Goal: Task Accomplishment & Management: Complete application form

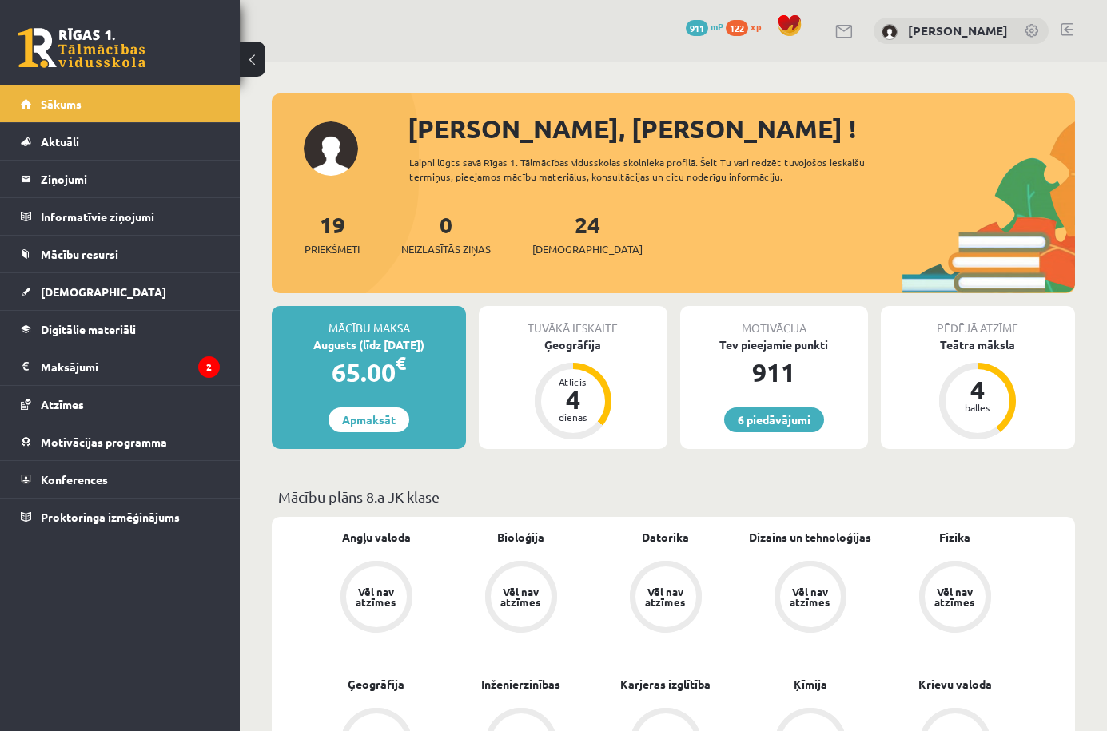
scroll to position [40, 0]
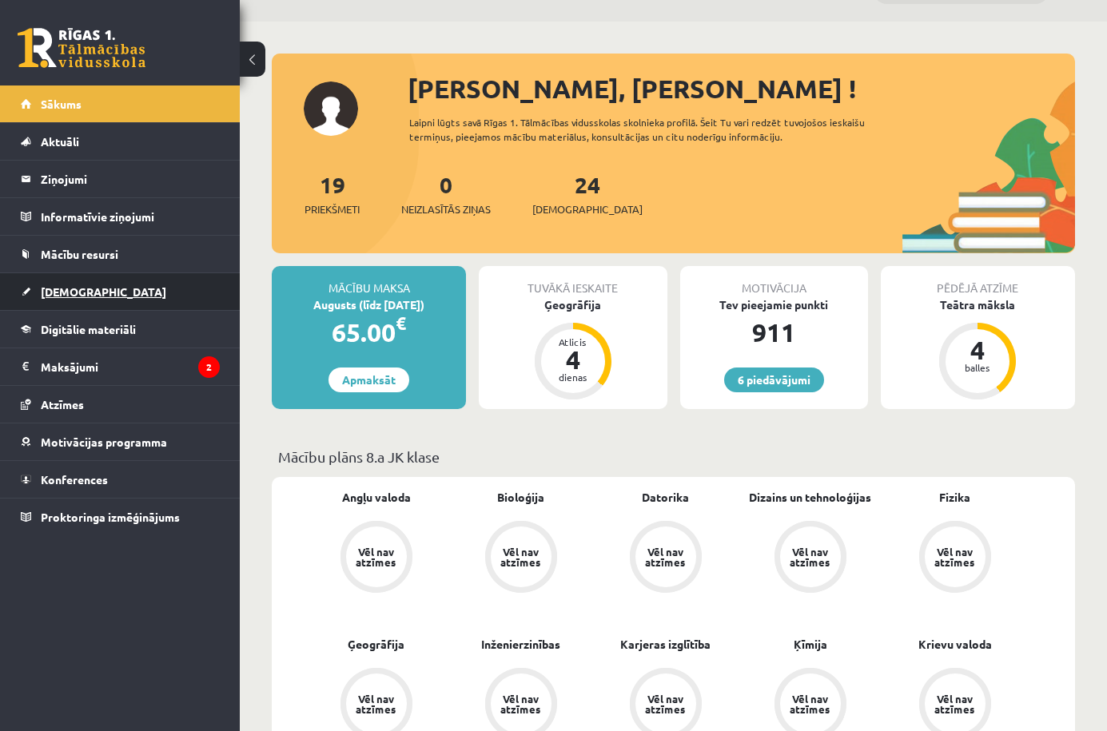
click at [114, 297] on link "[DEMOGRAPHIC_DATA]" at bounding box center [120, 291] width 199 height 37
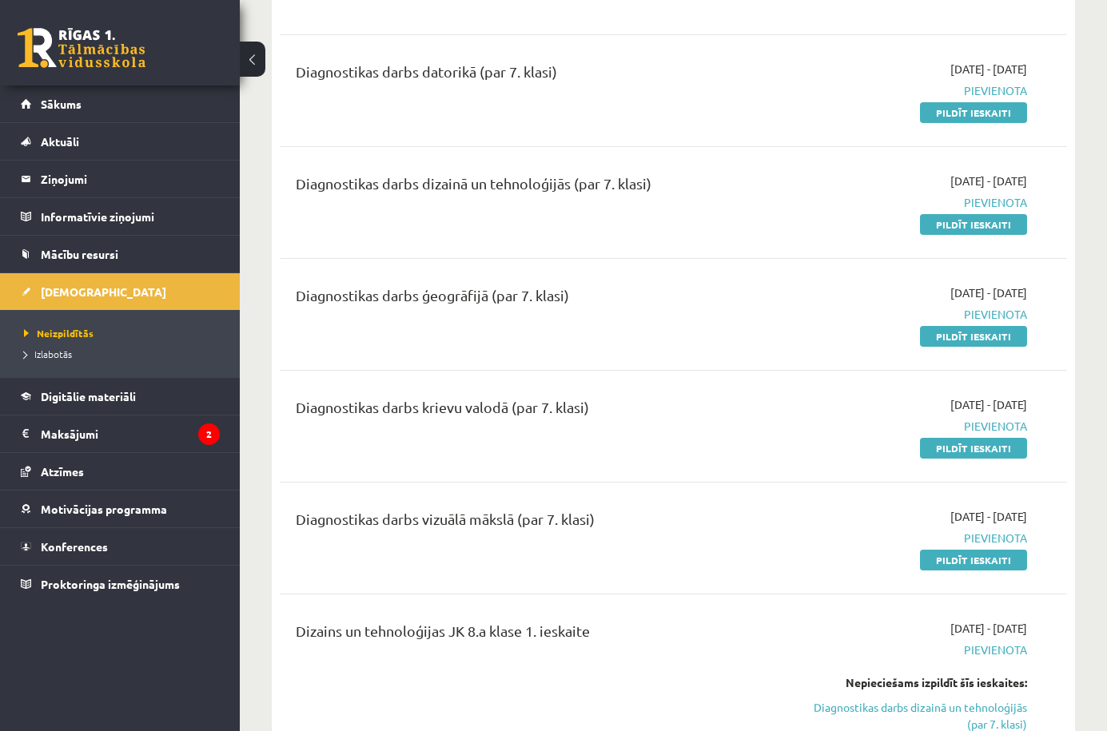
scroll to position [756, 0]
click at [775, 487] on div "Datorika JK 8.a klase 1. ieskaite Datorikas 1. ieskaitē praktiskā darba veikšan…" at bounding box center [673, 707] width 787 height 1816
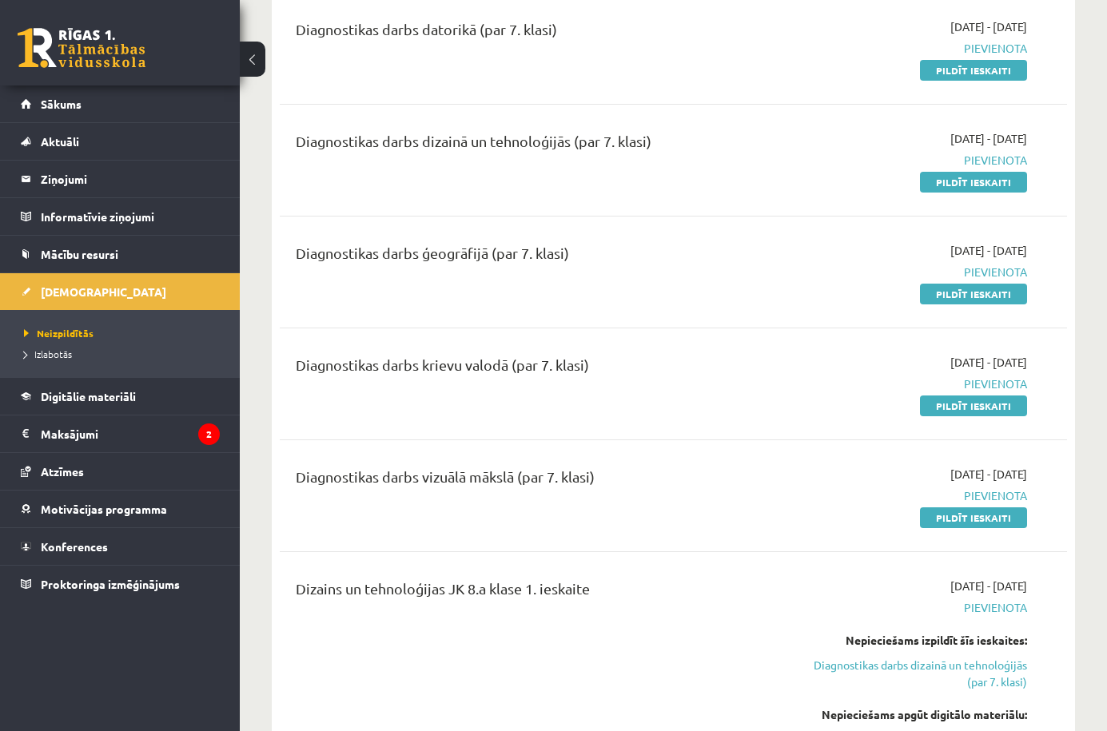
scroll to position [792, 0]
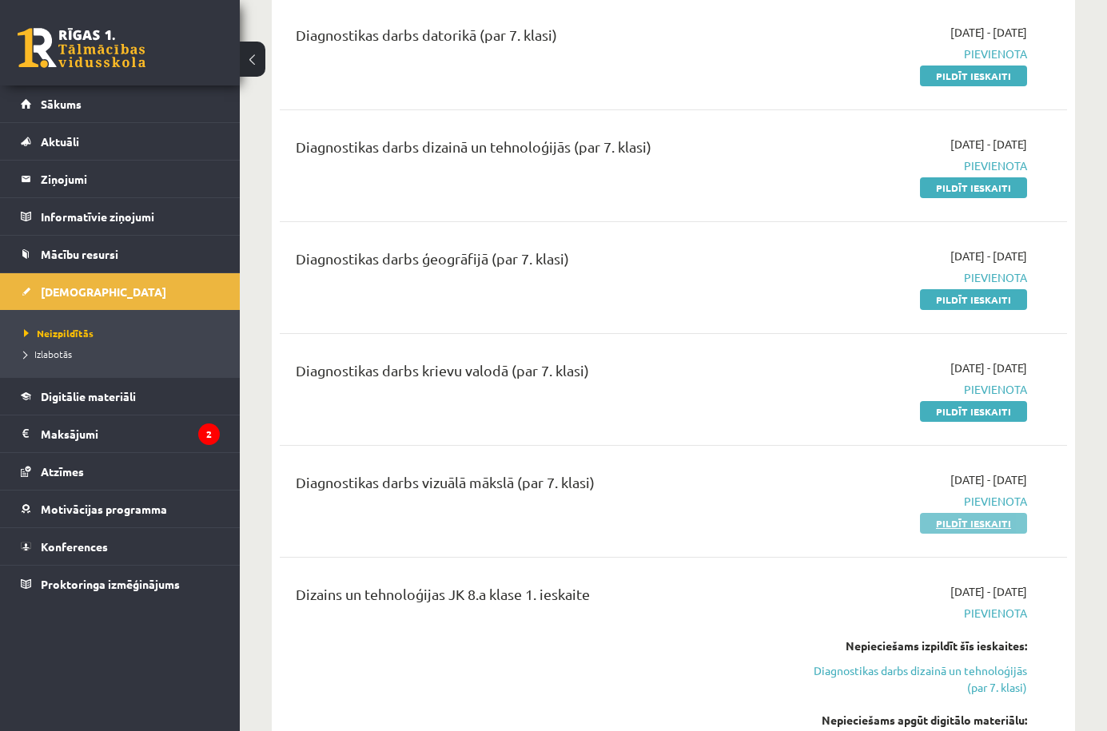
click at [1000, 528] on link "Pildīt ieskaiti" at bounding box center [973, 523] width 107 height 21
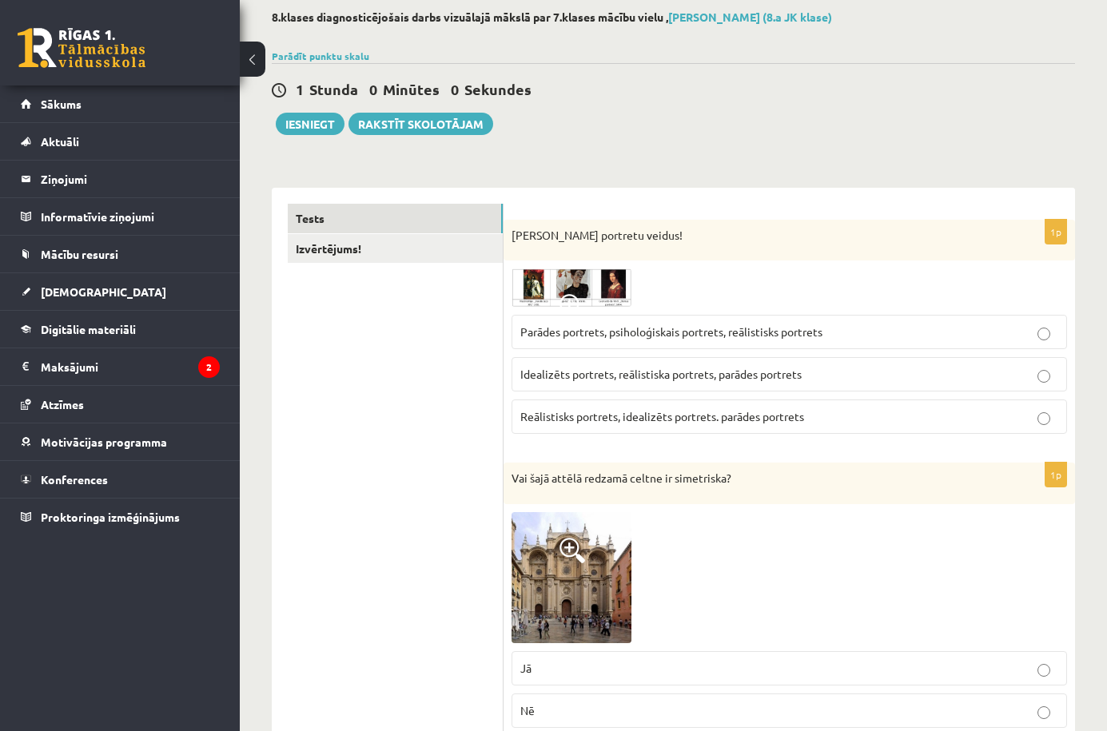
scroll to position [84, 0]
click at [530, 278] on img at bounding box center [572, 287] width 120 height 38
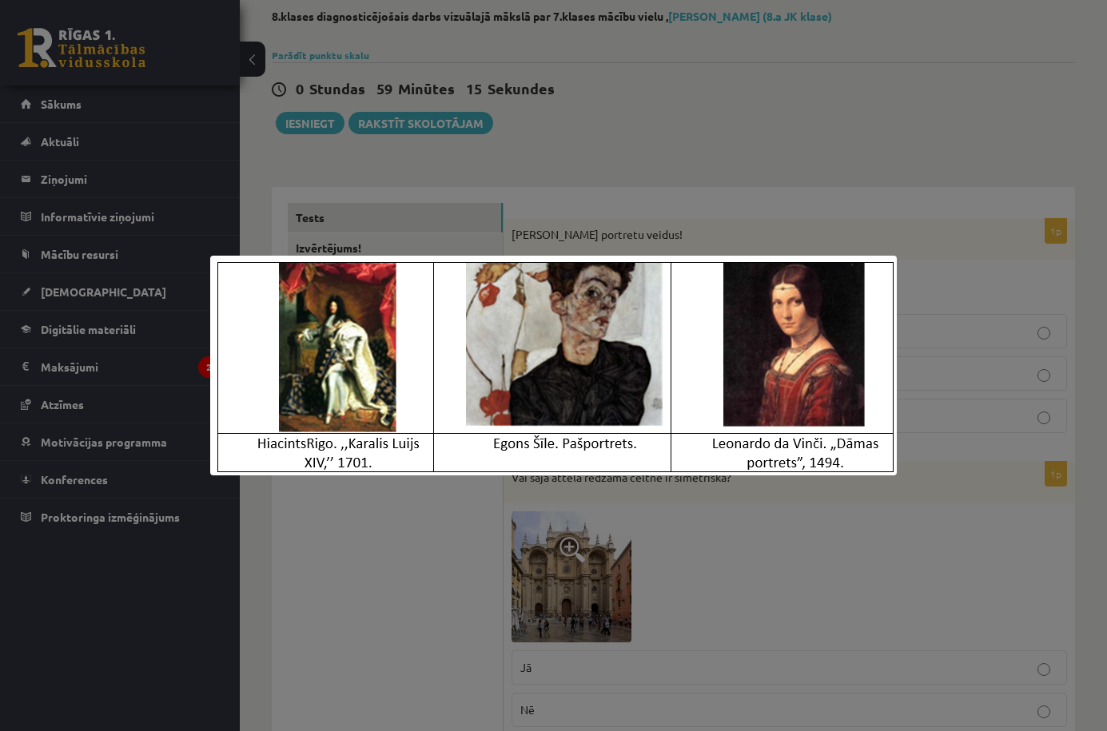
drag, startPoint x: 761, startPoint y: 192, endPoint x: 683, endPoint y: 151, distance: 88.3
click at [683, 151] on div at bounding box center [553, 365] width 1107 height 731
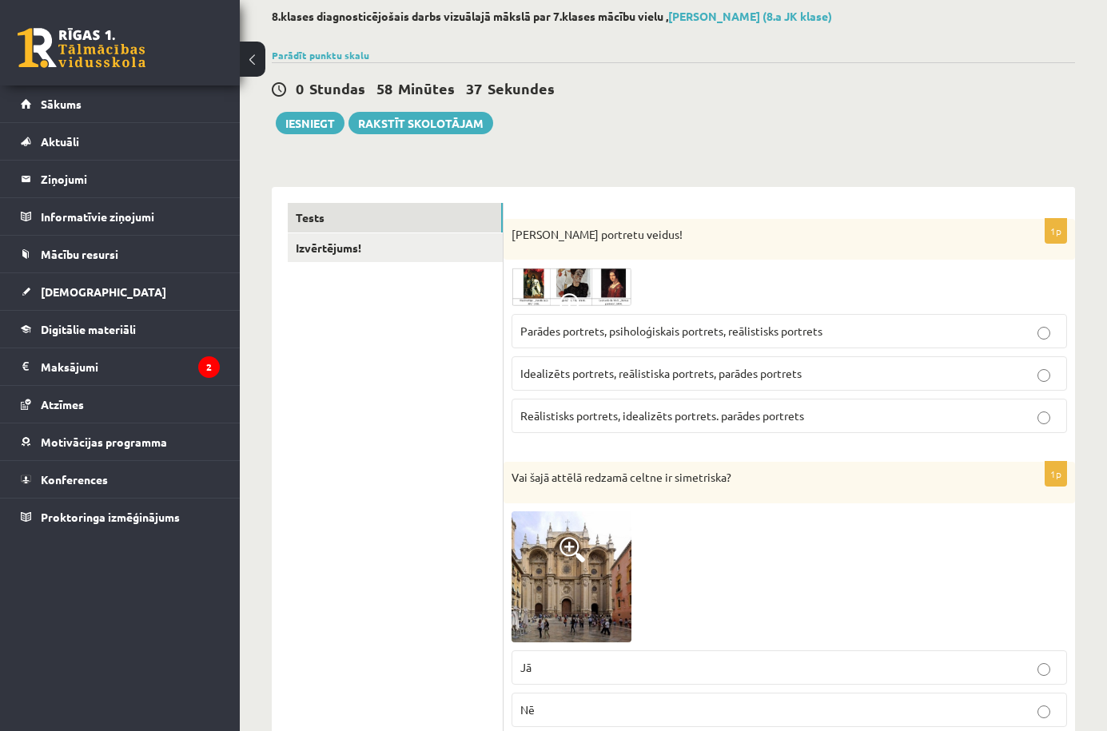
click at [584, 342] on label "Parādes portrets, psiholoģiskais portrets, reālistisks portrets" at bounding box center [790, 331] width 556 height 34
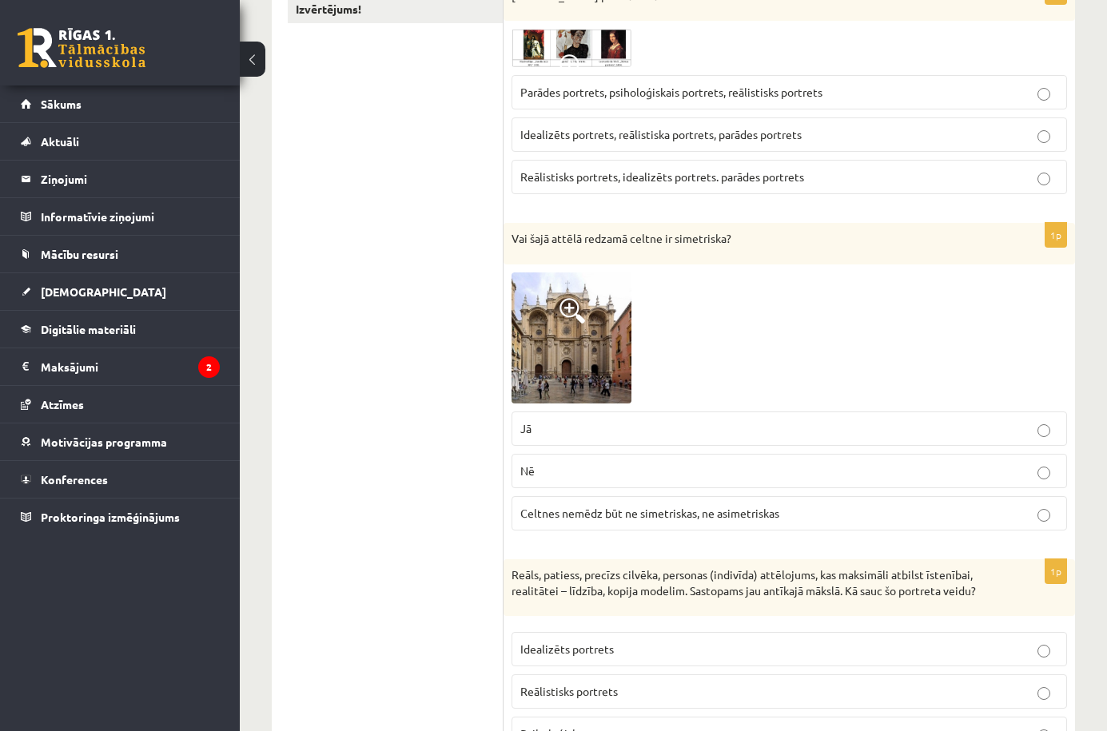
scroll to position [324, 0]
click at [583, 435] on p "Jā" at bounding box center [789, 428] width 538 height 17
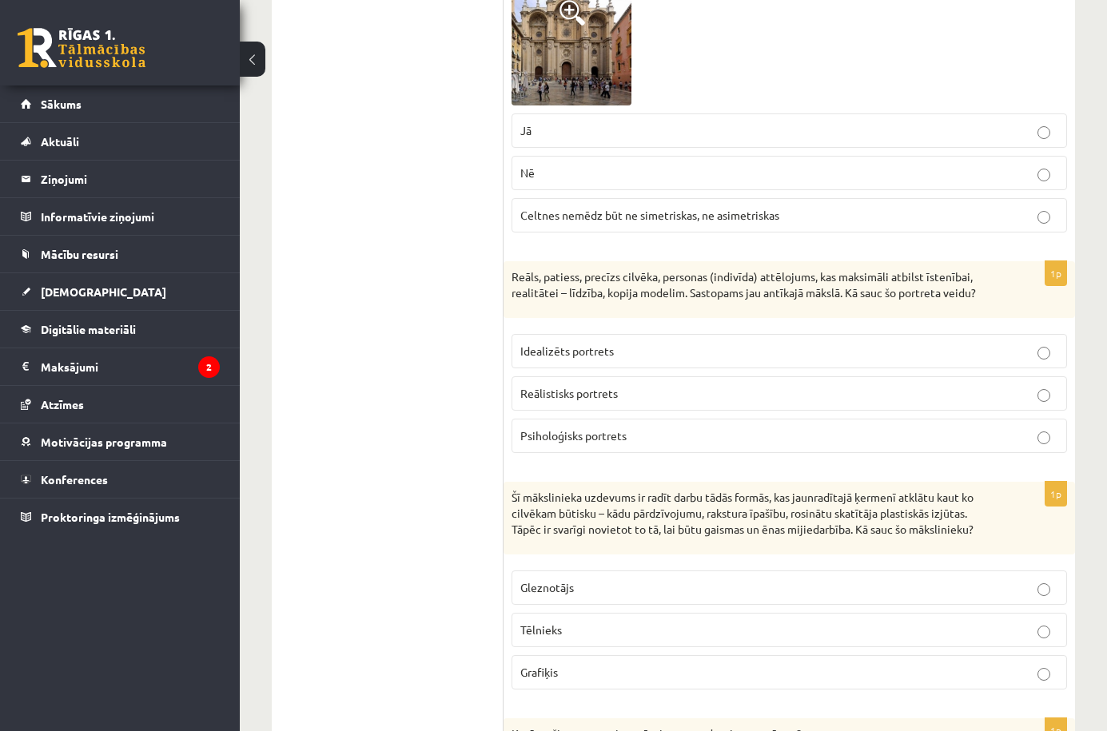
scroll to position [615, 0]
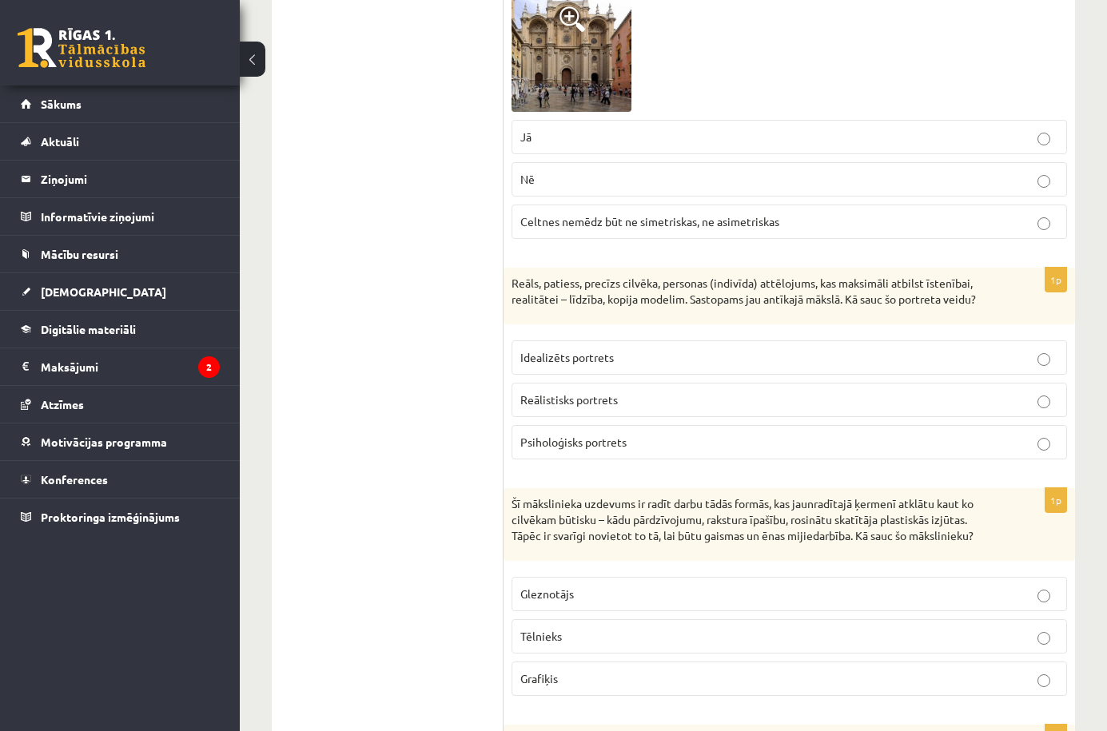
drag, startPoint x: 568, startPoint y: 629, endPoint x: 528, endPoint y: 638, distance: 40.1
click at [528, 638] on span "Tēlnieks" at bounding box center [541, 636] width 42 height 14
click at [550, 411] on label "Reālistisks portrets" at bounding box center [790, 400] width 556 height 34
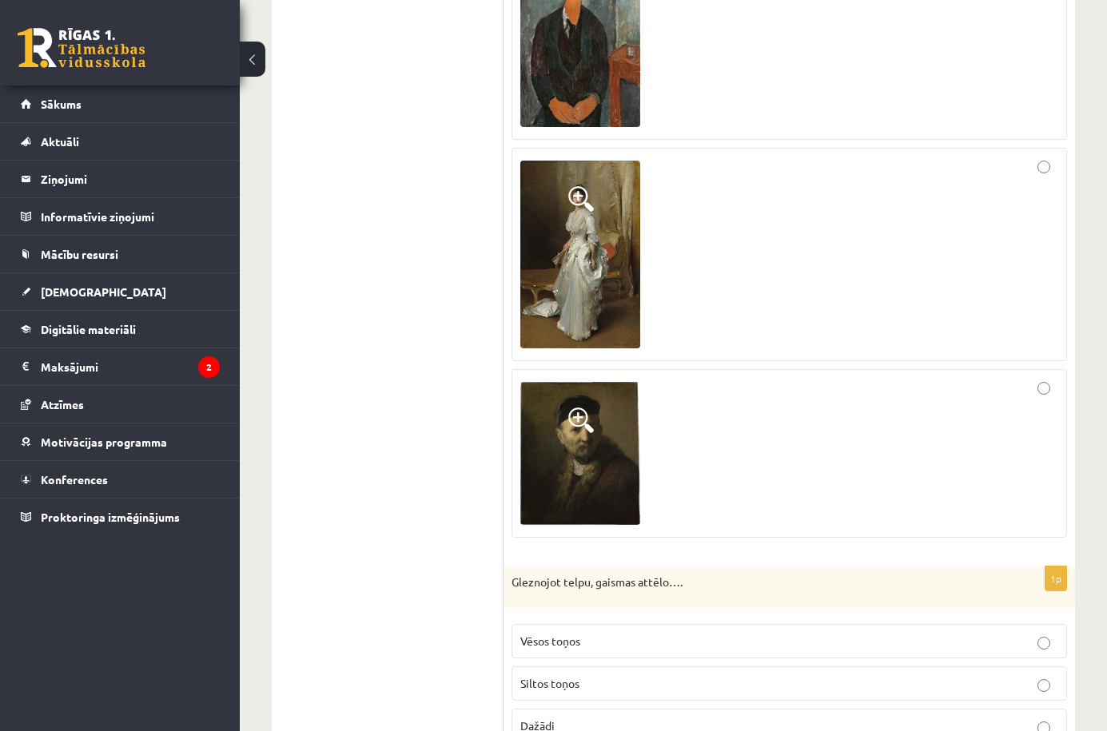
scroll to position [1470, 0]
click at [613, 110] on img at bounding box center [580, 33] width 120 height 186
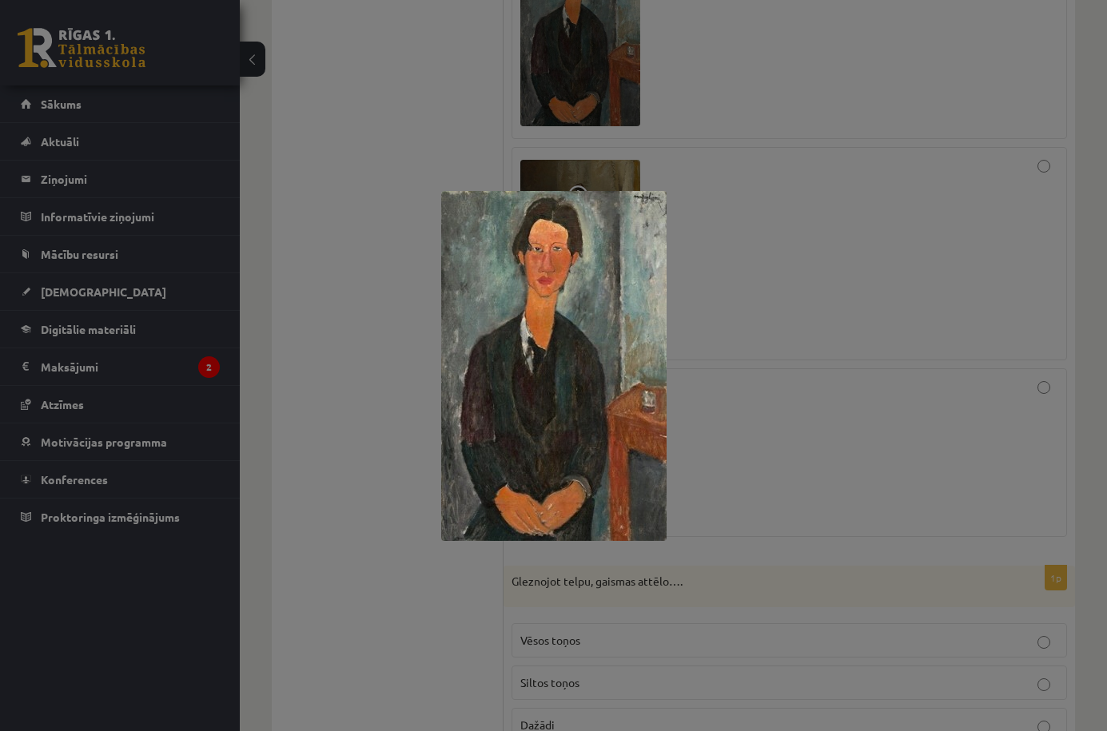
click at [749, 225] on div at bounding box center [553, 365] width 1107 height 731
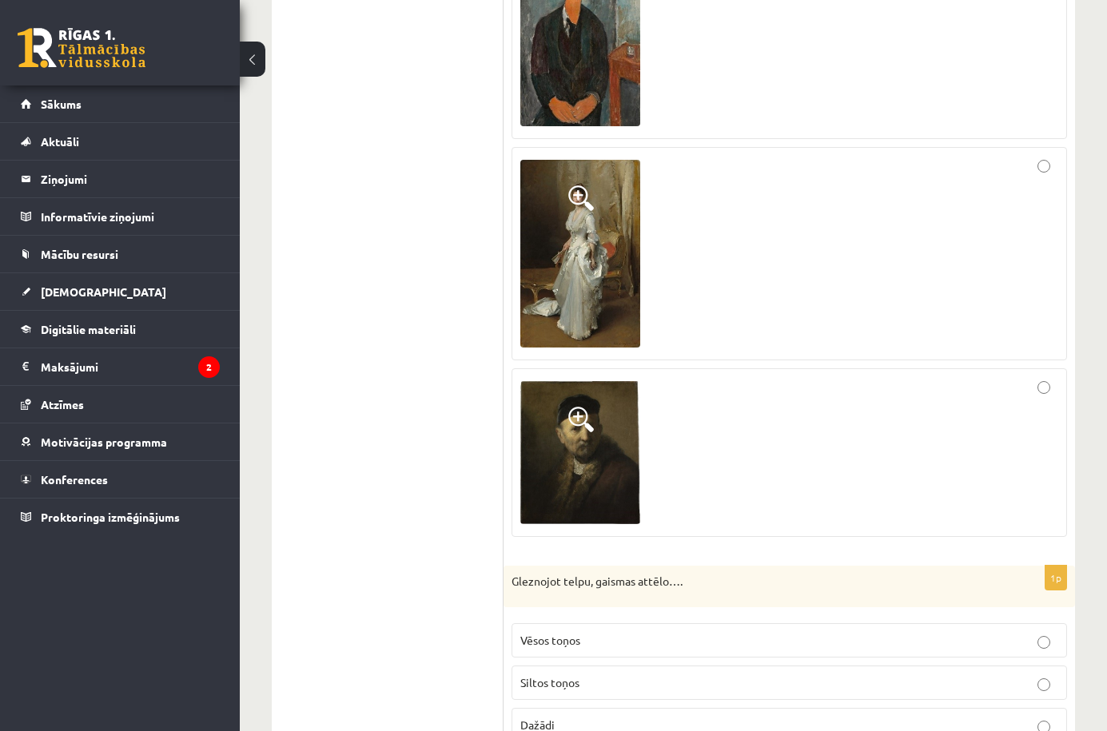
click at [780, 76] on div at bounding box center [789, 33] width 538 height 194
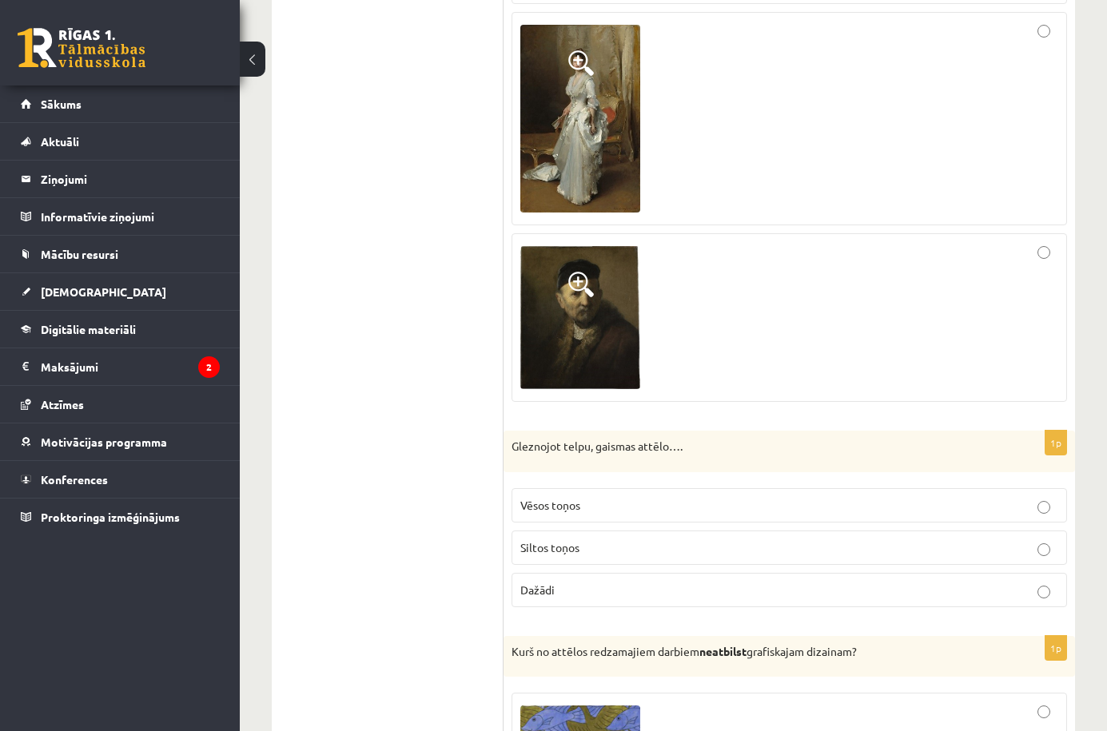
scroll to position [1607, 0]
click at [561, 590] on p "Dažādi" at bounding box center [789, 588] width 538 height 17
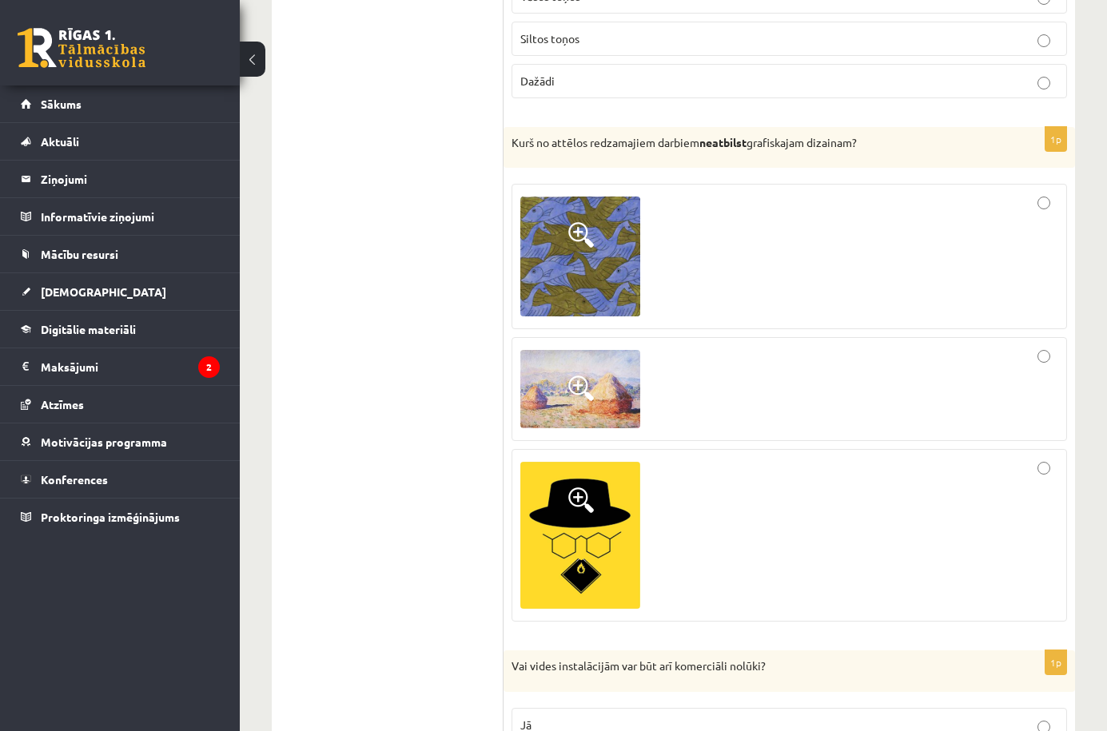
scroll to position [2113, 0]
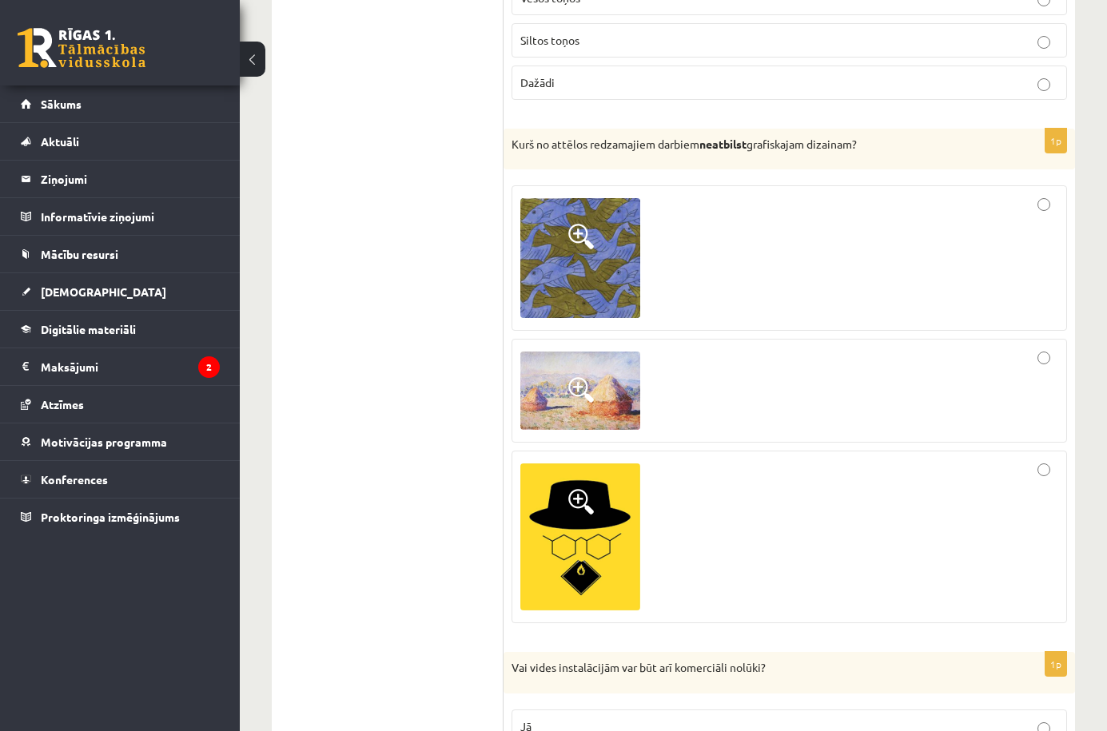
click at [578, 43] on span "Siltos toņos" at bounding box center [549, 40] width 59 height 14
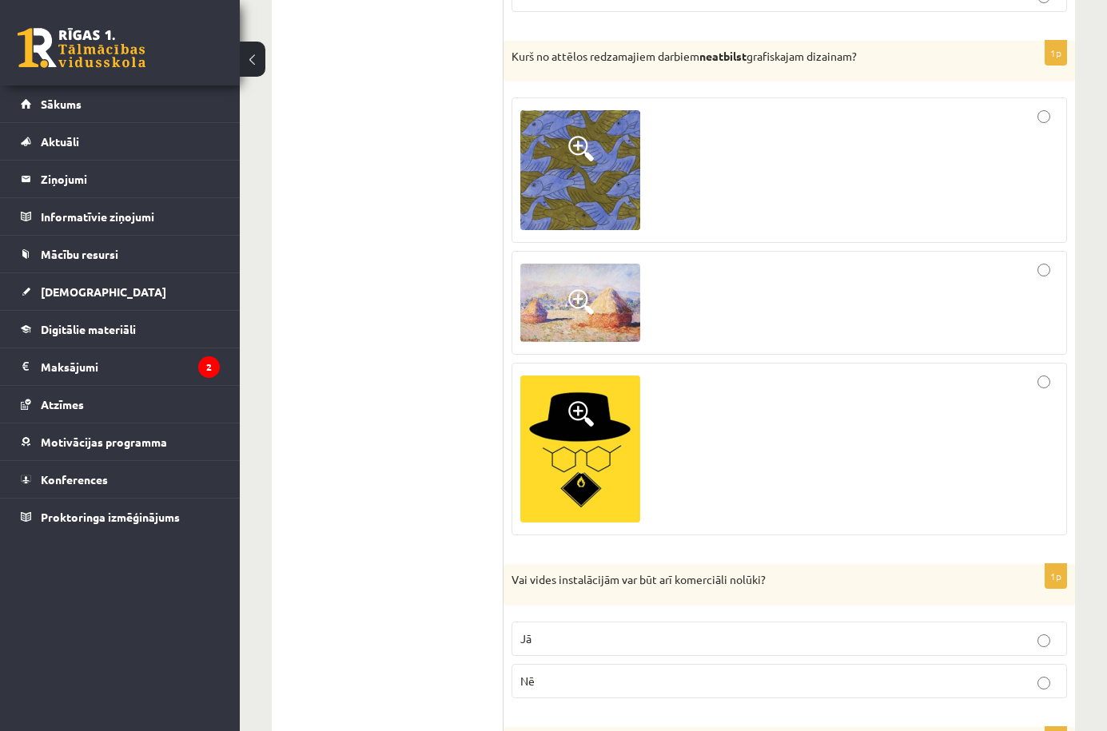
scroll to position [2199, 0]
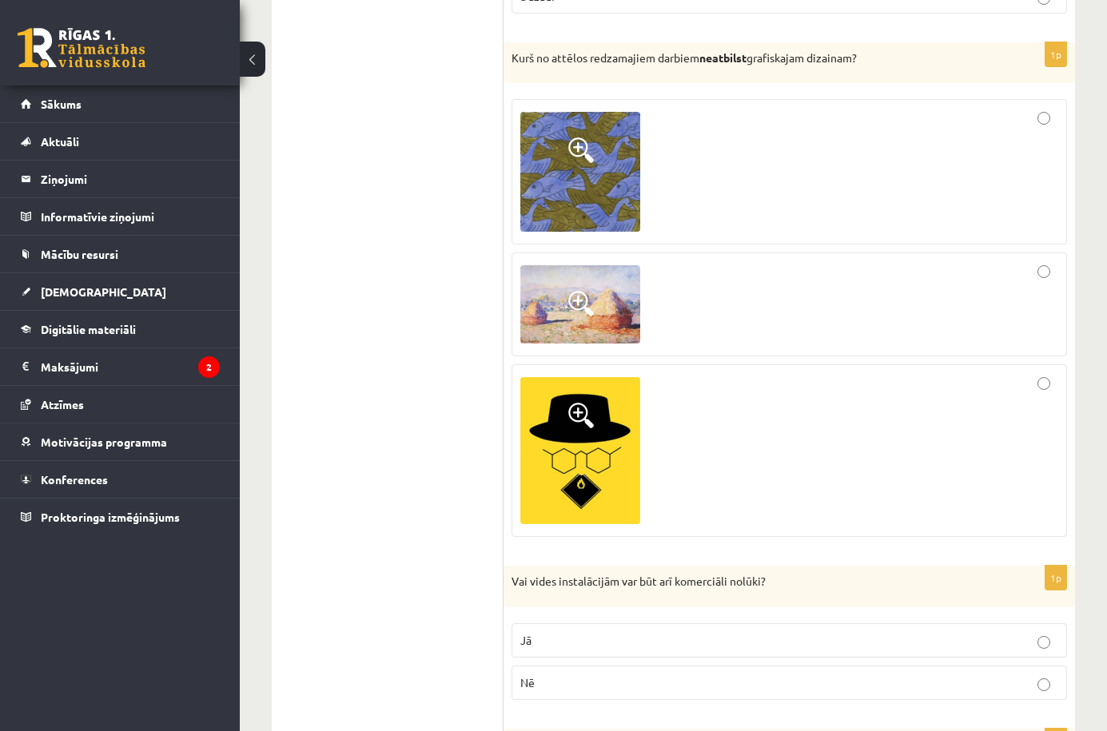
click at [1046, 280] on div at bounding box center [789, 304] width 538 height 86
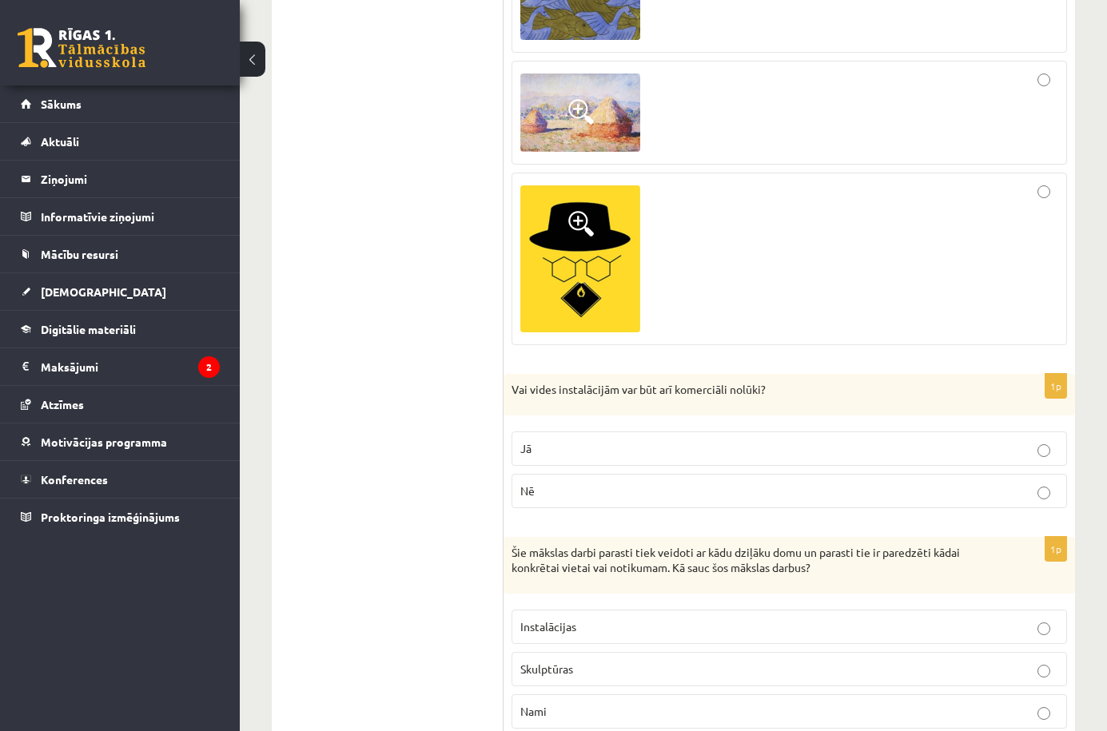
scroll to position [2393, 0]
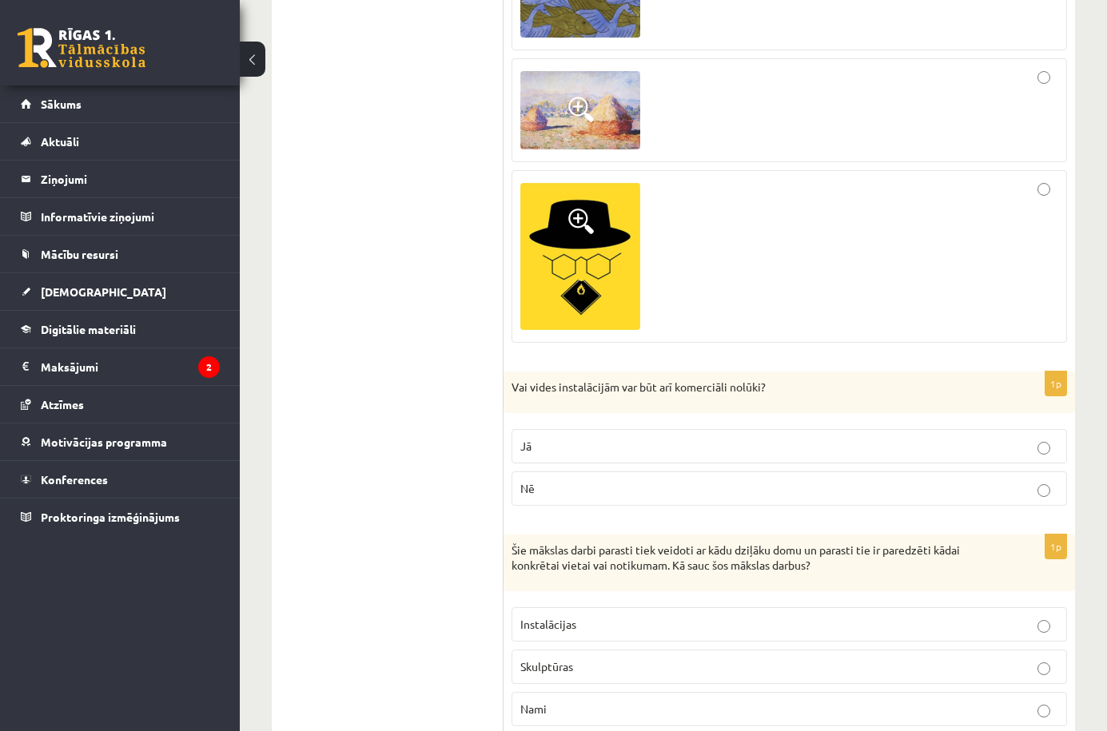
click at [650, 462] on label "Jā" at bounding box center [790, 446] width 556 height 34
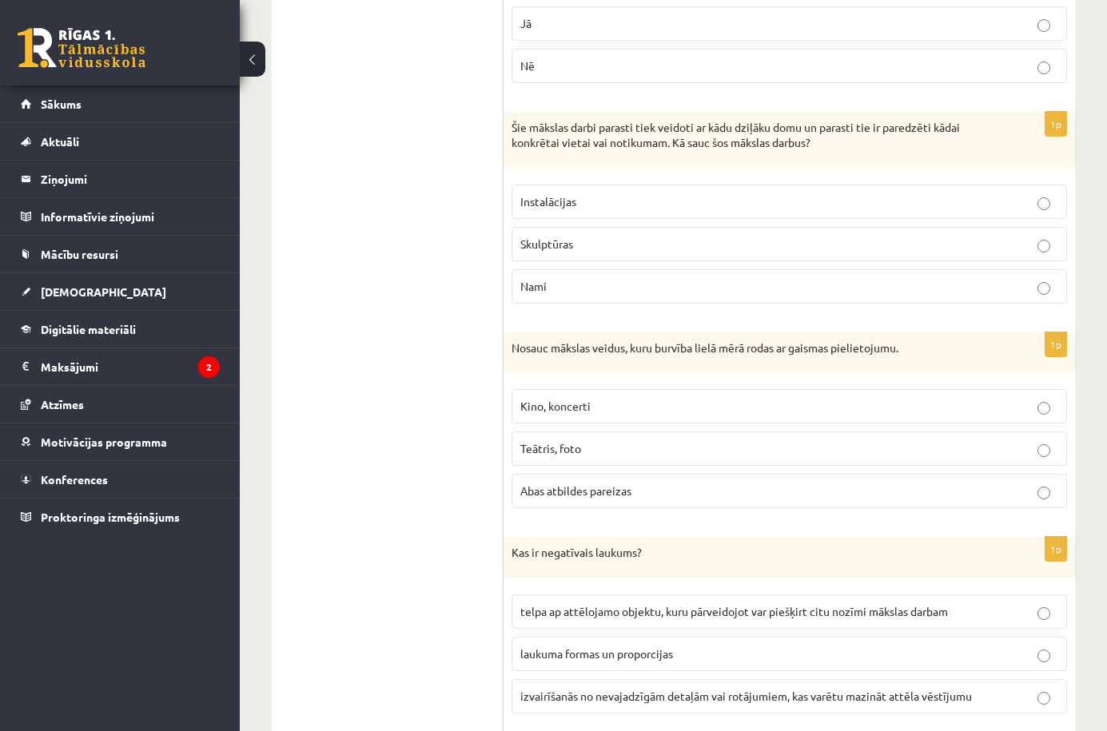
scroll to position [2815, 0]
click at [568, 208] on span "Instalācijas" at bounding box center [548, 202] width 56 height 14
click at [561, 406] on span "Kino, koncerti" at bounding box center [555, 407] width 70 height 14
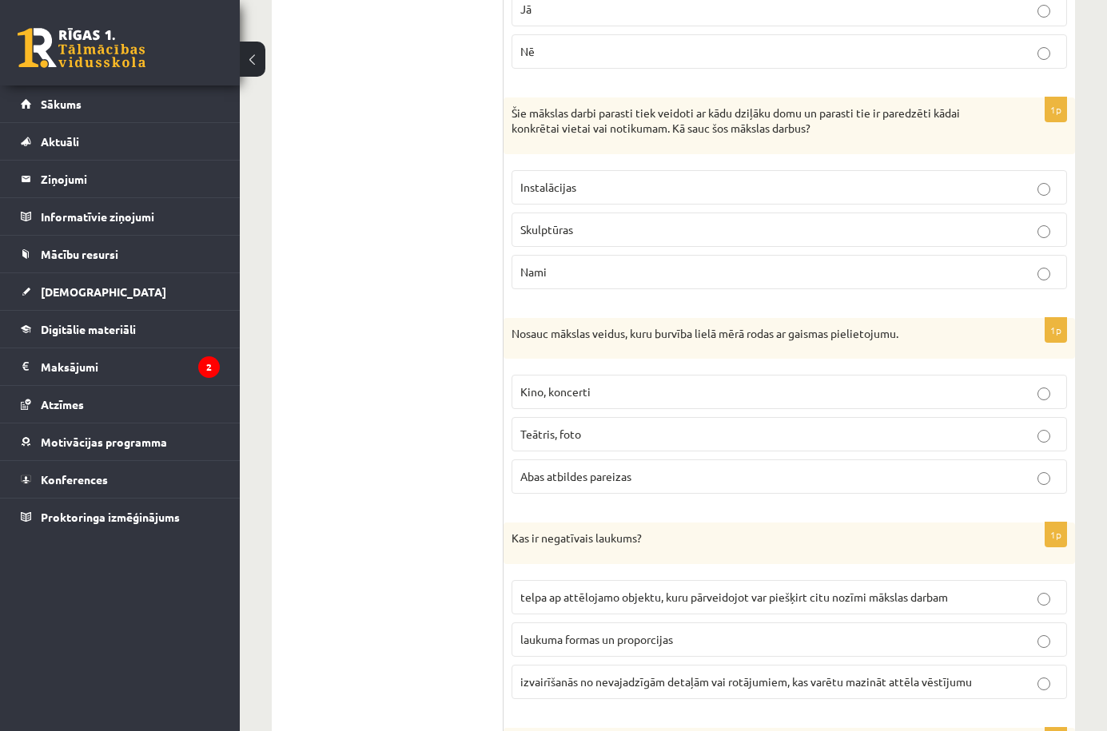
scroll to position [2831, 0]
click at [657, 598] on span "telpa ap attēlojamo objektu, kuru pārveidojot var piešķirt citu nozīmi mākslas …" at bounding box center [734, 596] width 428 height 14
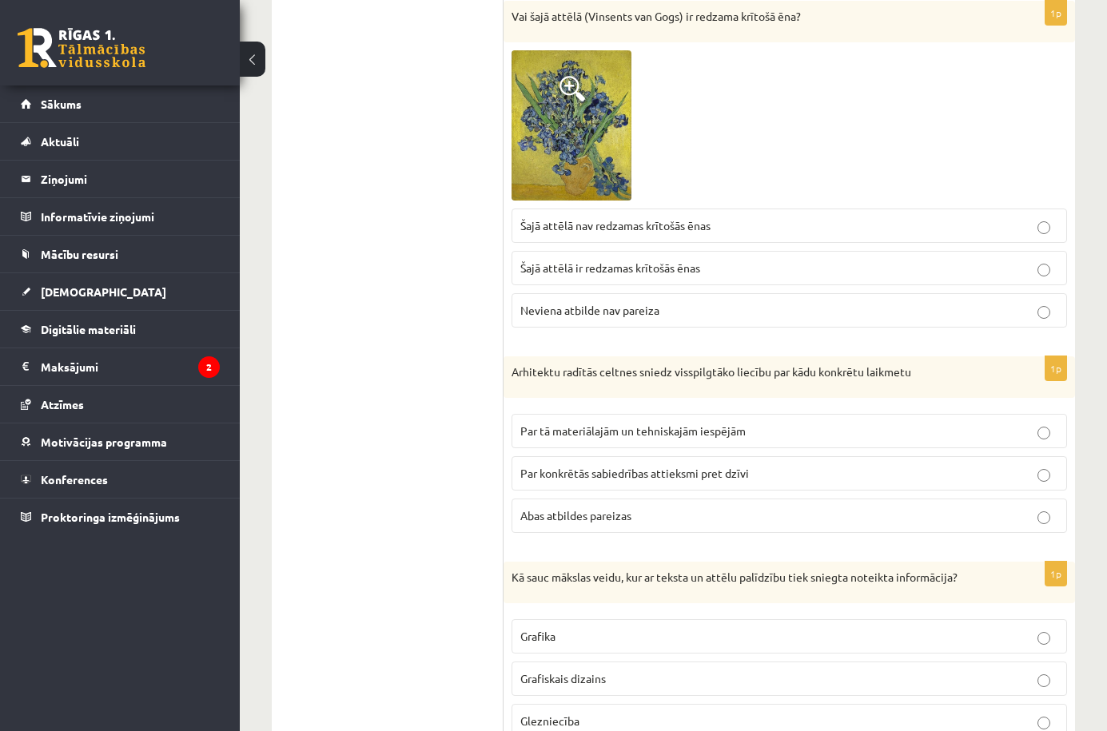
scroll to position [3559, 0]
click at [536, 129] on img at bounding box center [572, 125] width 120 height 151
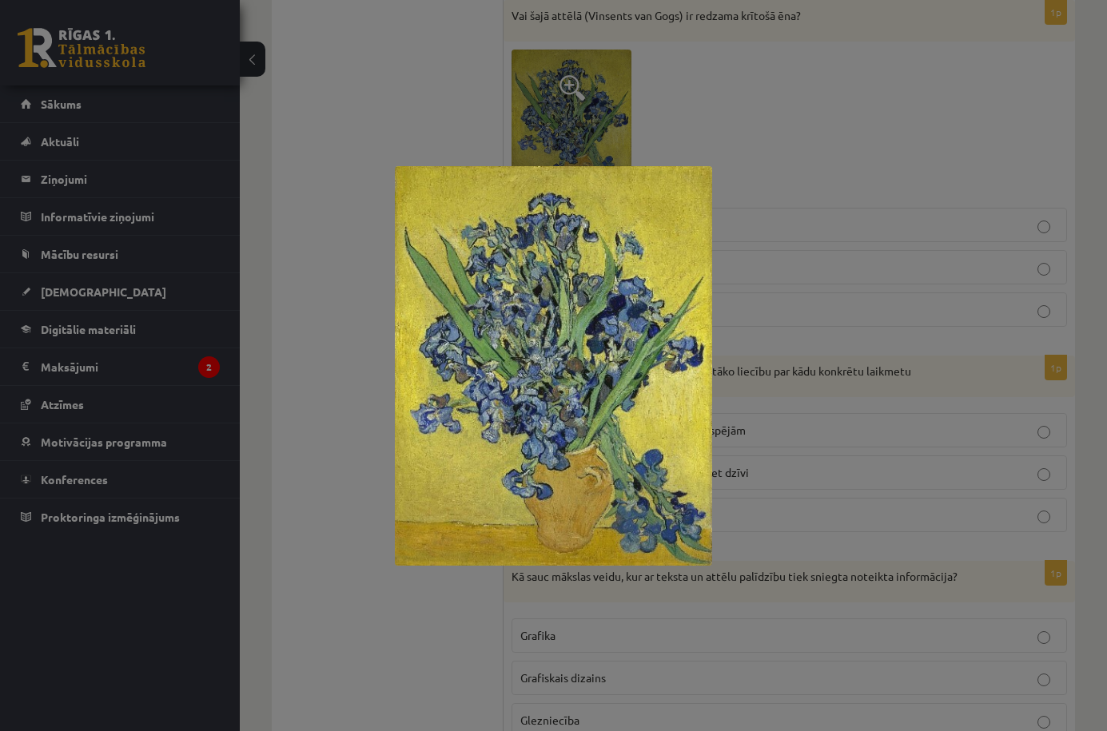
click at [671, 241] on img at bounding box center [553, 366] width 317 height 400
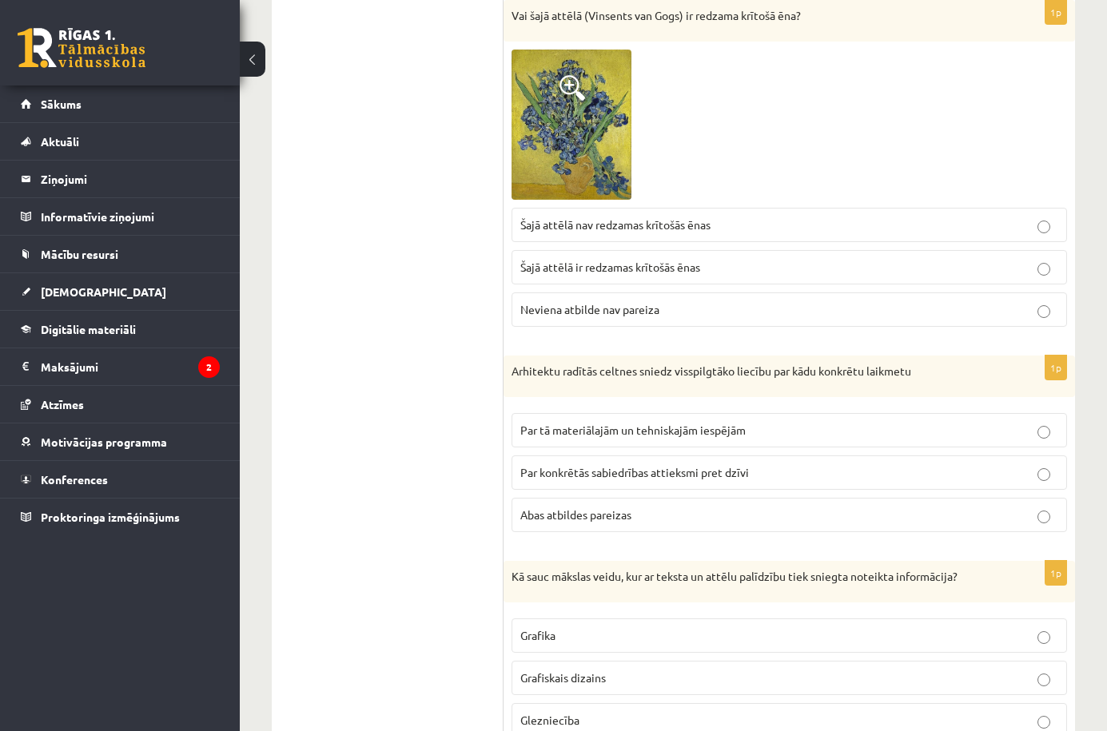
click at [724, 236] on label "Šajā attēlā nav redzamas krītošās ēnas" at bounding box center [790, 225] width 556 height 34
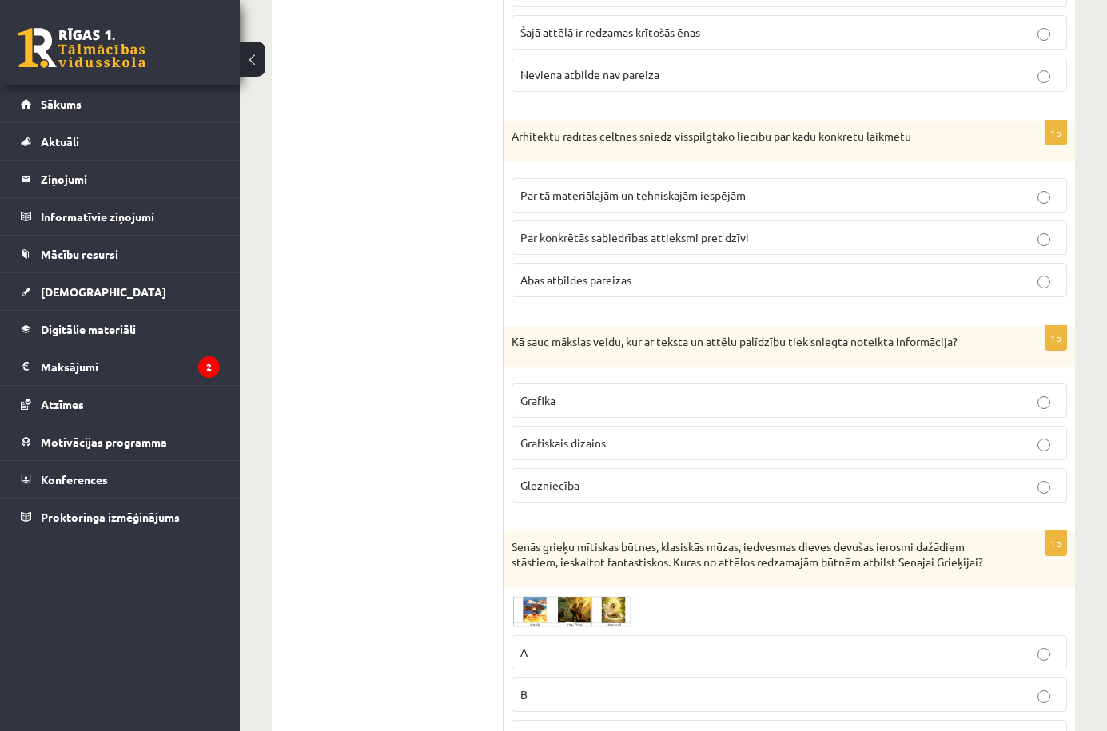
scroll to position [3795, 0]
click at [650, 277] on p "Abas atbildes pareizas" at bounding box center [789, 279] width 538 height 17
click at [758, 204] on label "Par tā materiālajām un tehniskajām iespējām" at bounding box center [790, 194] width 556 height 34
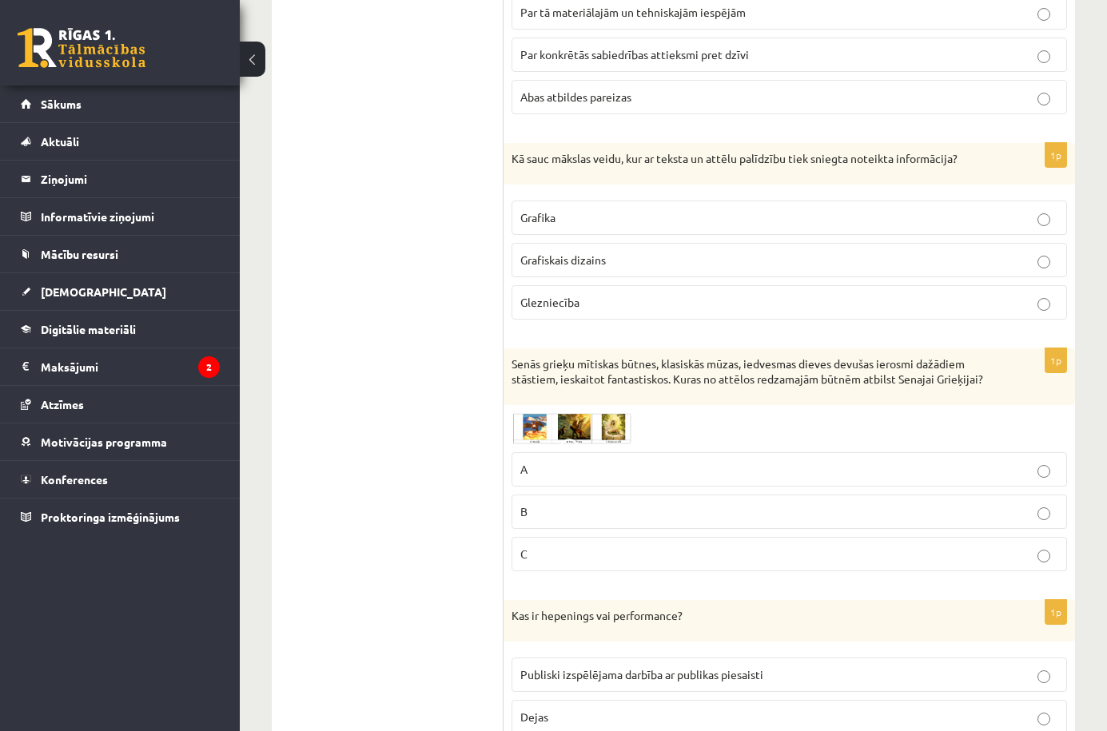
scroll to position [3978, 0]
click at [665, 252] on p "Grafiskais dizains" at bounding box center [789, 258] width 538 height 17
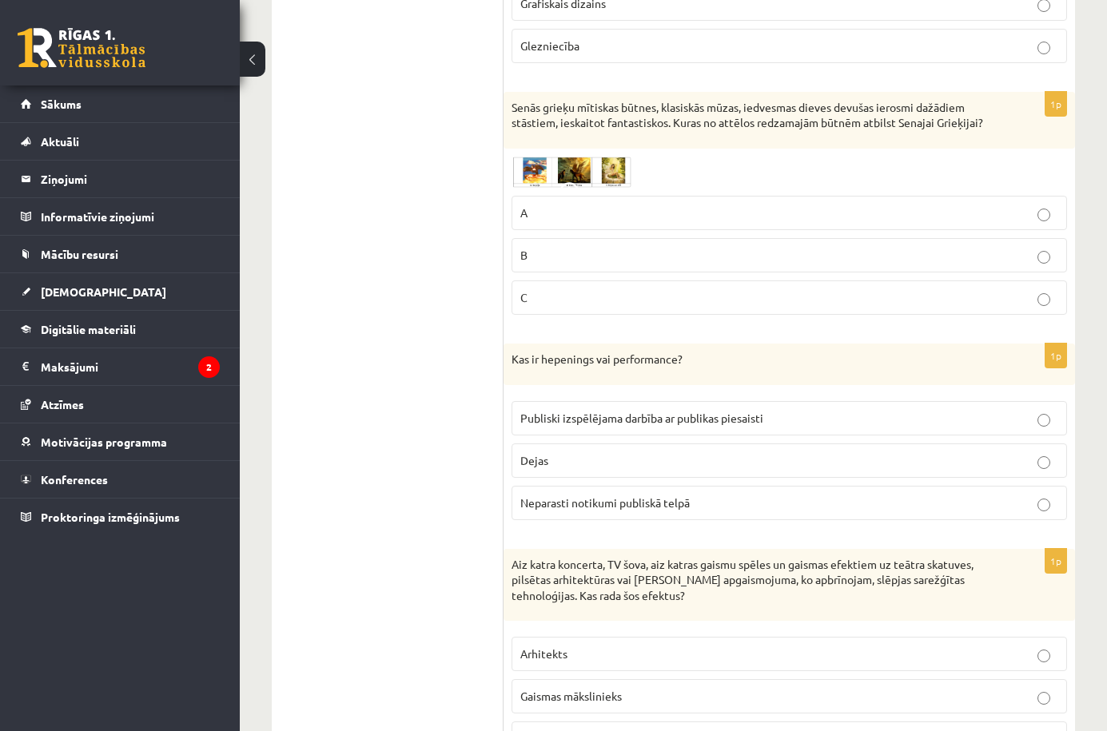
scroll to position [4235, 0]
click at [539, 181] on img at bounding box center [572, 170] width 120 height 31
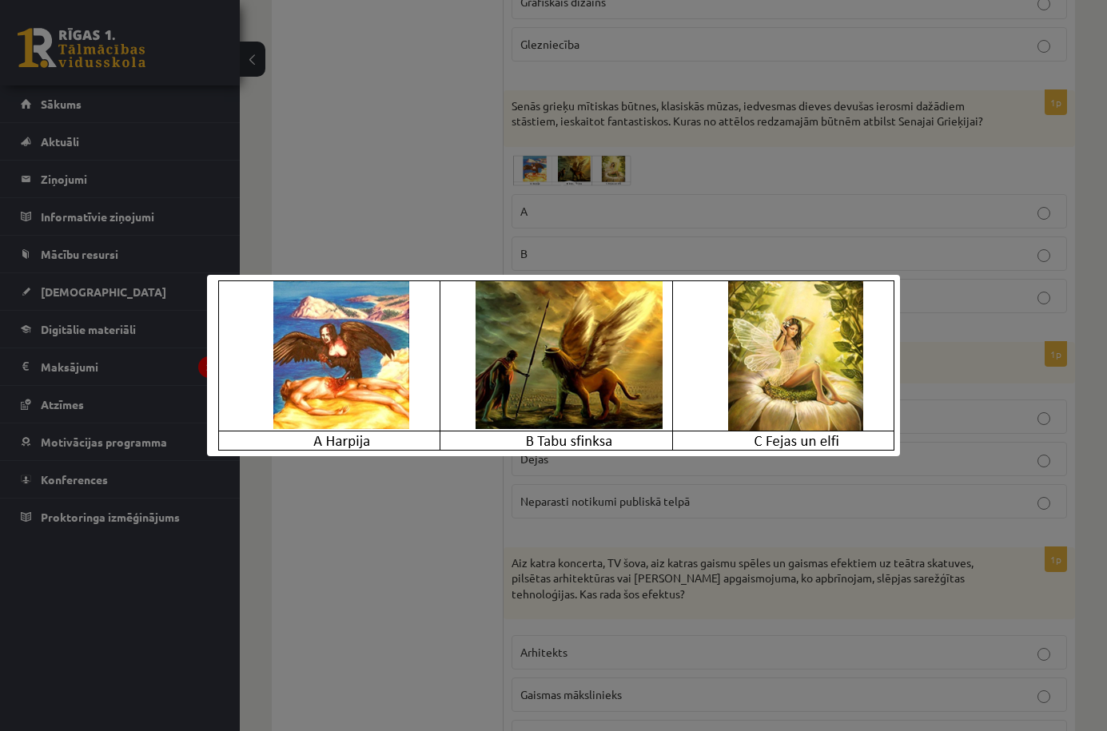
click at [680, 266] on div at bounding box center [553, 365] width 1107 height 731
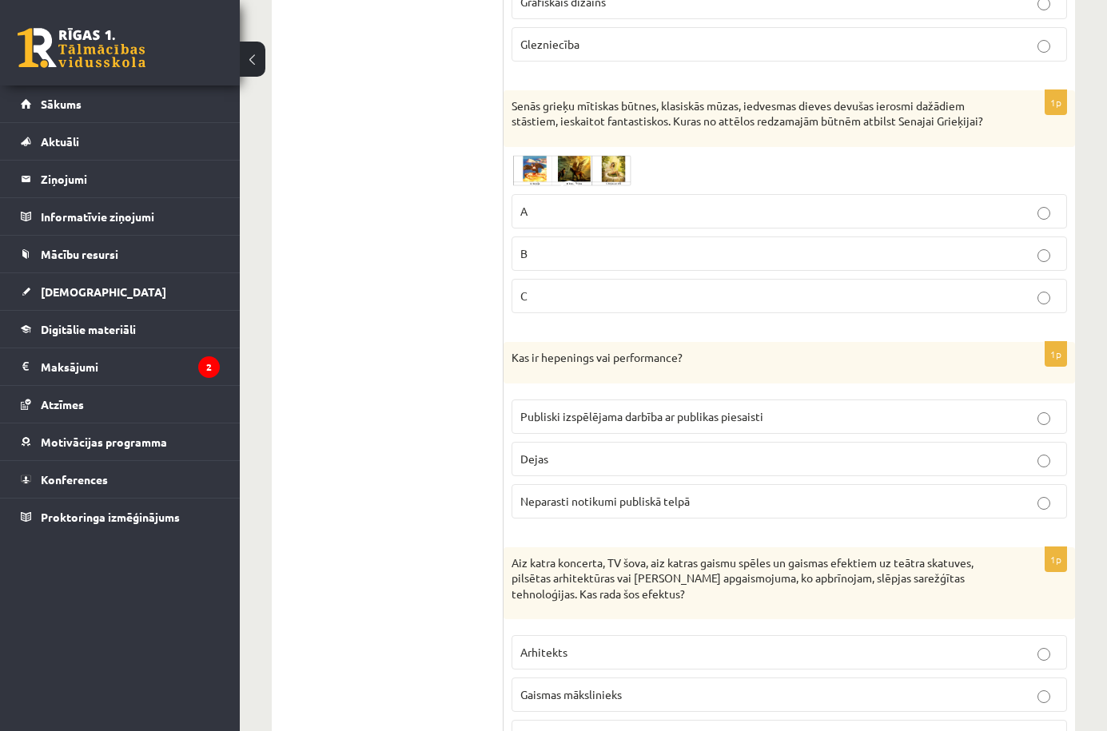
click at [629, 262] on p "B" at bounding box center [789, 253] width 538 height 17
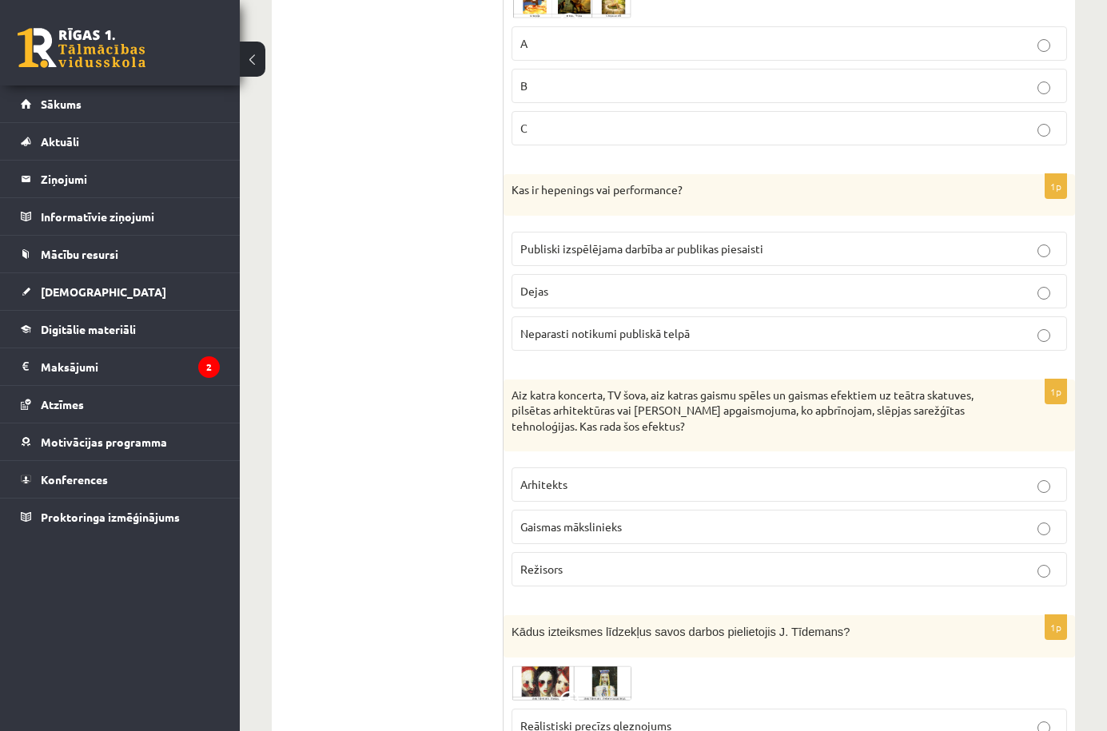
scroll to position [4405, 0]
click at [806, 245] on p "Publiski izspēlējama darbība ar publikas piesaisti" at bounding box center [789, 246] width 538 height 17
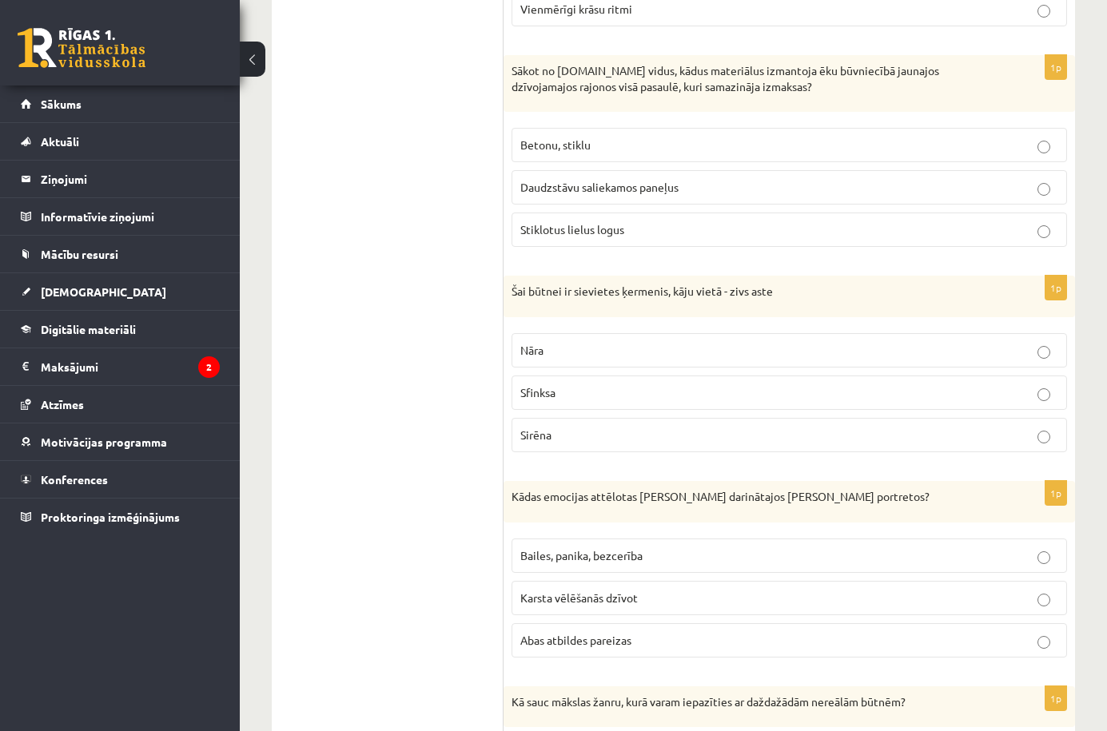
scroll to position [5205, 0]
click at [619, 358] on p "Nāra" at bounding box center [789, 349] width 538 height 17
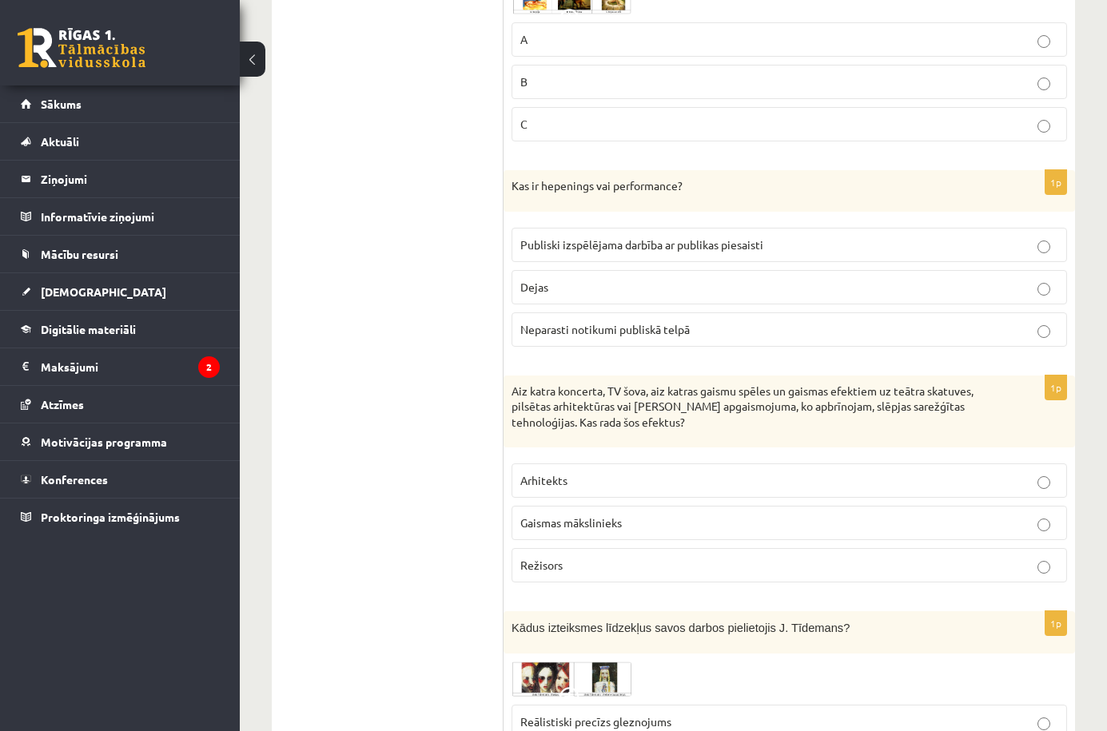
scroll to position [4406, 0]
click at [580, 539] on label "Gaismas mākslinieks" at bounding box center [790, 524] width 556 height 34
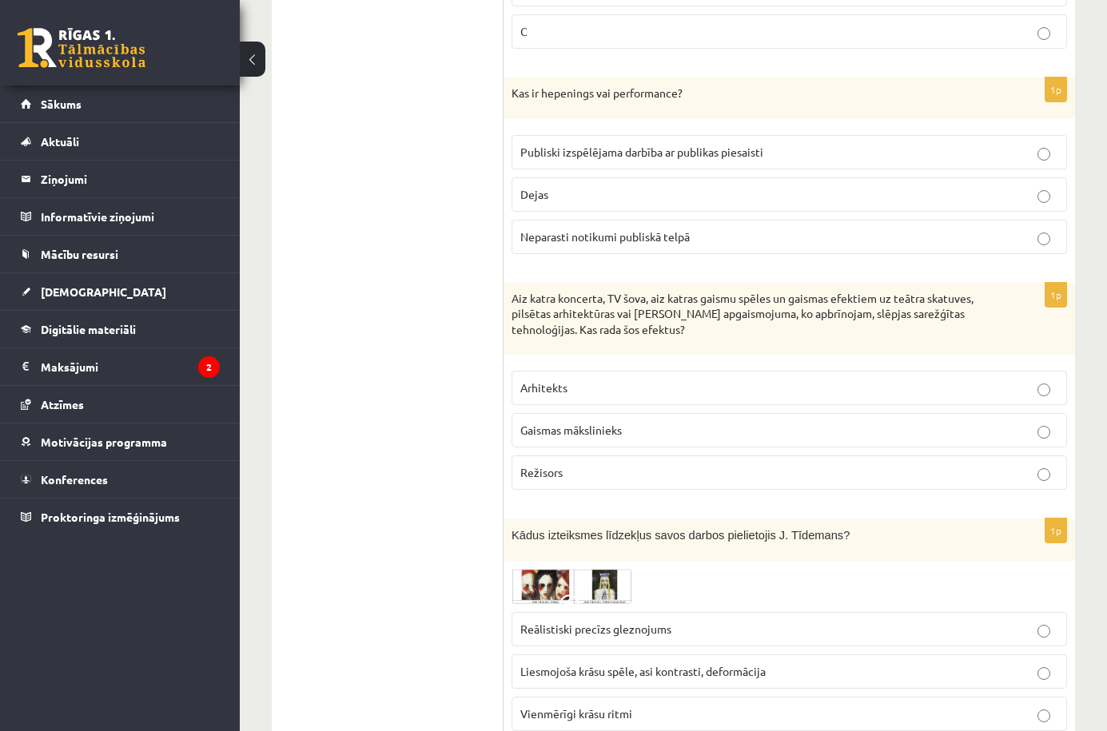
scroll to position [4517, 0]
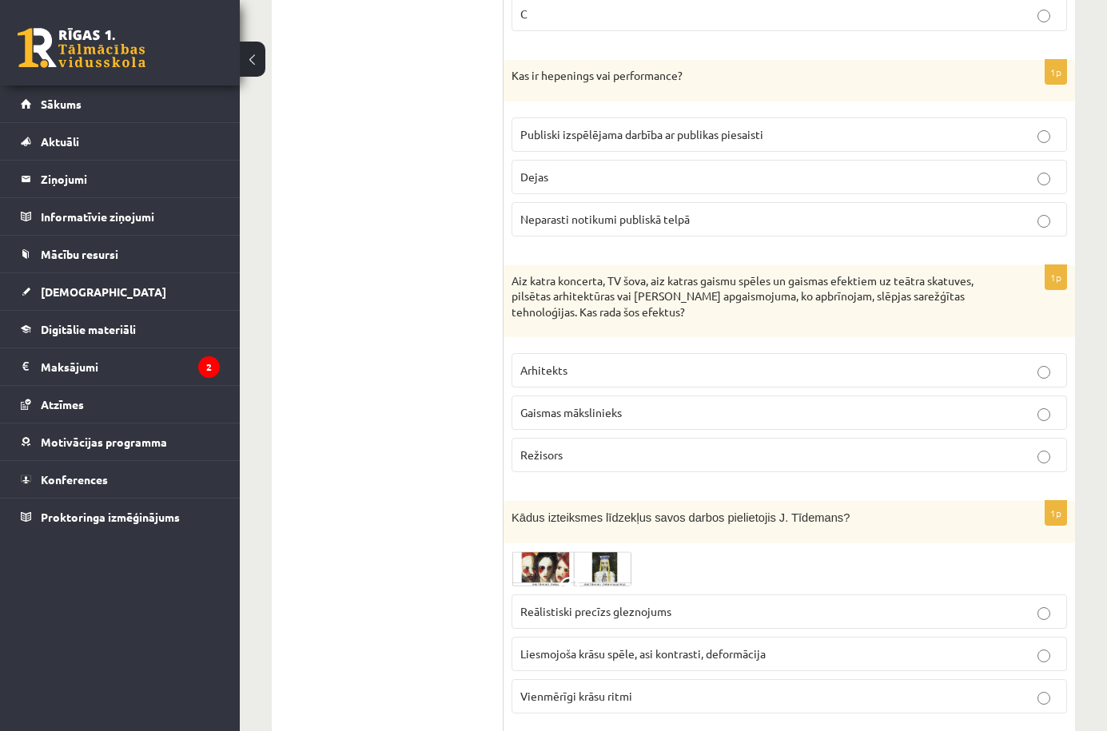
click at [567, 469] on label "Režisors" at bounding box center [790, 455] width 556 height 34
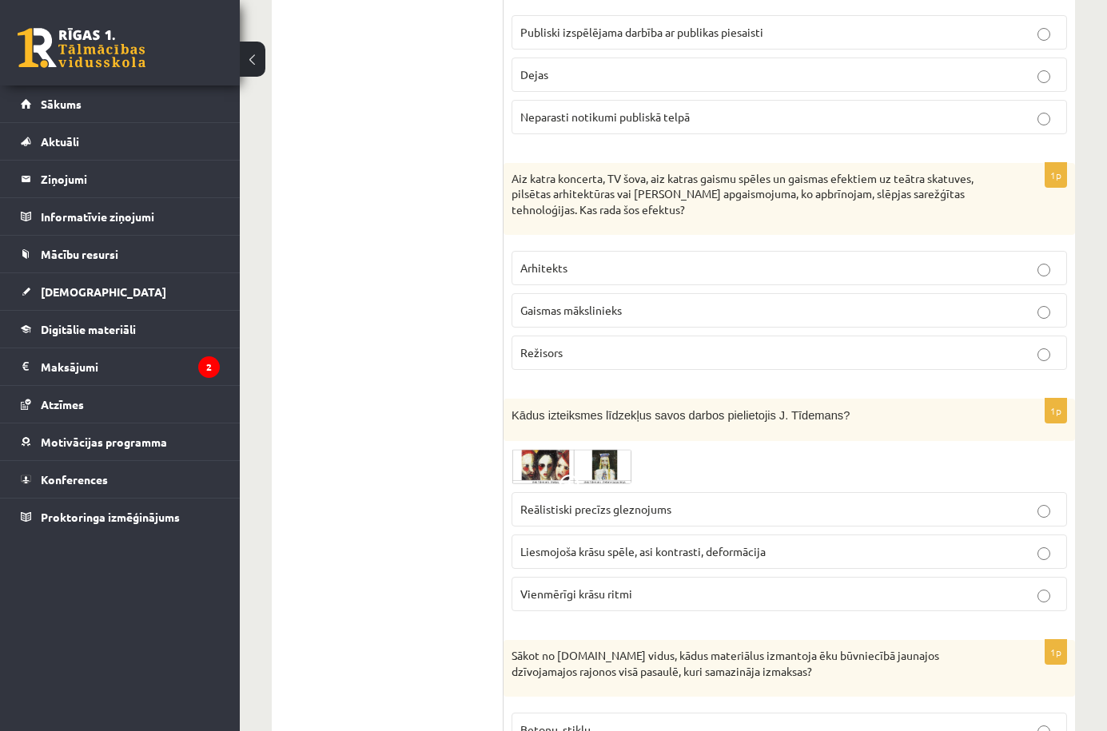
scroll to position [4618, 0]
drag, startPoint x: 688, startPoint y: 216, endPoint x: 509, endPoint y: 189, distance: 181.0
click at [509, 189] on div "Aiz katra koncerta, TV šova, aiz katras gaismu spēles un gaismas efektiem uz te…" at bounding box center [790, 201] width 572 height 73
drag, startPoint x: 688, startPoint y: 220, endPoint x: 512, endPoint y: 187, distance: 178.9
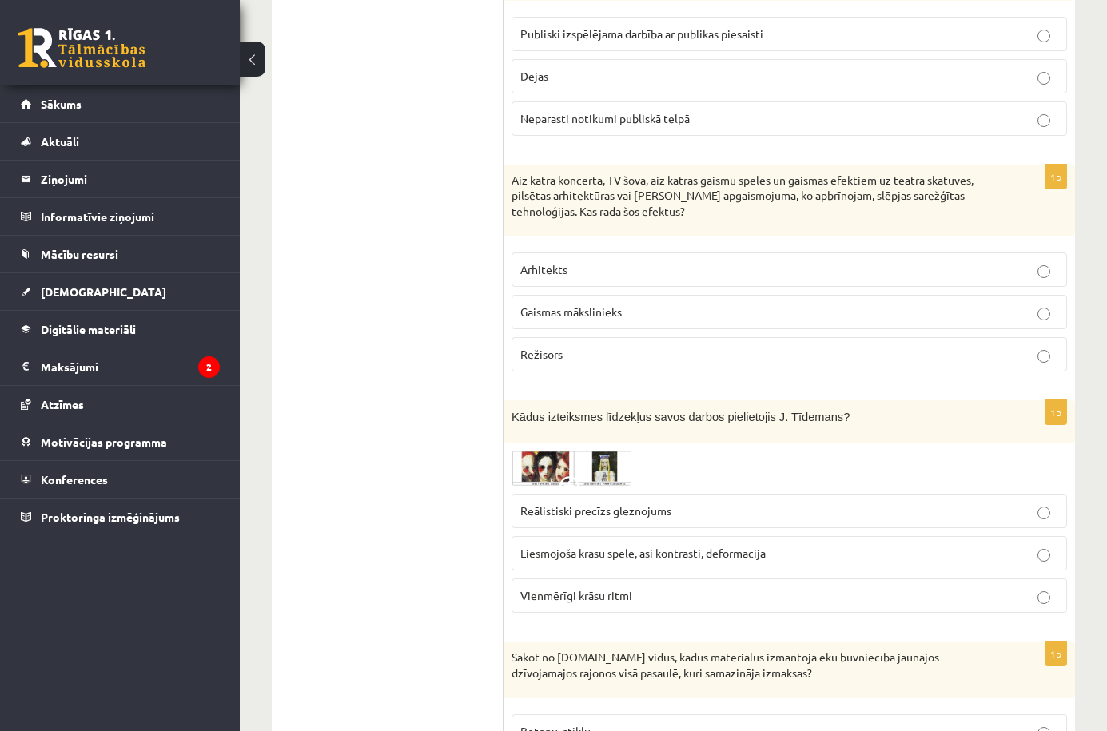
click at [512, 187] on p "Aiz katra koncerta, TV šova, aiz katras gaismu spēles un gaismas efektiem uz te…" at bounding box center [750, 196] width 476 height 47
copy p "Aiz katra koncerta, TV šova, aiz katras gaismu spēles un gaismas efektiem uz te…"
click at [570, 319] on span "Gaismas mākslinieks" at bounding box center [571, 312] width 102 height 14
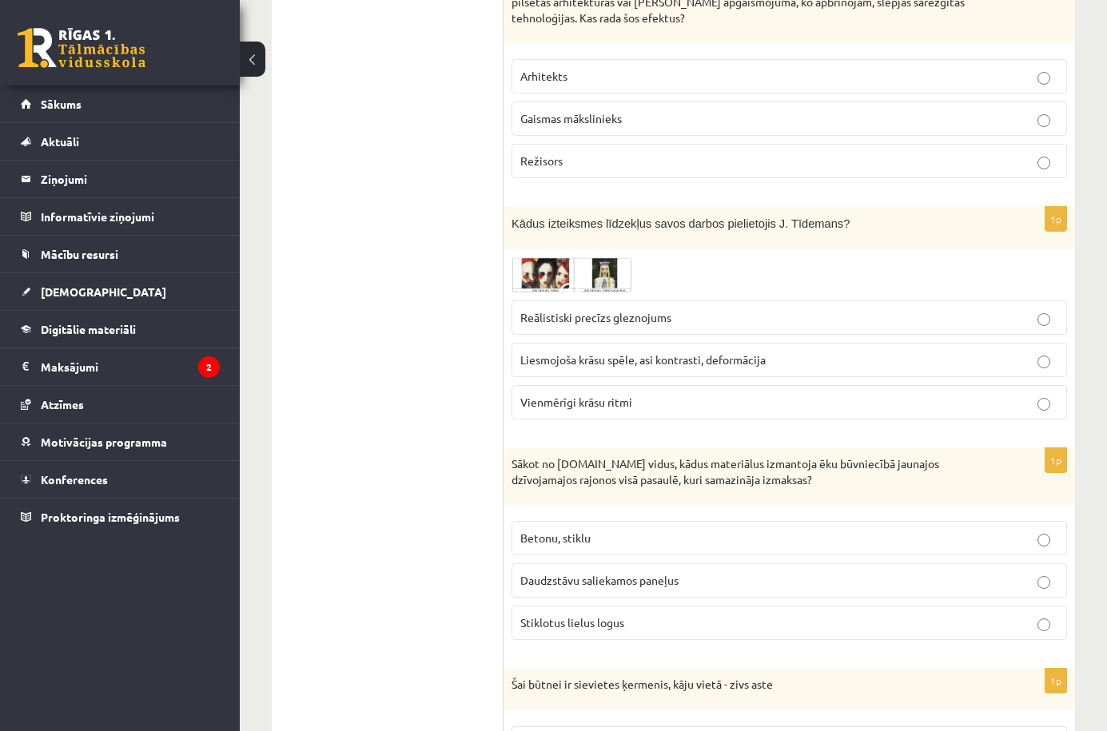
scroll to position [4815, 0]
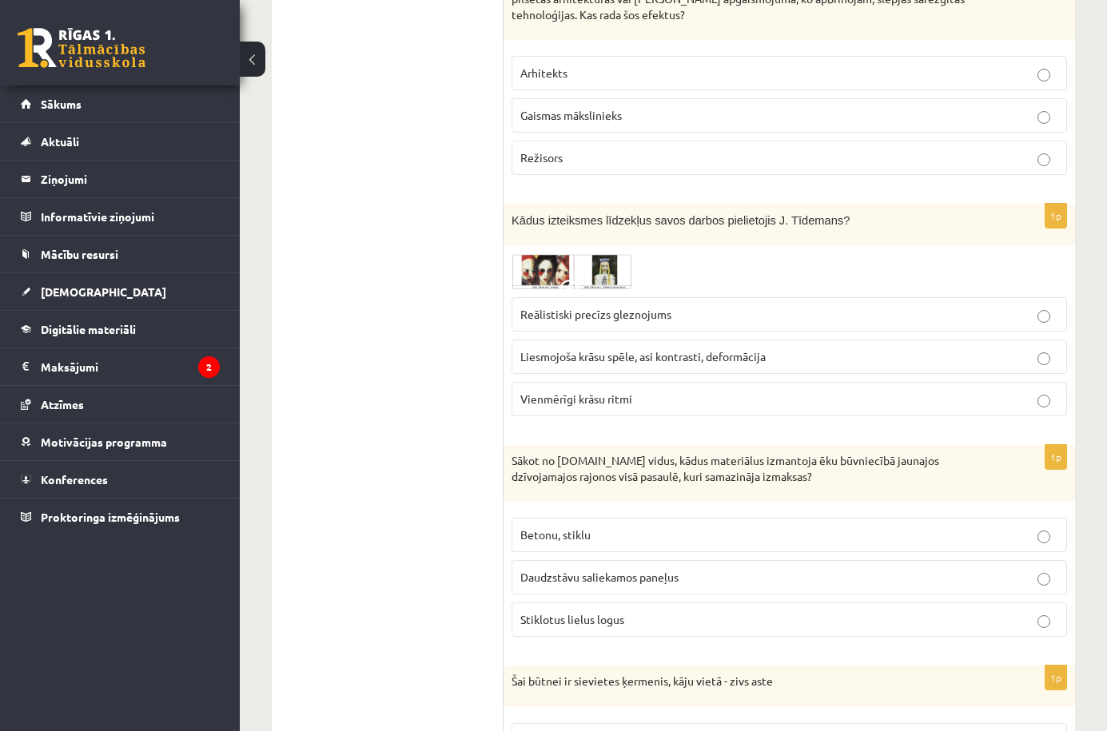
click at [551, 280] on img at bounding box center [572, 271] width 120 height 35
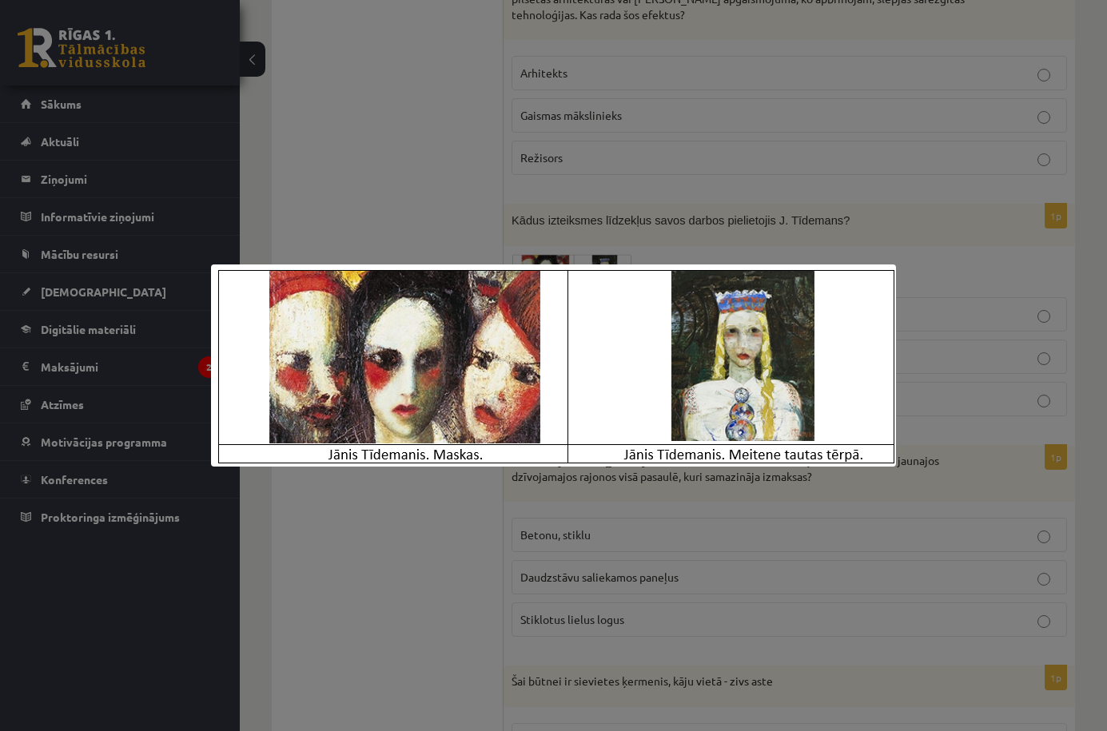
click at [809, 260] on div at bounding box center [553, 365] width 1107 height 731
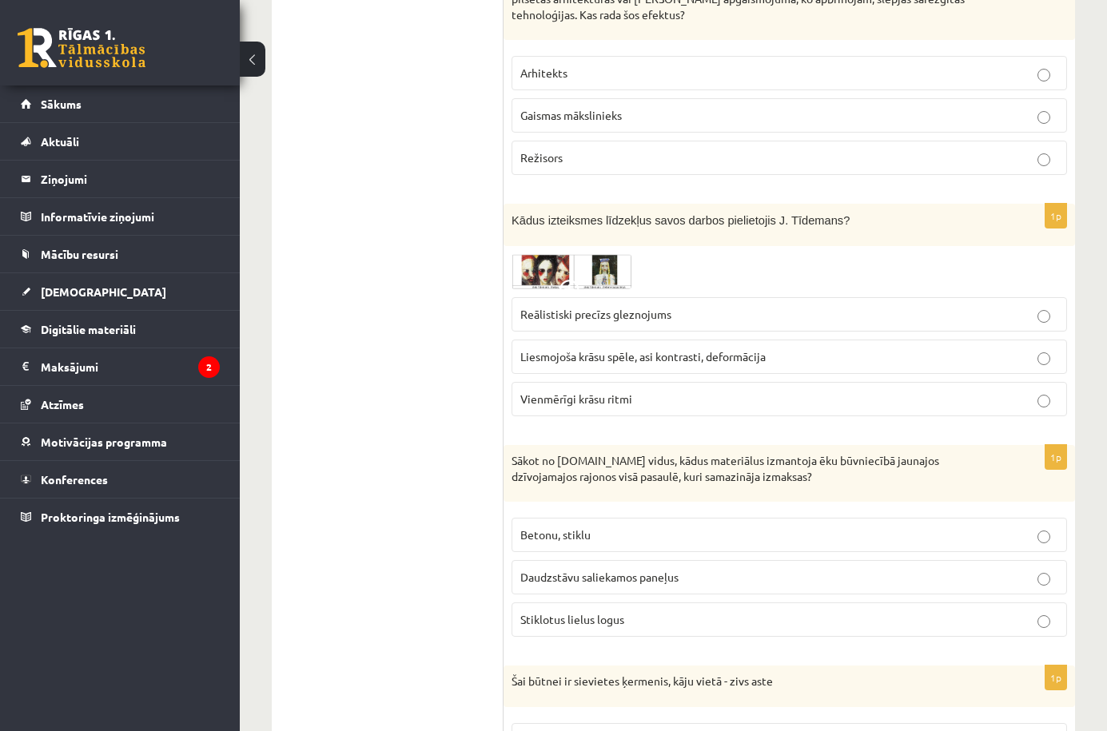
click at [545, 289] on img at bounding box center [572, 271] width 120 height 35
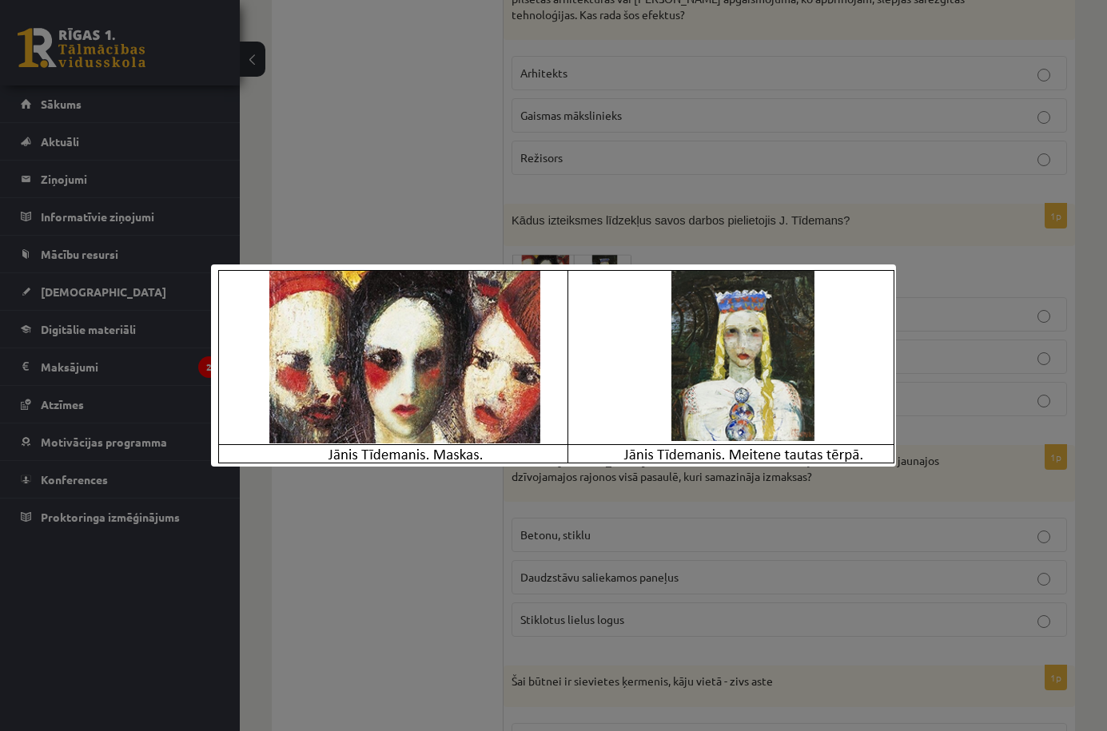
click at [760, 191] on div at bounding box center [553, 365] width 1107 height 731
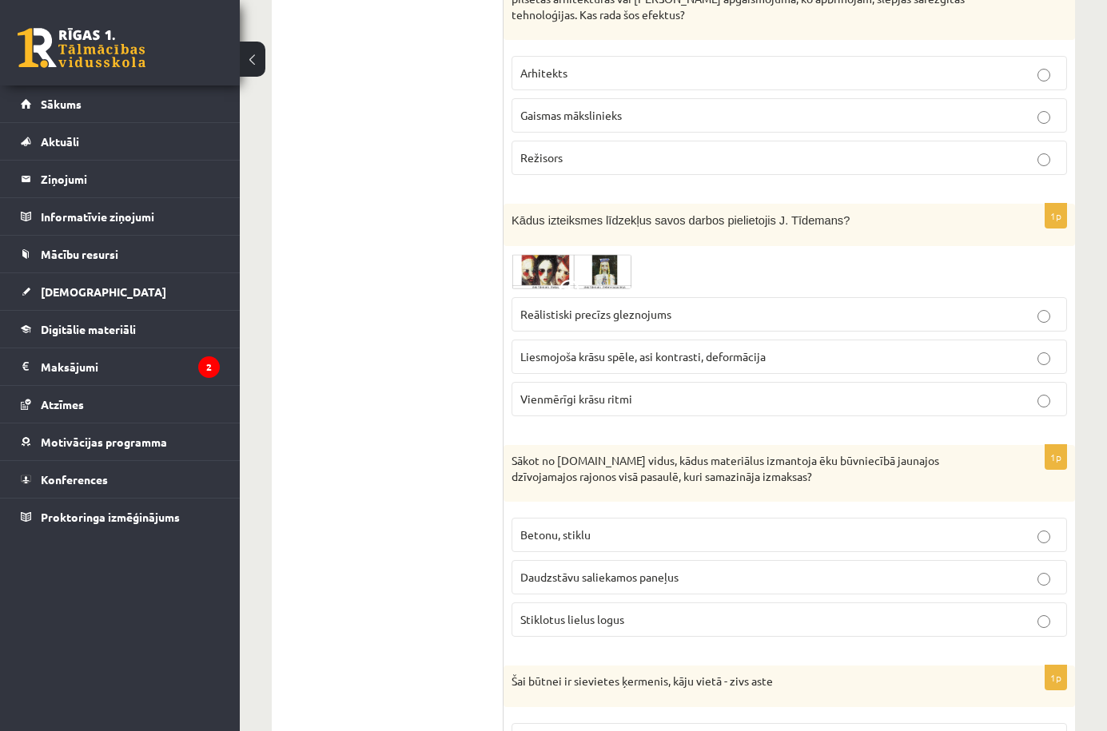
click at [731, 309] on p "Reālistiski precīzs gleznojums" at bounding box center [789, 314] width 538 height 17
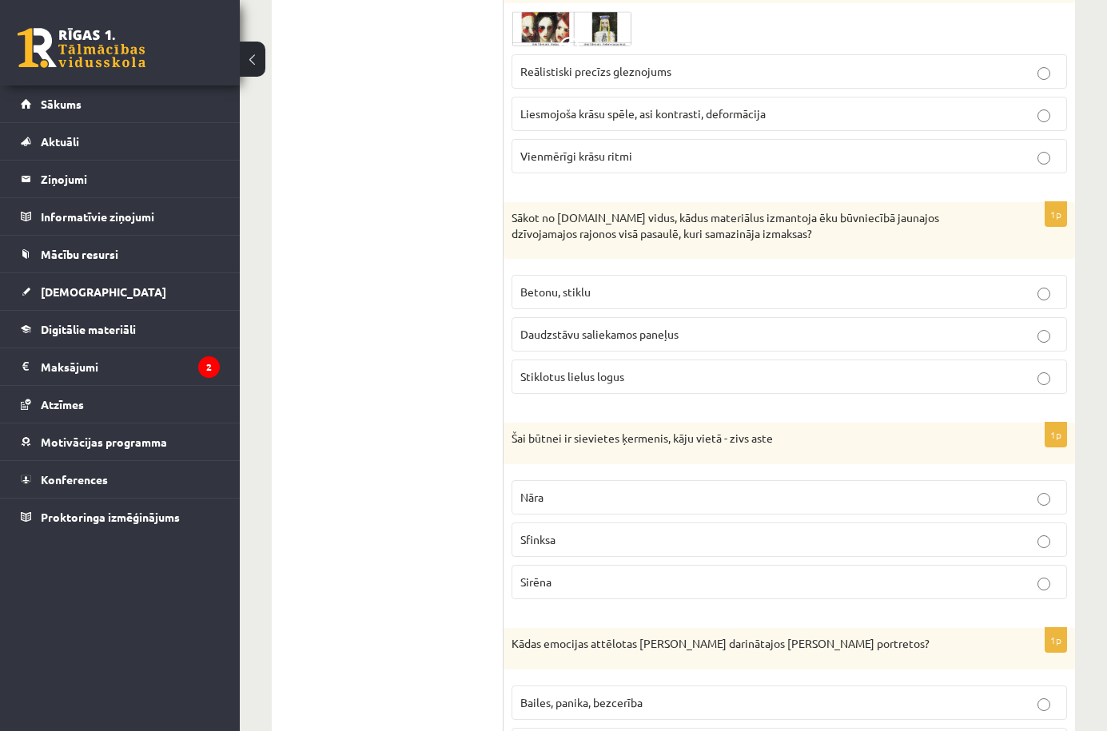
scroll to position [5058, 0]
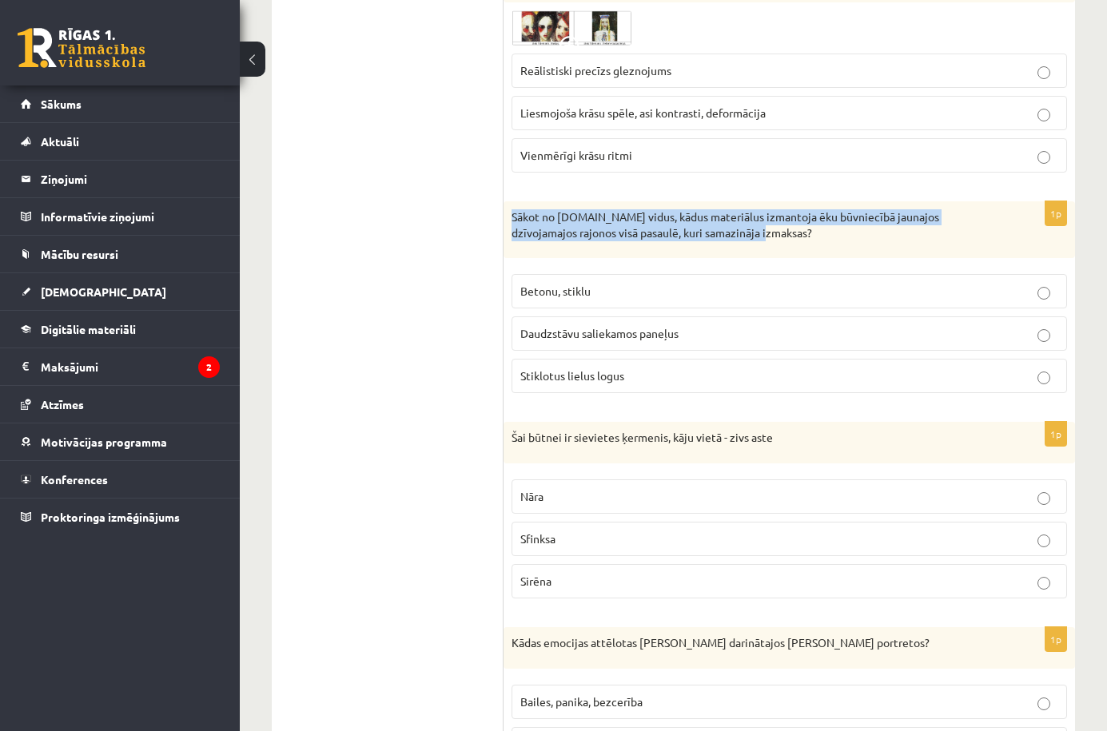
drag, startPoint x: 760, startPoint y: 246, endPoint x: 511, endPoint y: 217, distance: 251.1
click at [511, 217] on div "Sākot no [DOMAIN_NAME] vidus, kādus materiālus izmantoja ēku būvniecībā jaunajo…" at bounding box center [790, 229] width 572 height 57
copy p "Sākot no [DOMAIN_NAME] vidus, kādus materiālus izmantoja ēku būvniecībā jaunajo…"
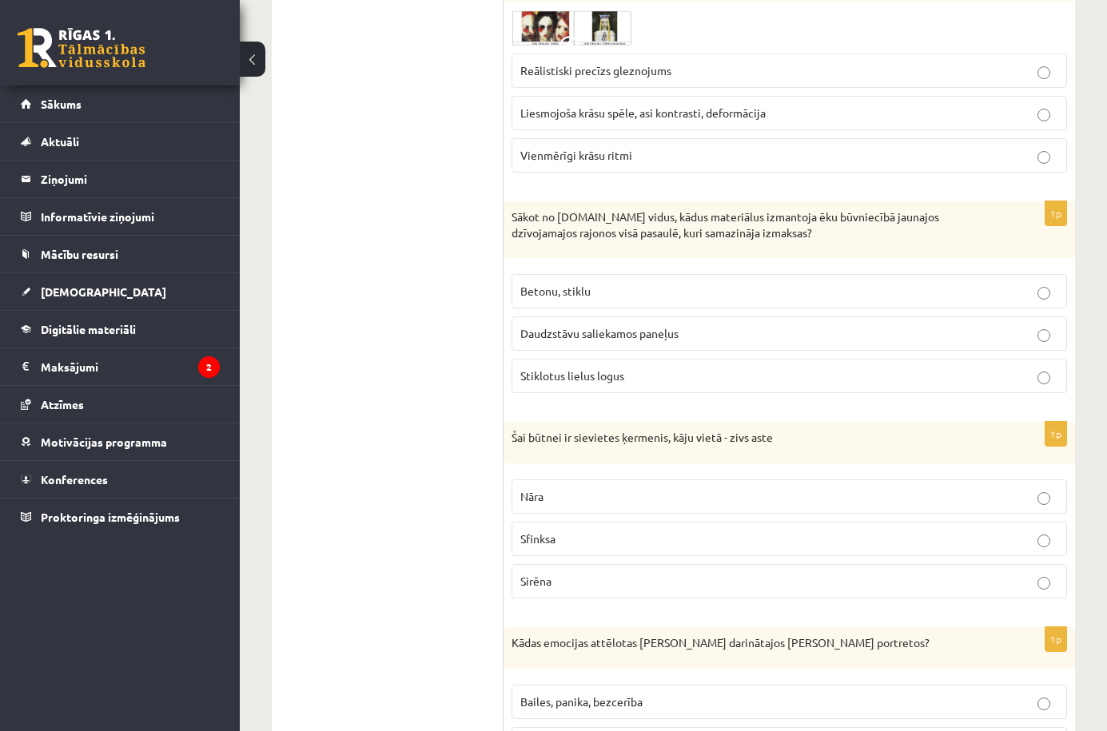
click at [560, 373] on span "Stiklotus lielus logus" at bounding box center [572, 376] width 104 height 14
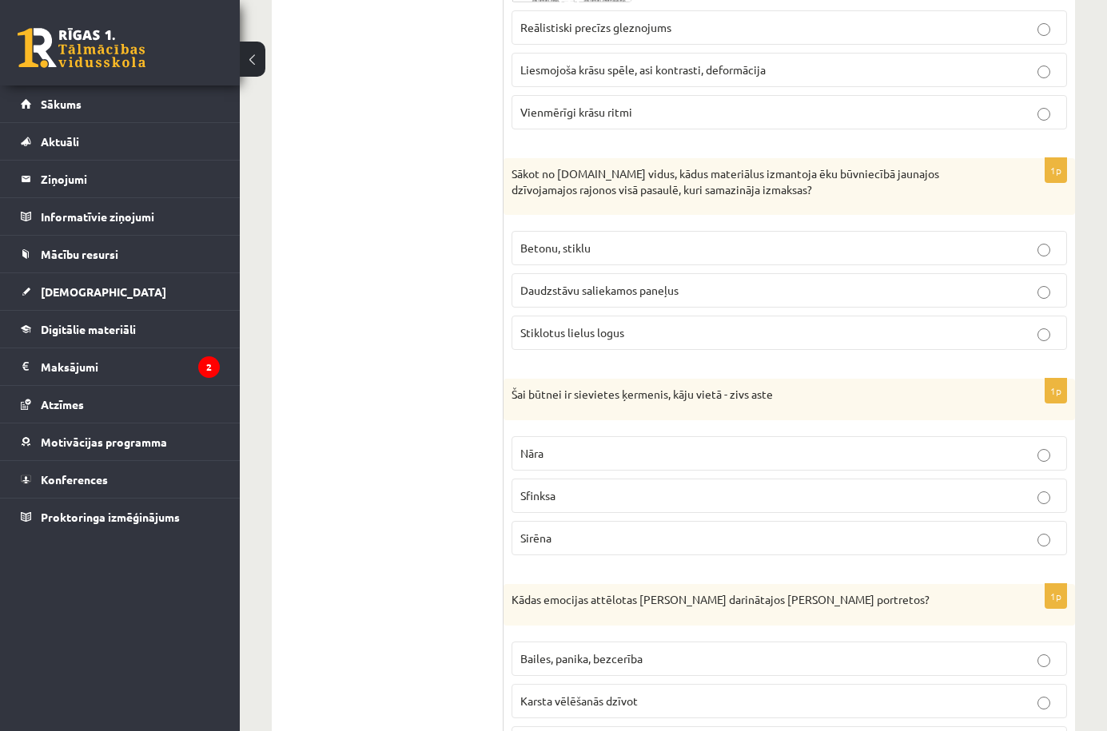
scroll to position [5106, 0]
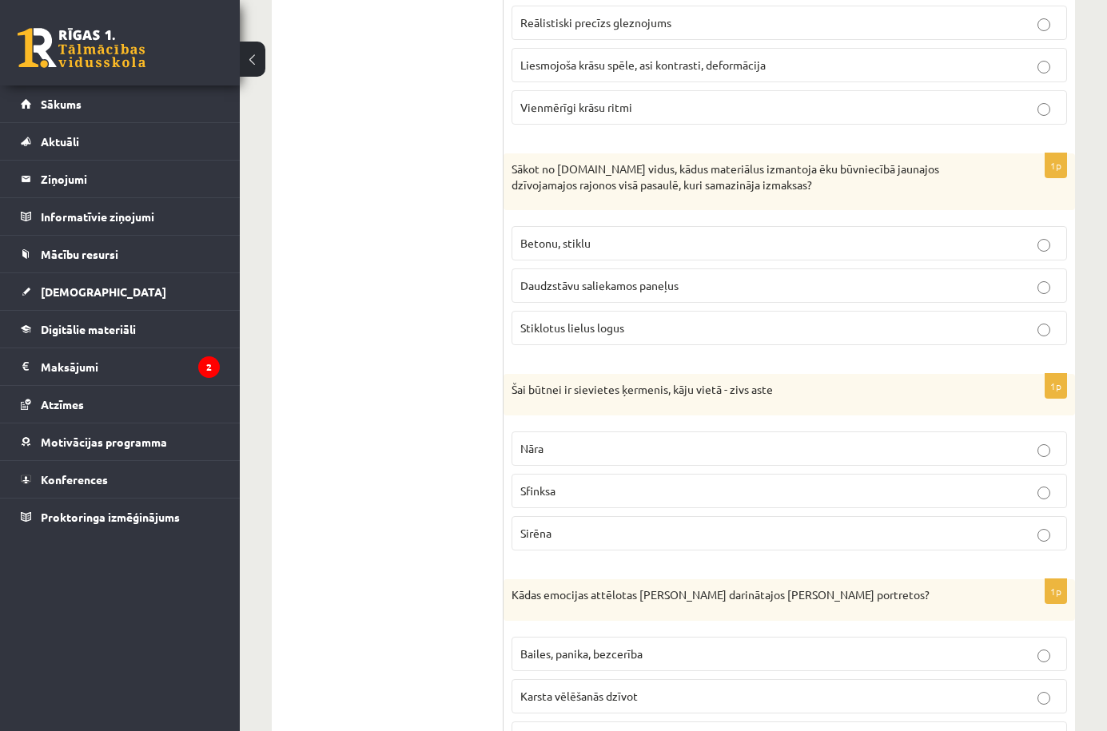
click at [602, 283] on span "Daudzstāvu saliekamos paneļus" at bounding box center [599, 285] width 158 height 14
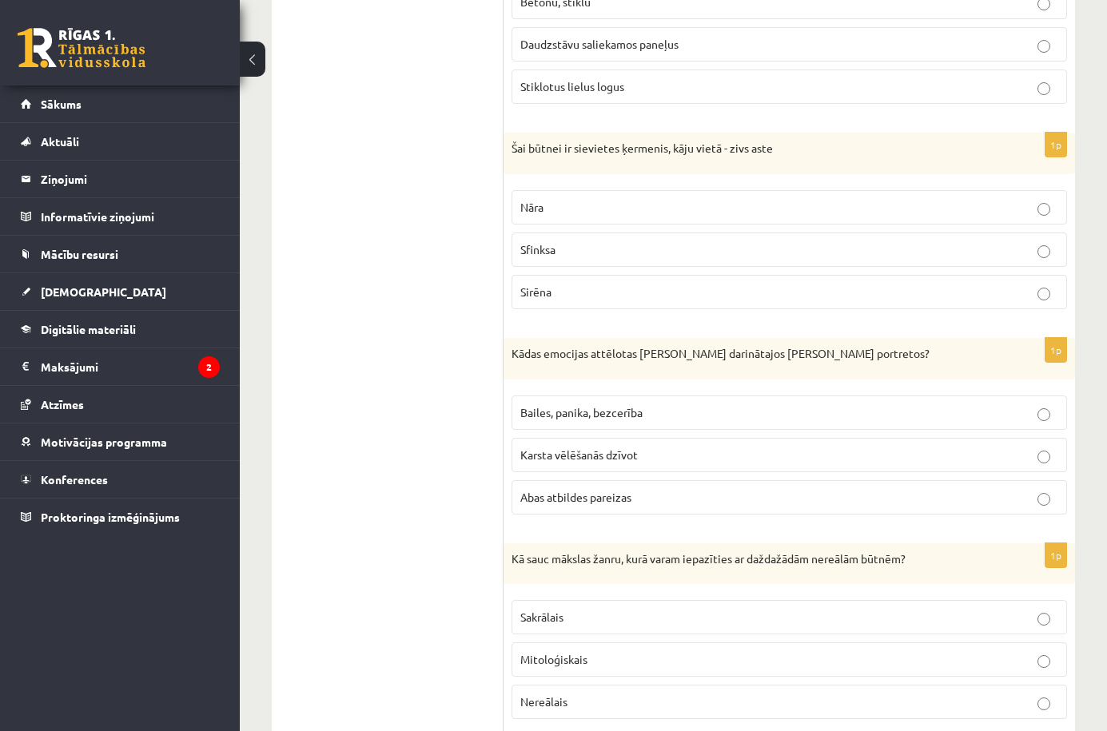
scroll to position [5408, 0]
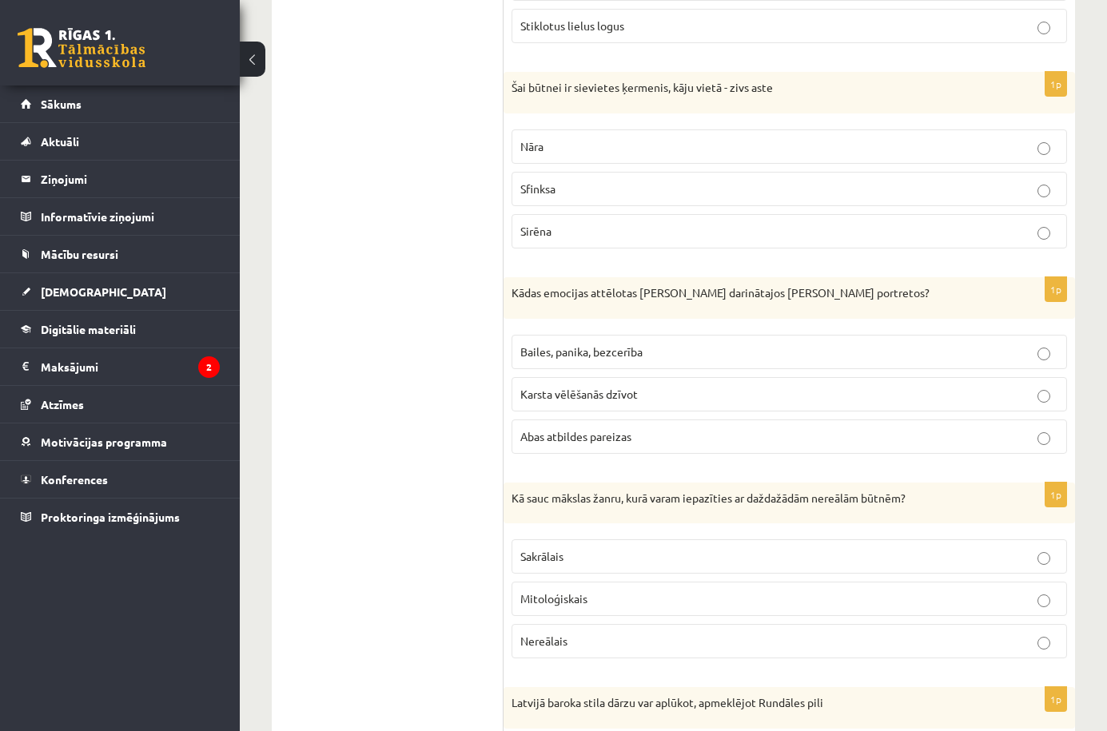
click at [624, 447] on label "Abas atbildes pareizas" at bounding box center [790, 437] width 556 height 34
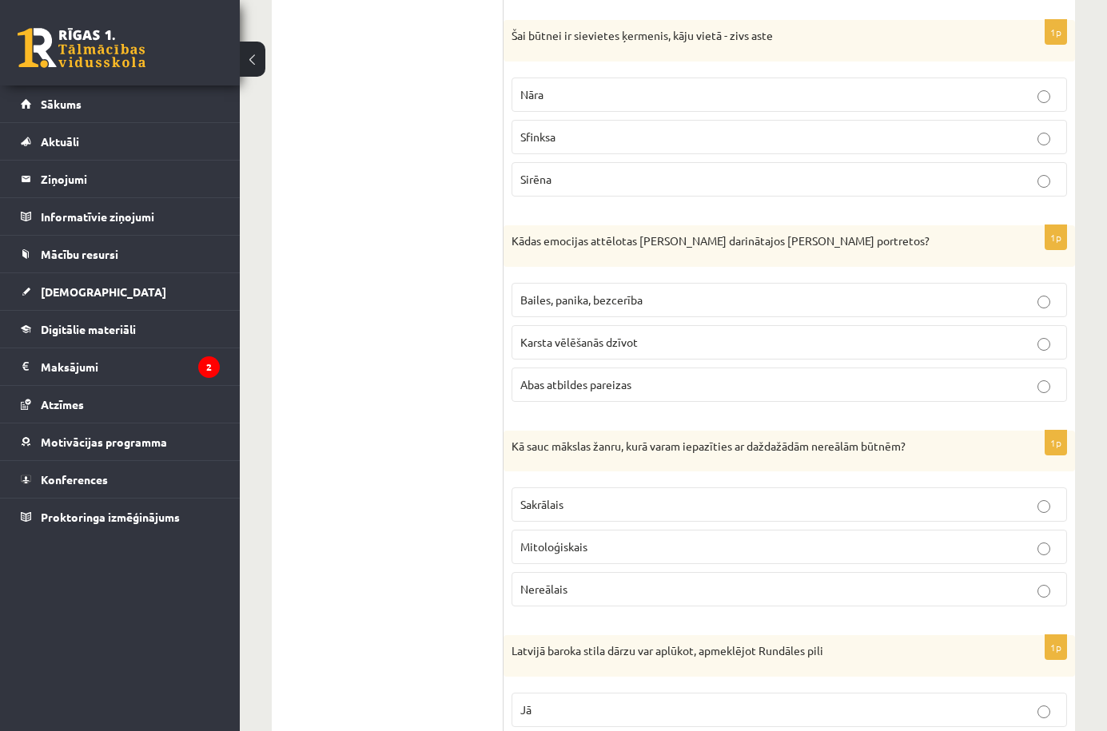
scroll to position [5462, 0]
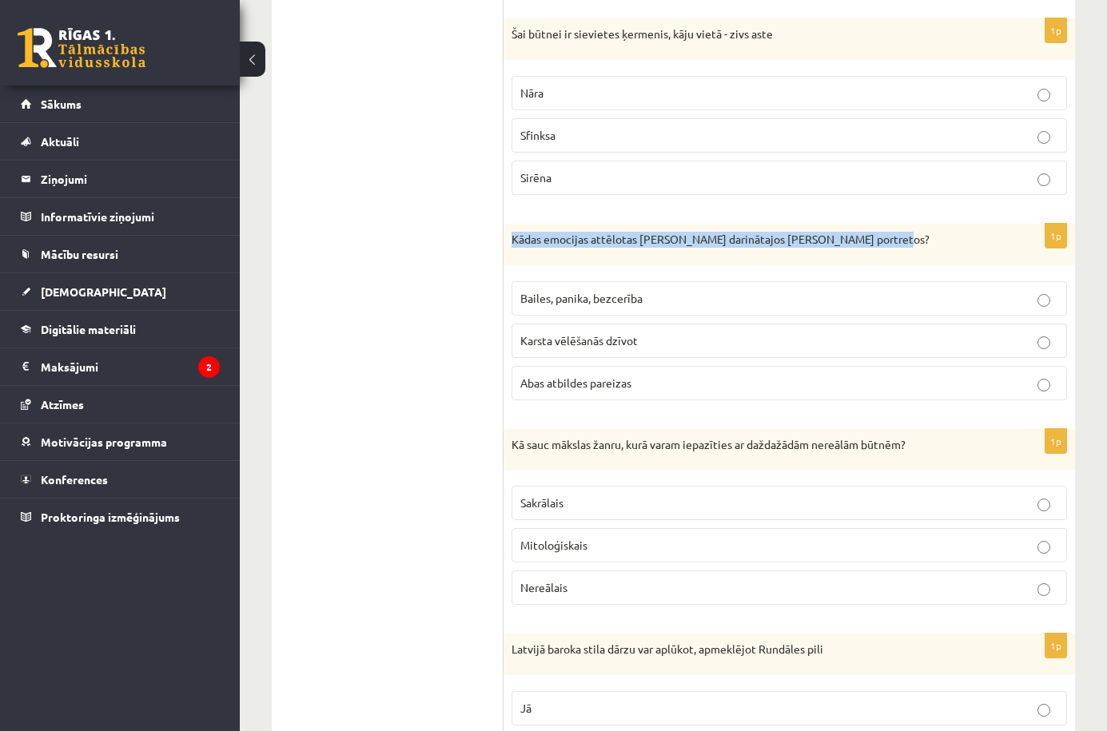
drag, startPoint x: 894, startPoint y: 243, endPoint x: 510, endPoint y: 244, distance: 383.7
click at [510, 244] on div "Kādas emocijas attēlotas [PERSON_NAME] darinātajos [PERSON_NAME] portretos?" at bounding box center [790, 245] width 572 height 42
copy p "Kādas emocijas attēlotas [PERSON_NAME] darinātajos [PERSON_NAME] portretos?"
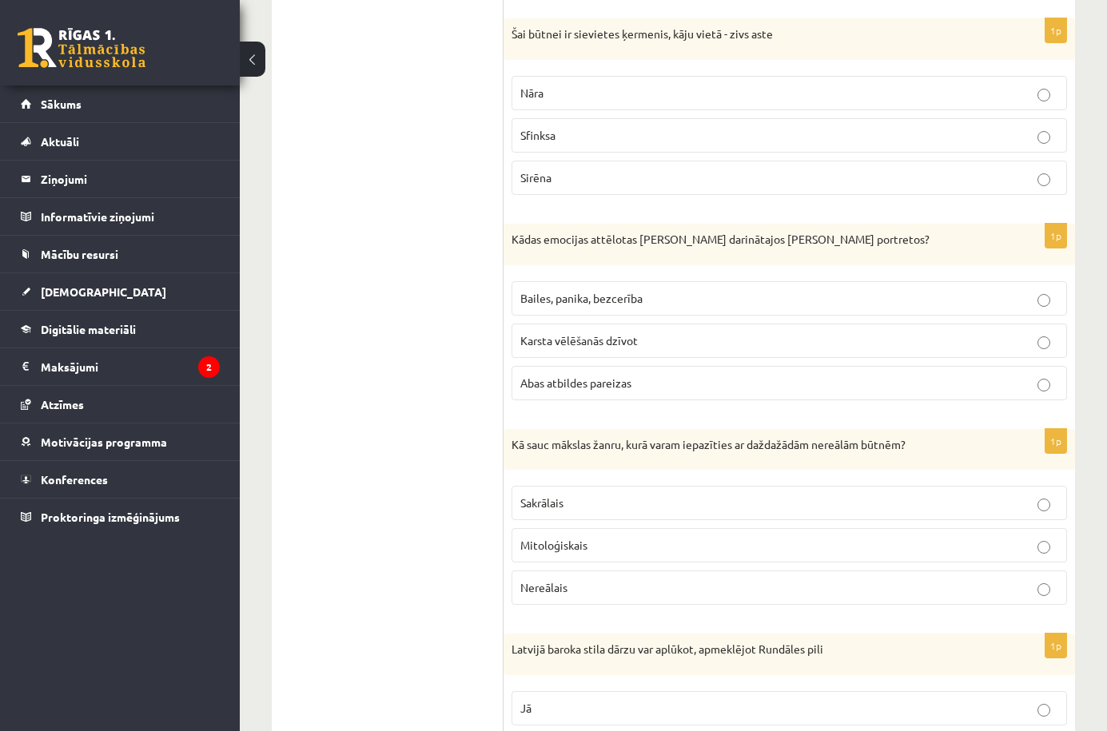
click at [610, 313] on label "Bailes, panika, bezcerība" at bounding box center [790, 298] width 556 height 34
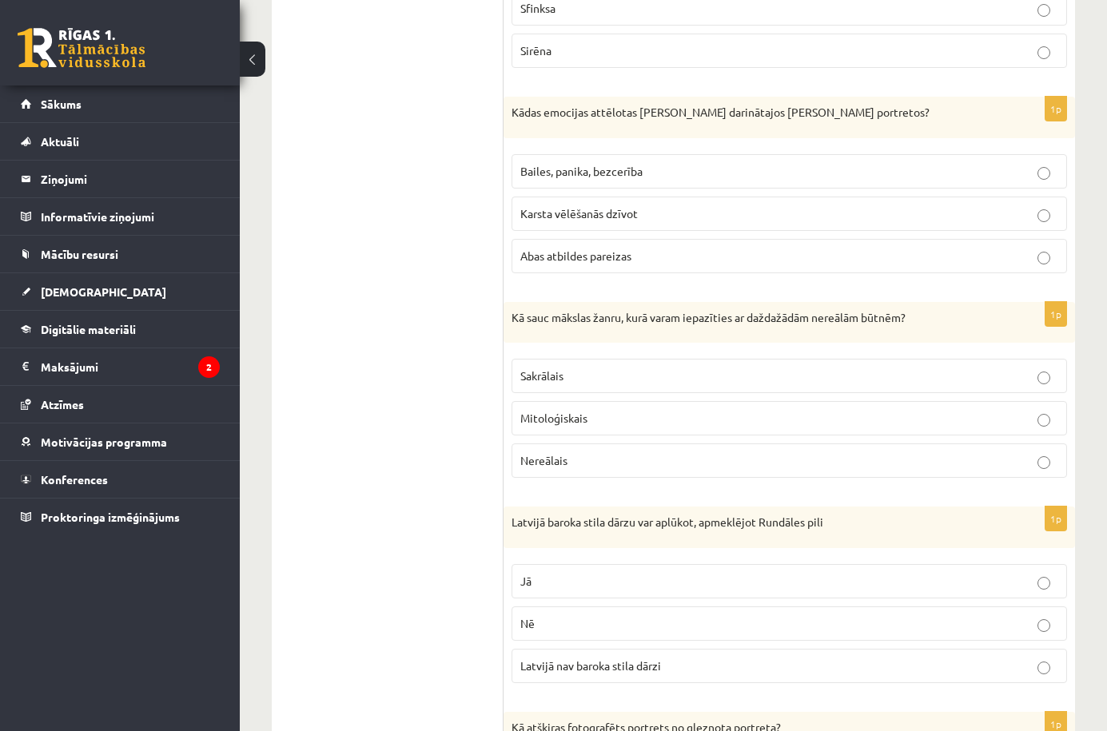
scroll to position [5596, 0]
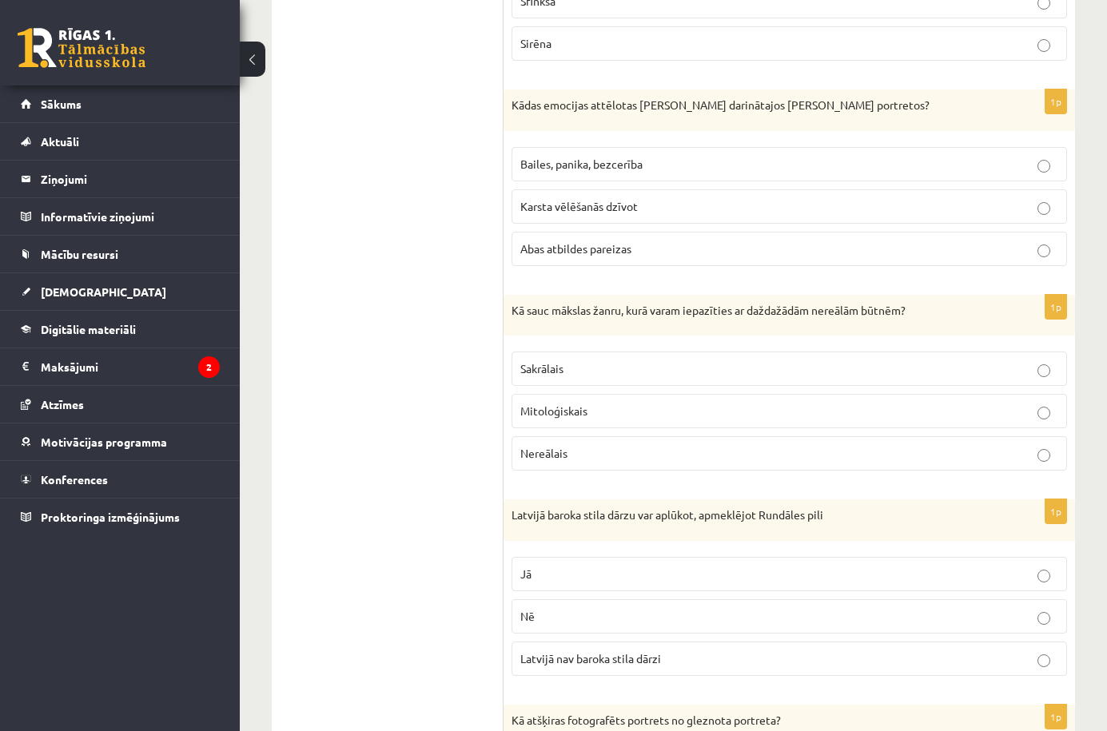
drag, startPoint x: 934, startPoint y: 319, endPoint x: 502, endPoint y: 322, distance: 431.7
click at [516, 321] on div "Kā sauc mākslas žanru, kurā varam iepazīties ar daždažādām nereālām būtnēm?" at bounding box center [790, 316] width 572 height 42
click at [516, 316] on p "Kā sauc mākslas žanru, kurā varam iepazīties ar daždažādām nereālām būtnēm?" at bounding box center [750, 311] width 476 height 16
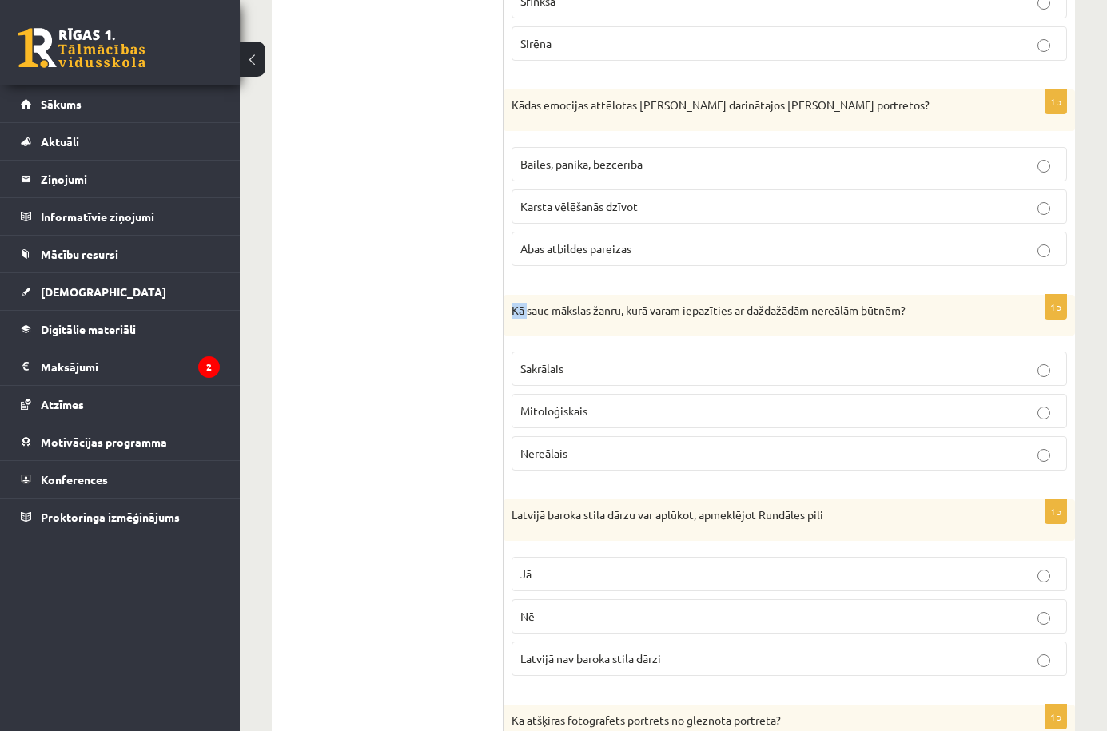
click at [513, 312] on p "Kā sauc mākslas žanru, kurā varam iepazīties ar daždažādām nereālām būtnēm?" at bounding box center [750, 311] width 476 height 16
click at [552, 416] on span "Mitoloģiskais" at bounding box center [553, 411] width 67 height 14
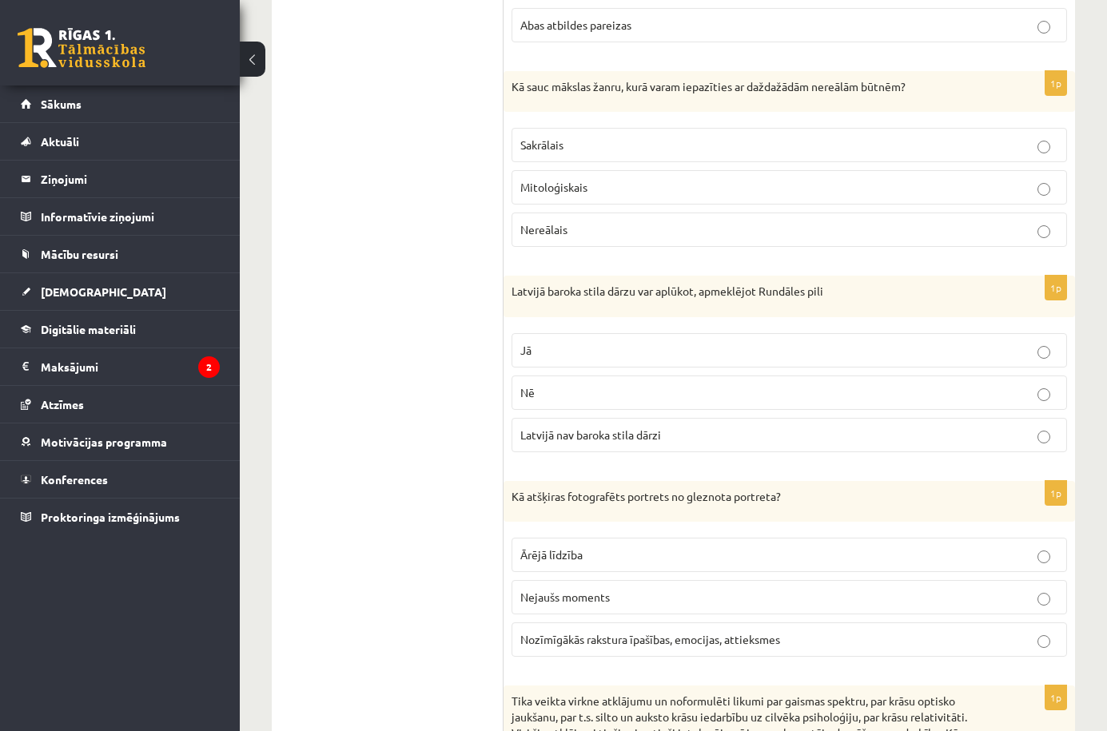
scroll to position [5821, 0]
click at [826, 293] on p "Latvijā baroka stila dārzu var aplūkot, apmeklējot Rundāles pili" at bounding box center [750, 291] width 476 height 16
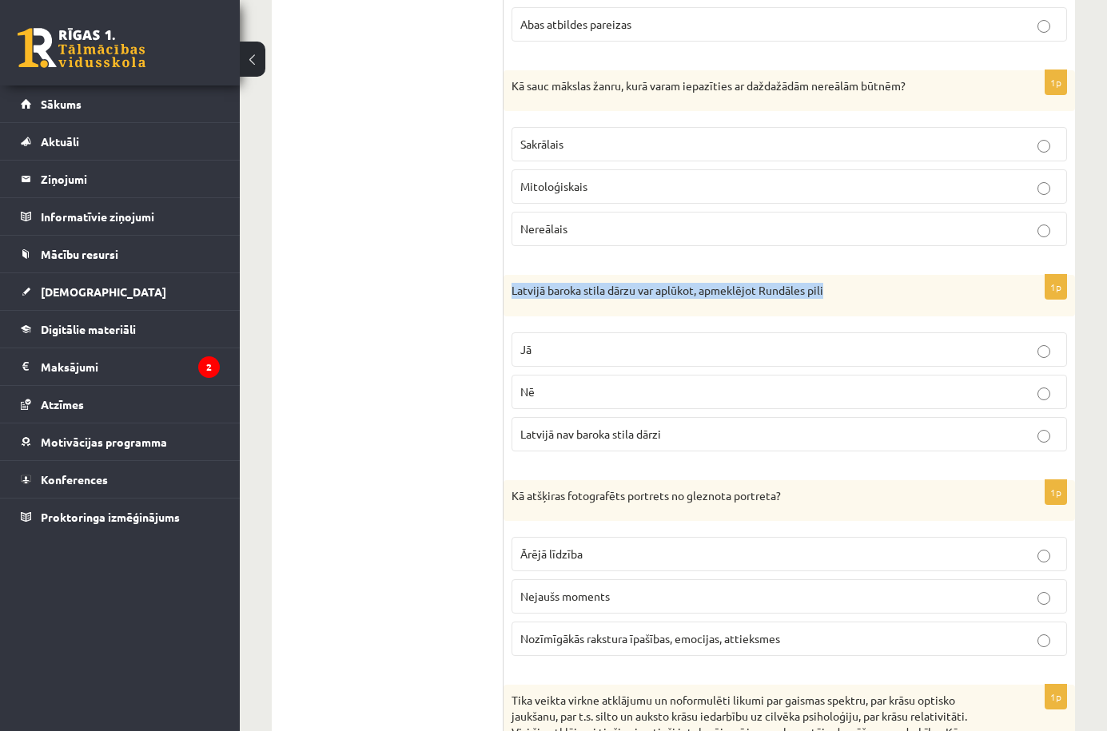
copy div "Latvijā baroka stila dārzu var aplūkot, apmeklējot Rundāles pili"
click at [571, 315] on div "Latvijā baroka stila dārzu var aplūkot, apmeklējot Rundāles pili" at bounding box center [790, 296] width 572 height 42
click at [528, 356] on span "Jā" at bounding box center [525, 349] width 11 height 14
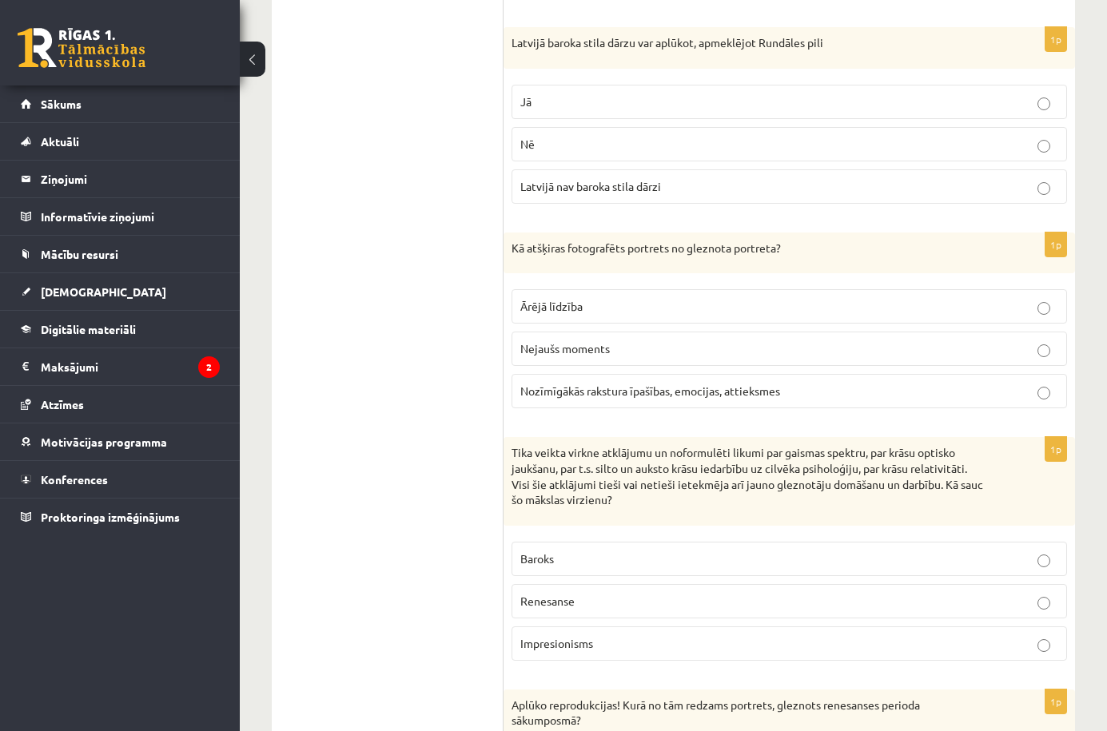
scroll to position [6069, 0]
click at [783, 249] on p "Kā atšķiras fotografēts portrets no gleznota portreta?" at bounding box center [750, 248] width 476 height 16
click at [775, 251] on p "Kā atšķiras fotografēts portrets no gleznota portreta?" at bounding box center [750, 248] width 476 height 16
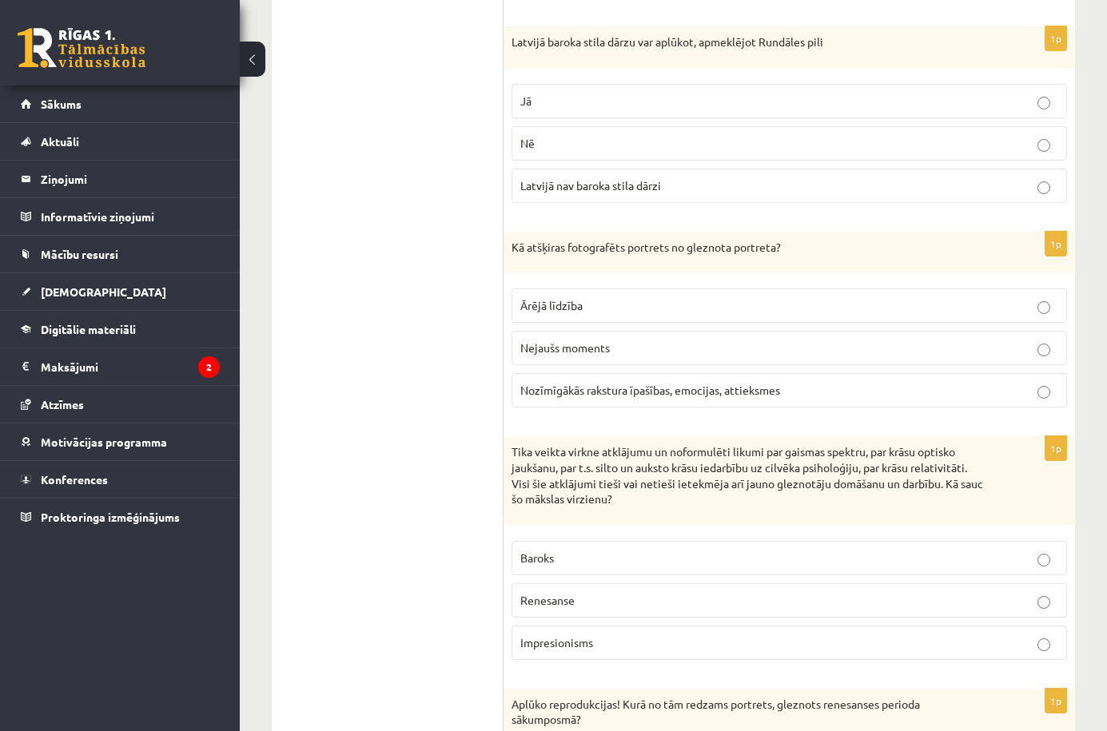
click at [792, 256] on p "Kā atšķiras fotografēts portrets no gleznota portreta?" at bounding box center [750, 248] width 476 height 16
drag, startPoint x: 792, startPoint y: 256, endPoint x: 515, endPoint y: 251, distance: 277.4
click at [515, 251] on p "Kā atšķiras fotografēts portrets no gleznota portreta?" at bounding box center [750, 248] width 476 height 16
copy div "Kā atšķiras fotografēts portrets no gleznota portreta?"
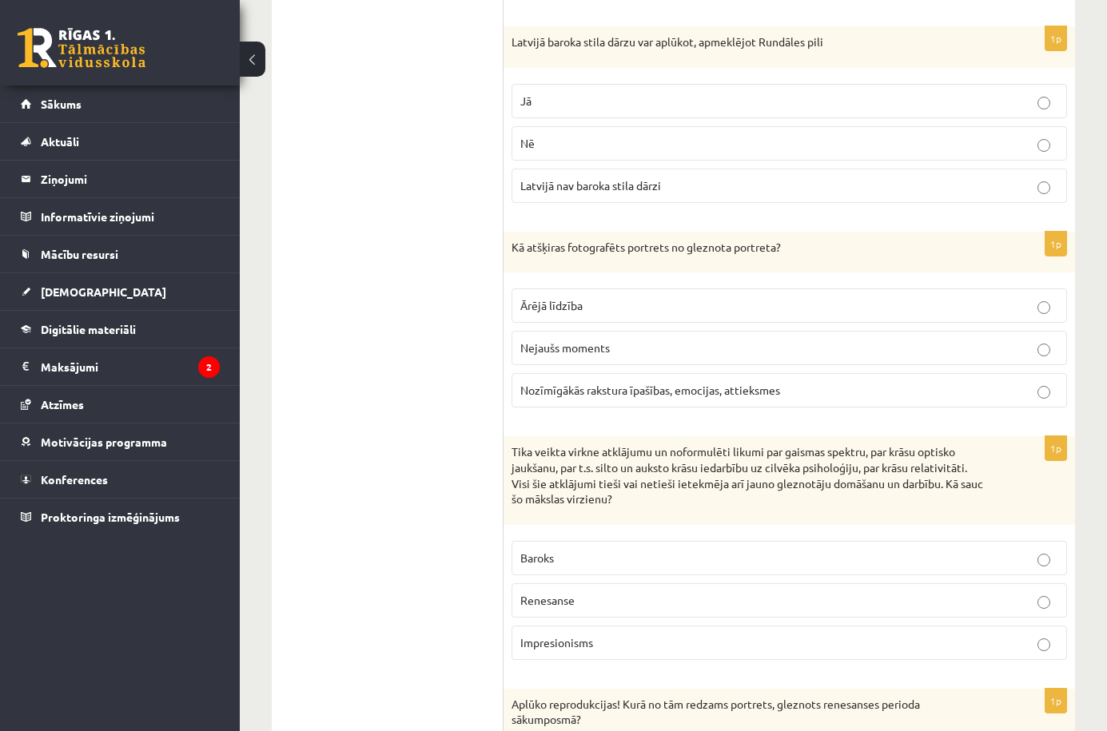
click at [637, 401] on label "Nozīmīgākās rakstura īpašības, emocijas, attieksmes" at bounding box center [790, 390] width 556 height 34
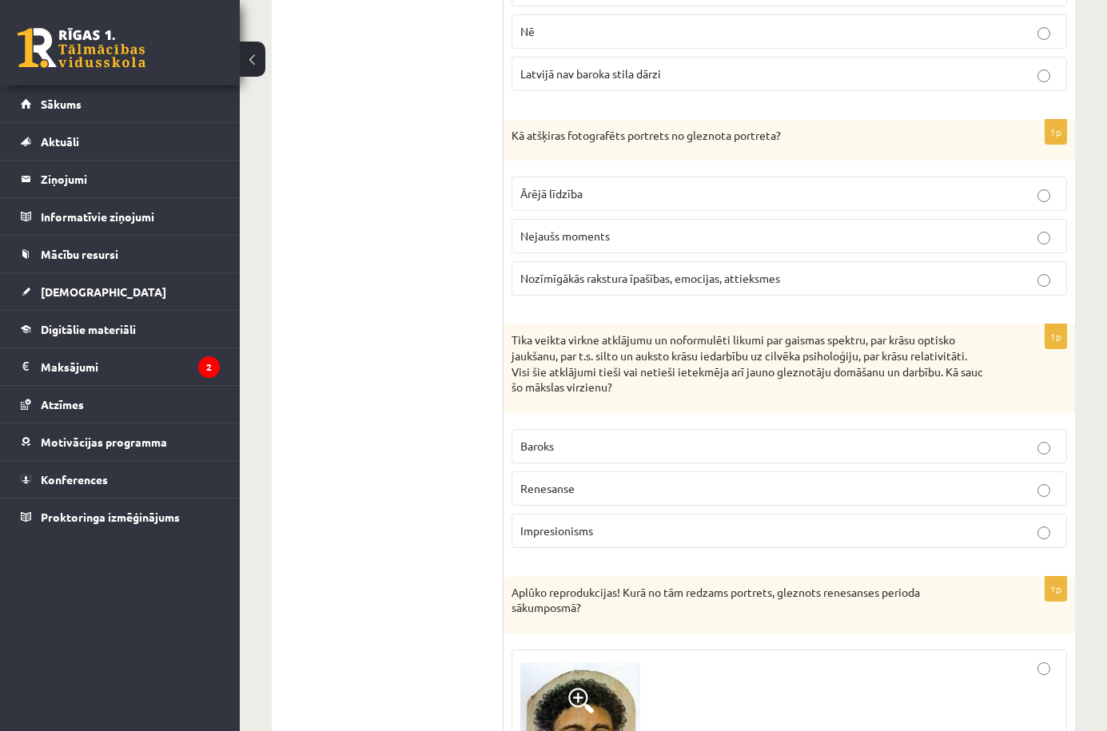
click at [611, 384] on p "Tika veikta virkne atklājumu un noformulēti likumi par gaismas spektru, par krā…" at bounding box center [750, 364] width 476 height 62
click at [616, 388] on p "Tika veikta virkne atklājumu un noformulēti likumi par gaismas spektru, par krā…" at bounding box center [750, 364] width 476 height 62
click at [611, 388] on p "Tika veikta virkne atklājumu un noformulēti likumi par gaismas spektru, par krā…" at bounding box center [750, 364] width 476 height 62
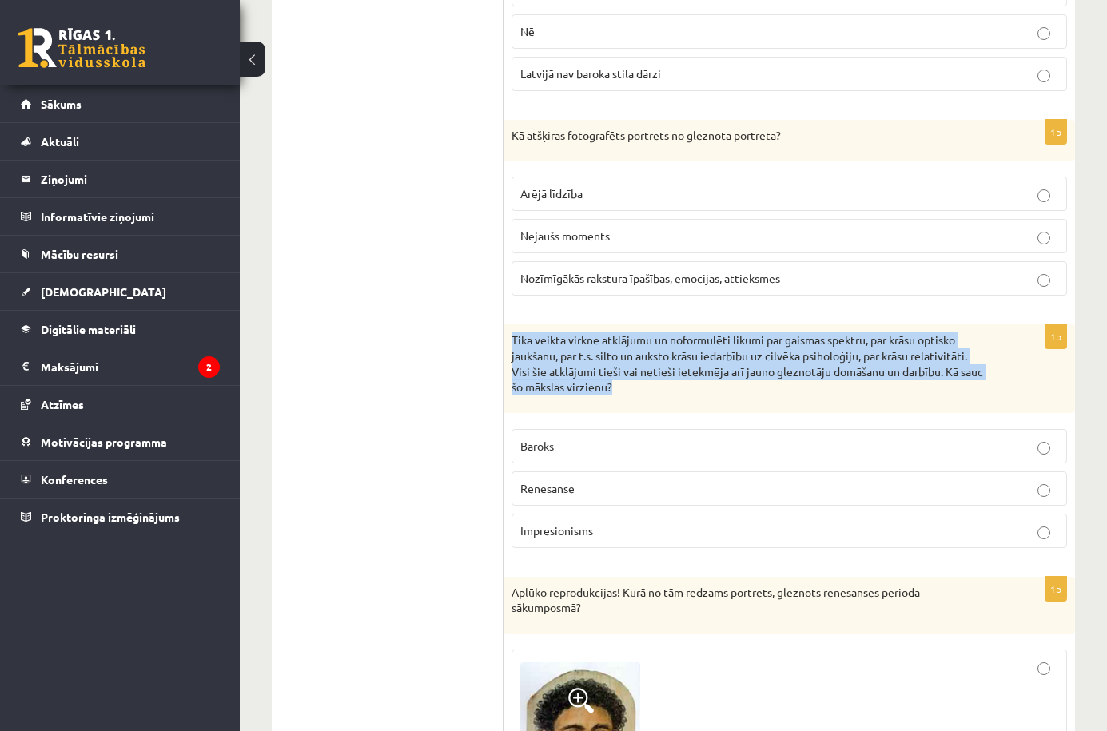
click at [611, 388] on p "Tika veikta virkne atklājumu un noformulēti likumi par gaismas spektru, par krā…" at bounding box center [750, 364] width 476 height 62
copy div "Tika veikta virkne atklājumu un noformulēti likumi par gaismas spektru, par krā…"
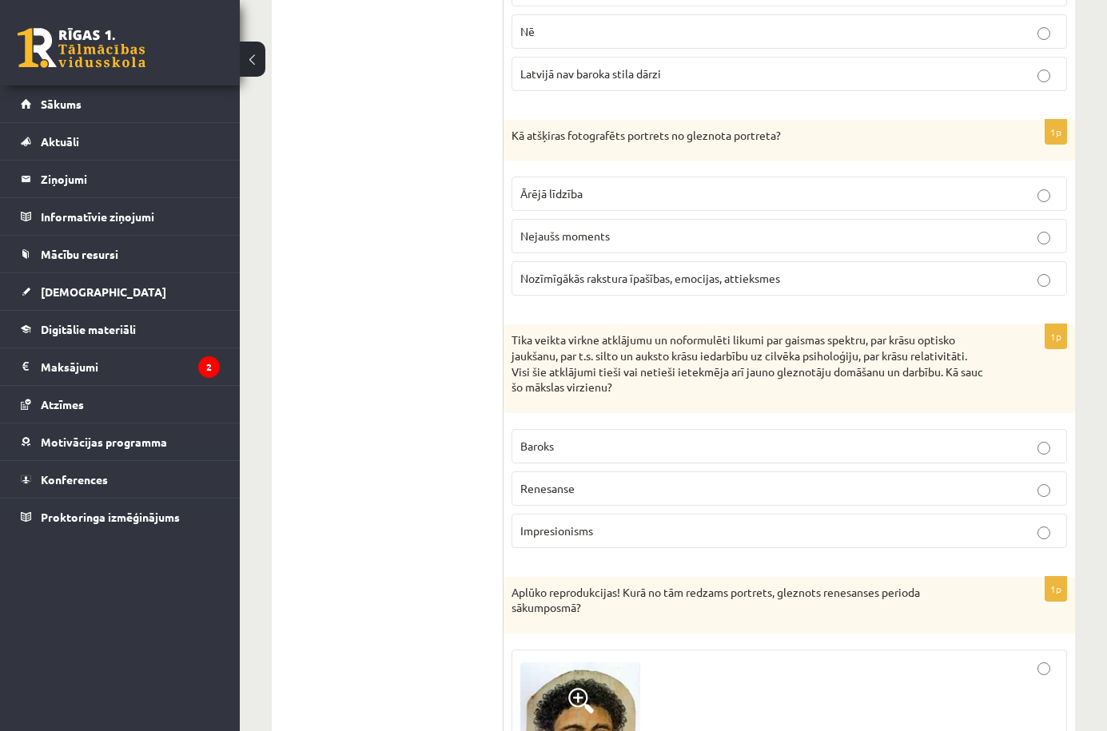
click at [595, 530] on p "Impresionisms" at bounding box center [789, 531] width 538 height 17
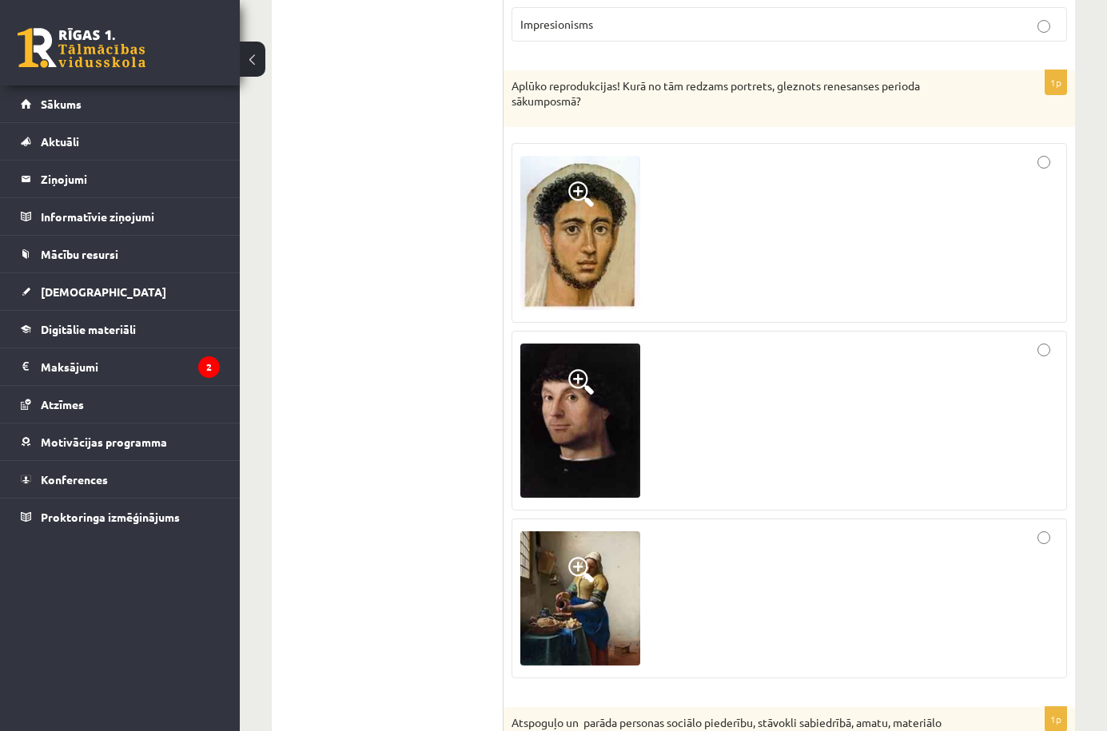
scroll to position [6689, 0]
click at [708, 291] on div at bounding box center [789, 232] width 538 height 162
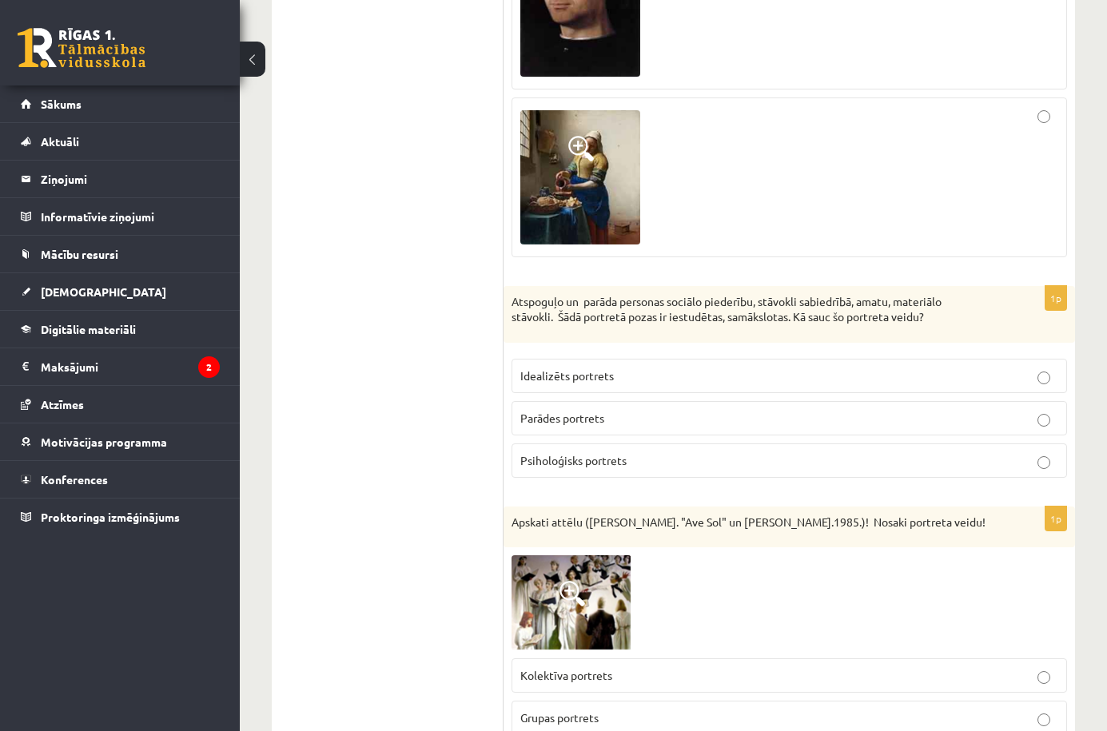
scroll to position [7110, 0]
click at [929, 321] on p "Atspoguļo un parāda personas sociālo piederību, stāvokli sabiedrībā, amatu, mat…" at bounding box center [750, 308] width 476 height 31
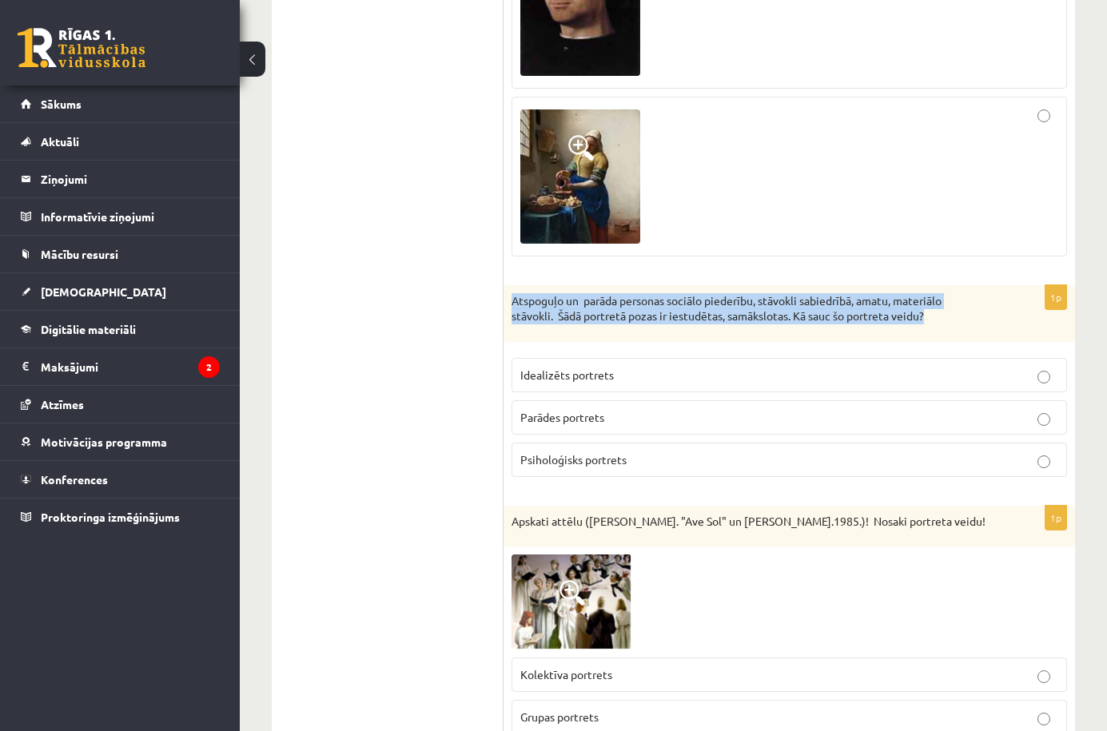
click at [929, 321] on p "Atspoguļo un parāda personas sociālo piederību, stāvokli sabiedrībā, amatu, mat…" at bounding box center [750, 308] width 476 height 31
copy div "Atspoguļo un parāda personas sociālo piederību, stāvokli sabiedrībā, amatu, mat…"
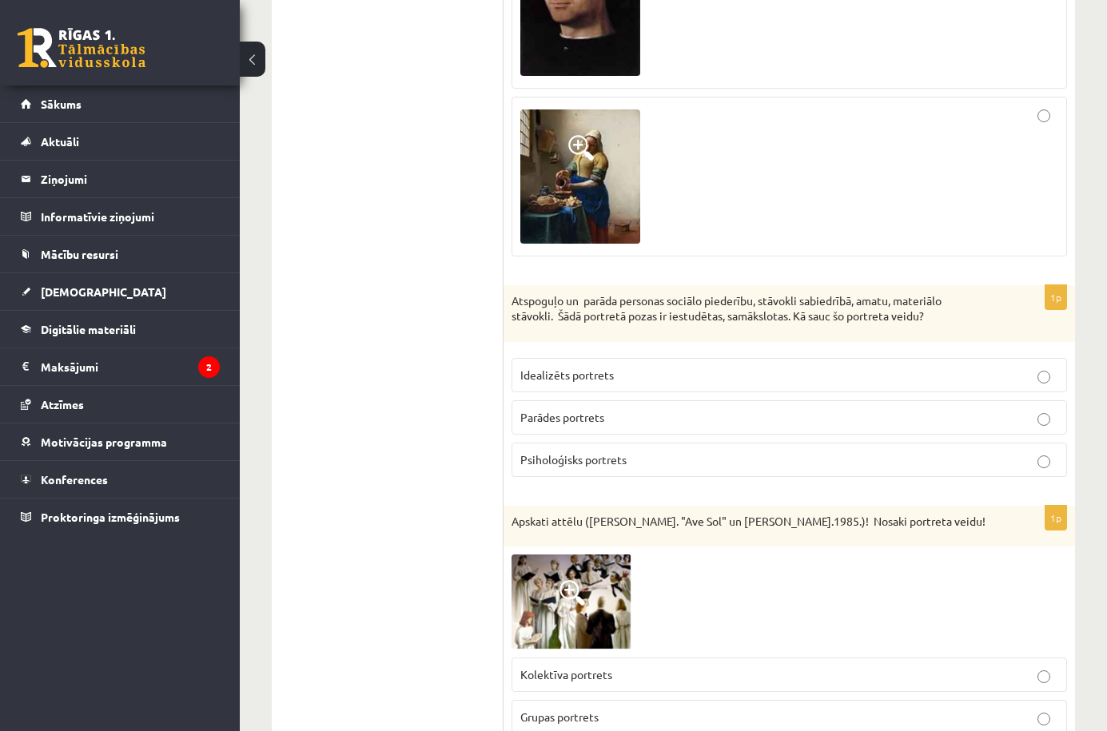
click at [544, 368] on p "Idealizēts portrets" at bounding box center [789, 375] width 538 height 17
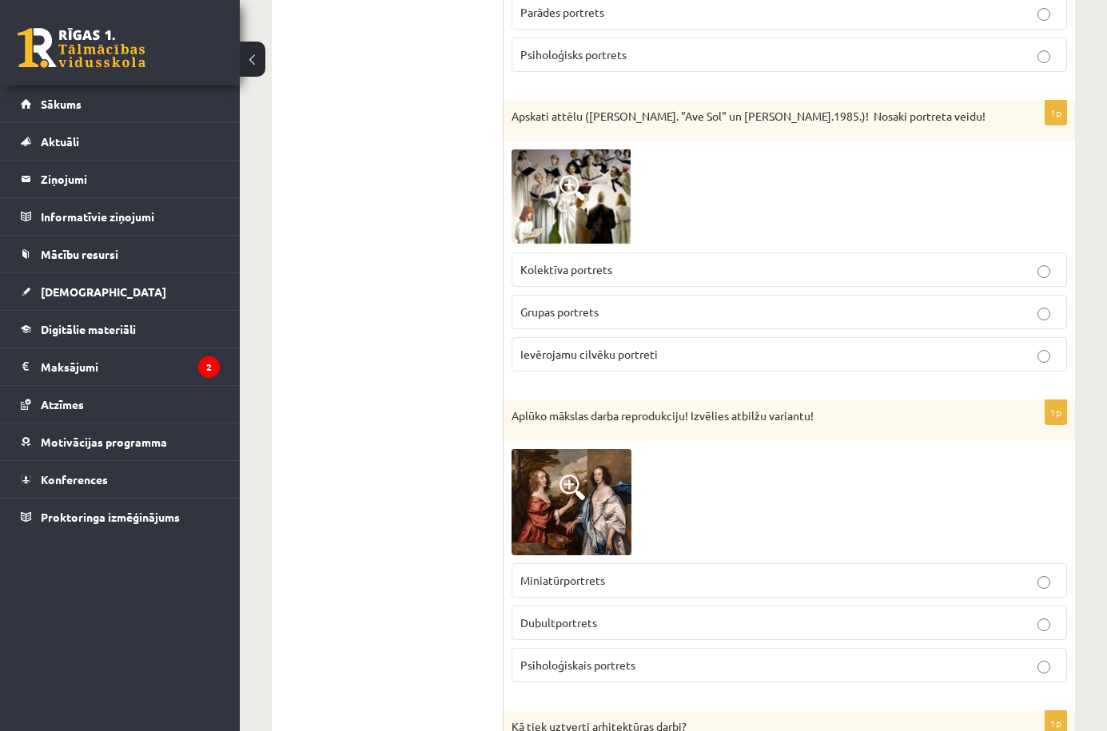
scroll to position [7515, 0]
click at [592, 208] on img at bounding box center [572, 197] width 120 height 94
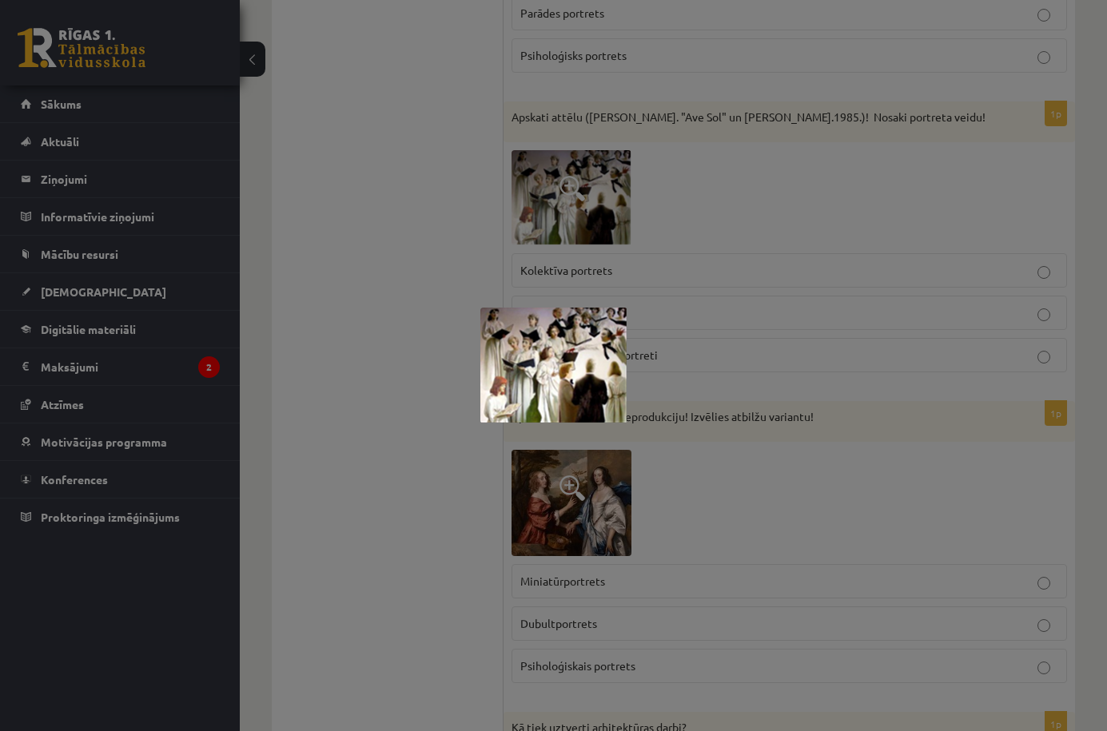
click at [737, 246] on div at bounding box center [553, 365] width 1107 height 731
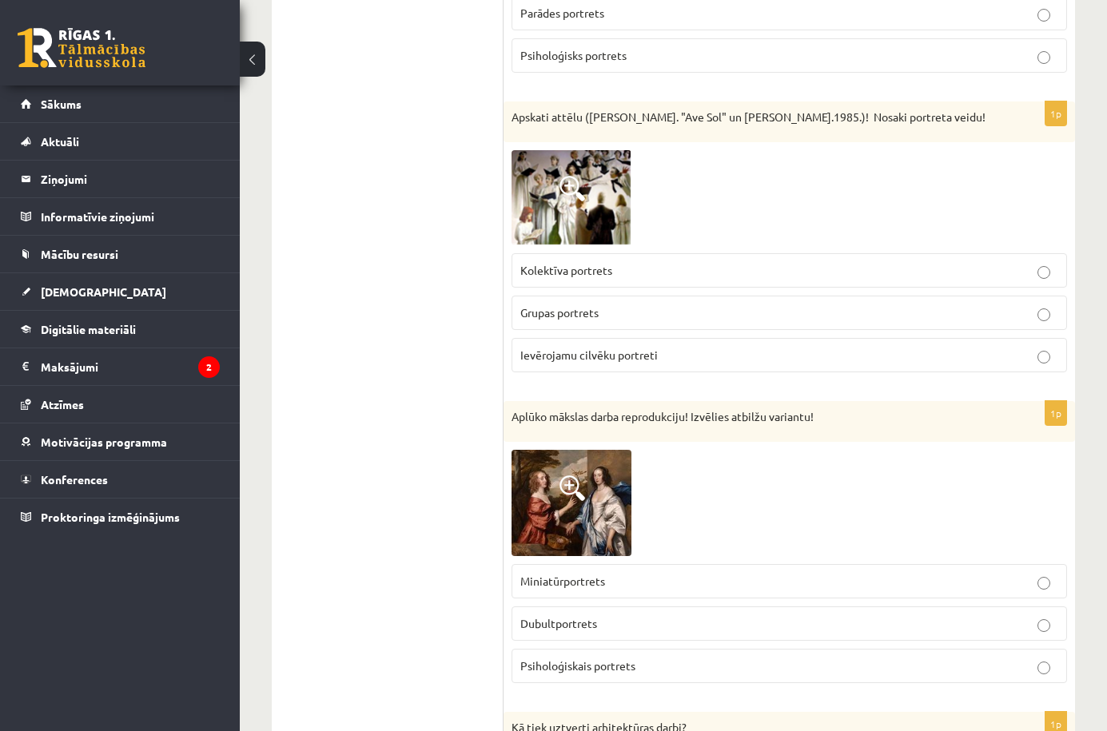
click at [671, 317] on p "Grupas portrets" at bounding box center [789, 313] width 538 height 17
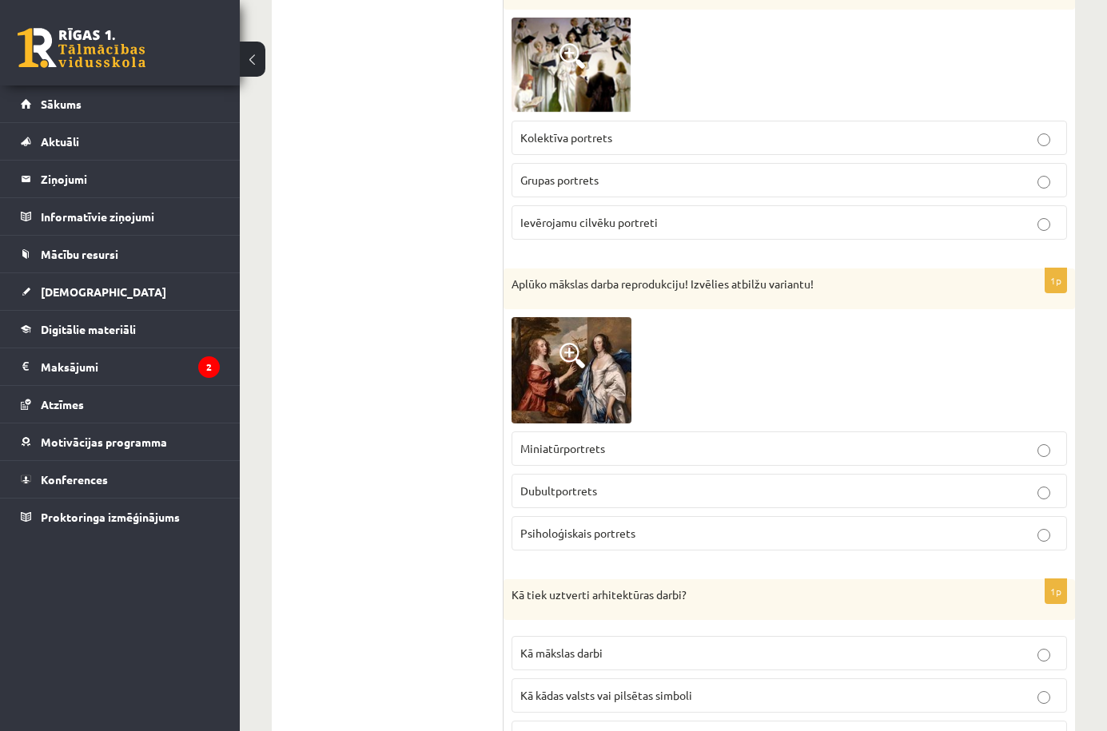
scroll to position [7648, 0]
click at [585, 354] on img at bounding box center [572, 370] width 120 height 106
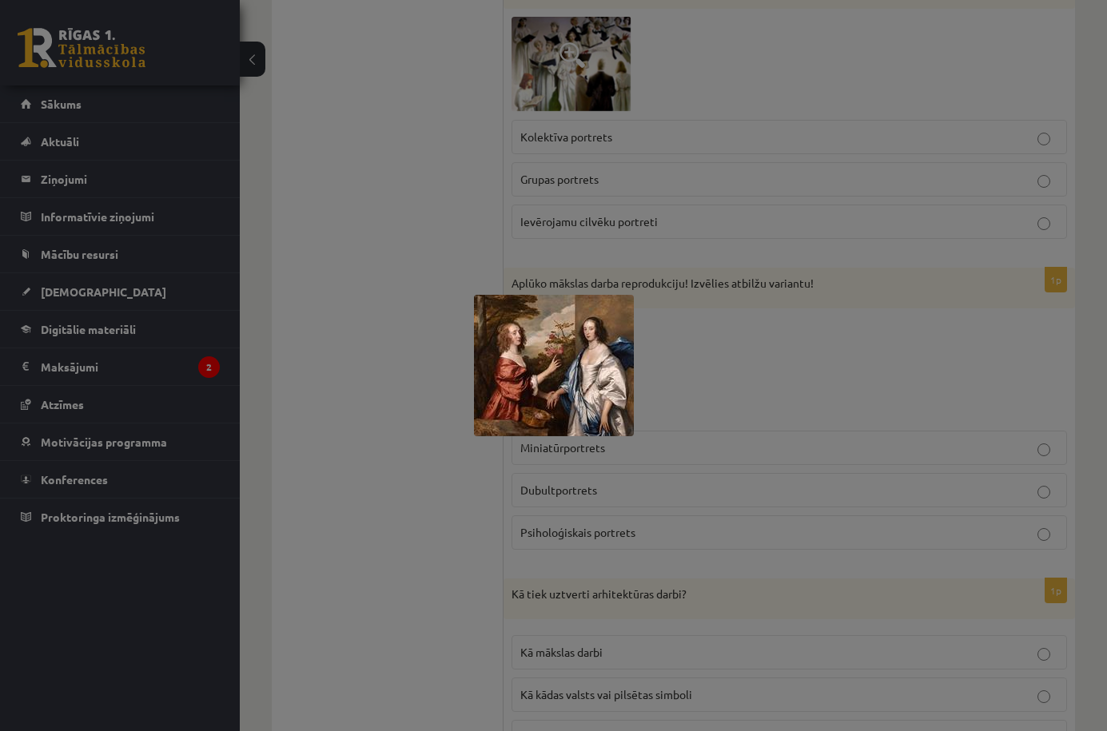
click at [691, 350] on div at bounding box center [553, 365] width 1107 height 731
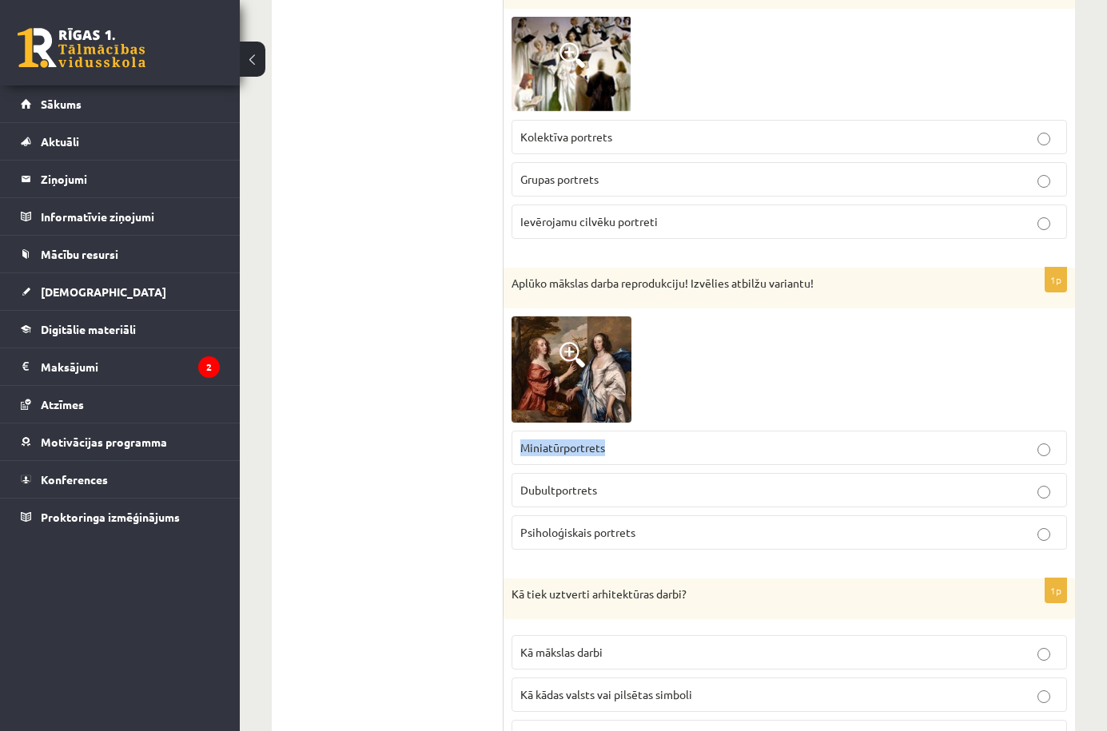
drag, startPoint x: 691, startPoint y: 361, endPoint x: 630, endPoint y: 442, distance: 101.0
click at [630, 442] on div "1p Aplūko mākslas darba reprodukciju! Izvēlies atbilžu variantu! Miniatūrportre…" at bounding box center [790, 415] width 572 height 295
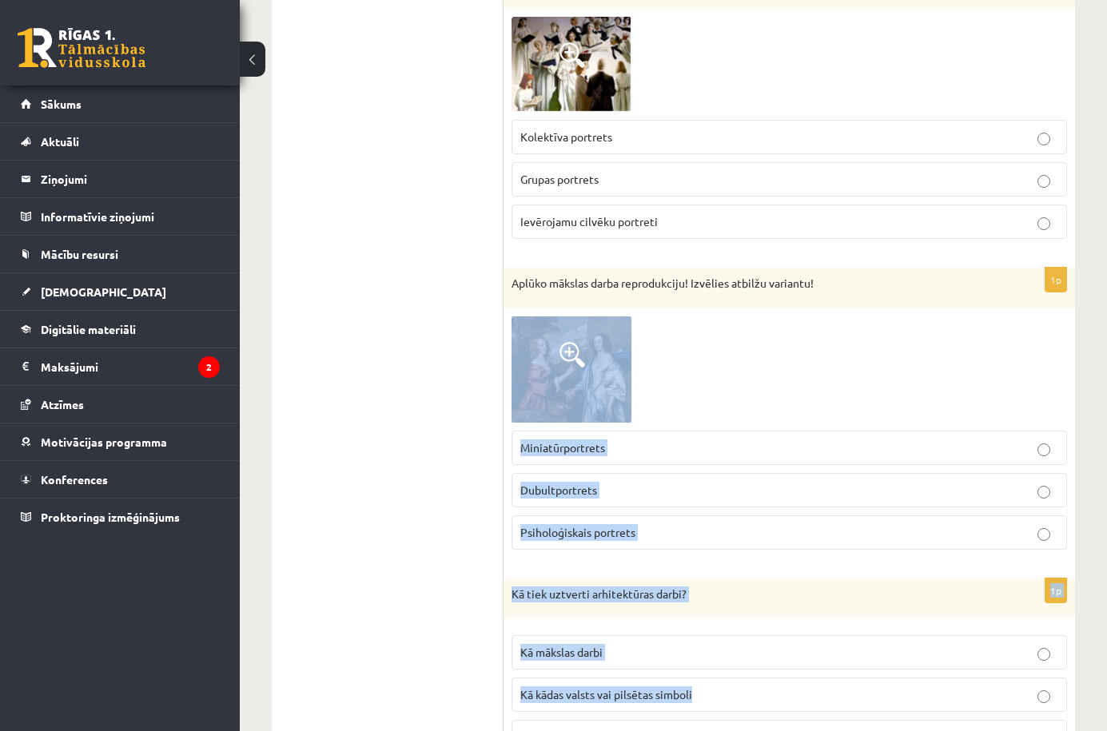
drag, startPoint x: 839, startPoint y: 287, endPoint x: 718, endPoint y: 688, distance: 419.3
copy form "Aplūko mākslas darba reprodukciju! Izvēlies atbilžu variantu! Miniatūrportrets …"
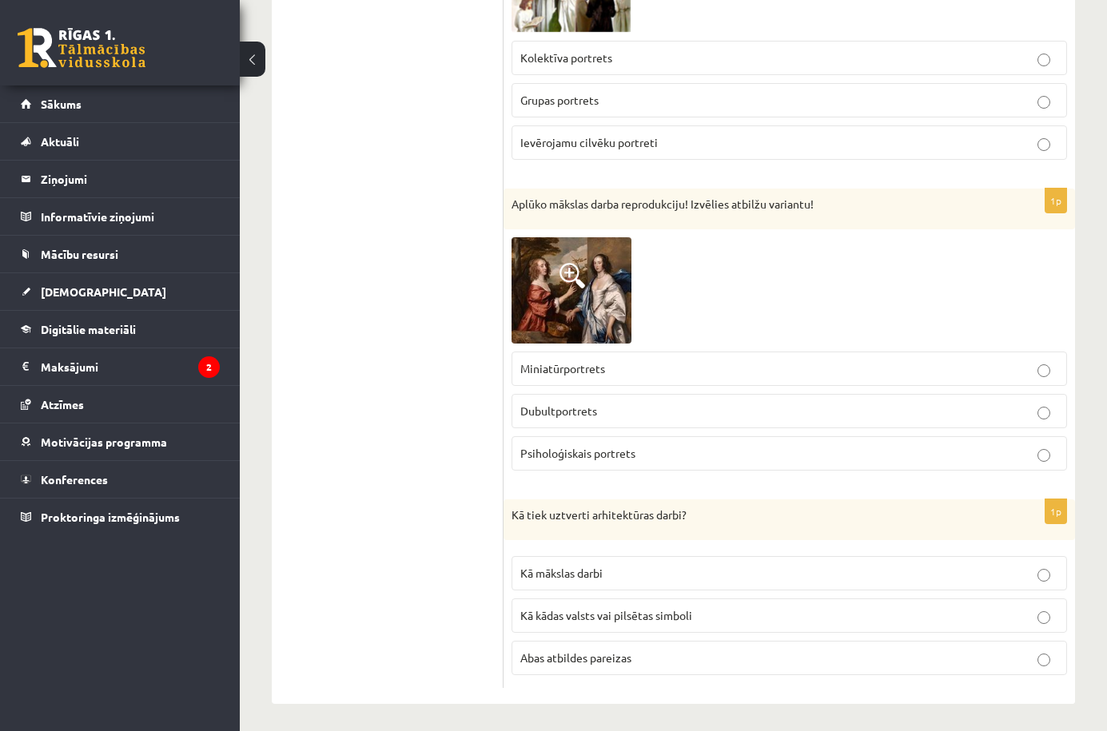
scroll to position [7733, 0]
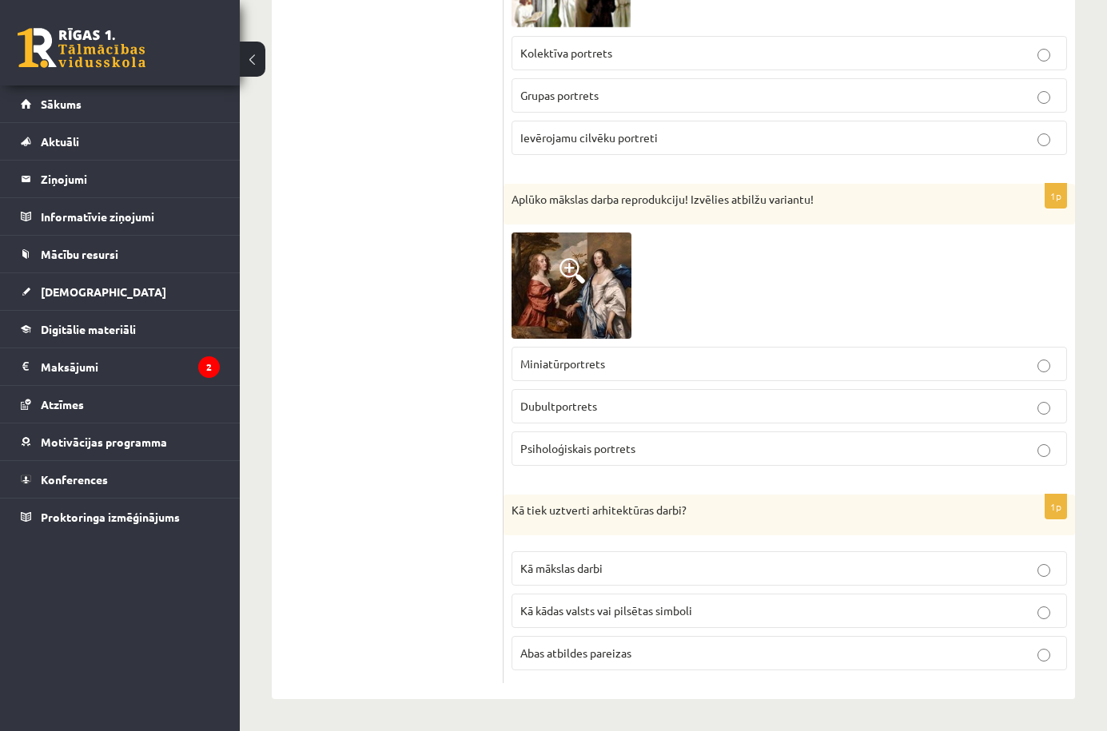
drag, startPoint x: 501, startPoint y: 499, endPoint x: 630, endPoint y: 615, distance: 173.2
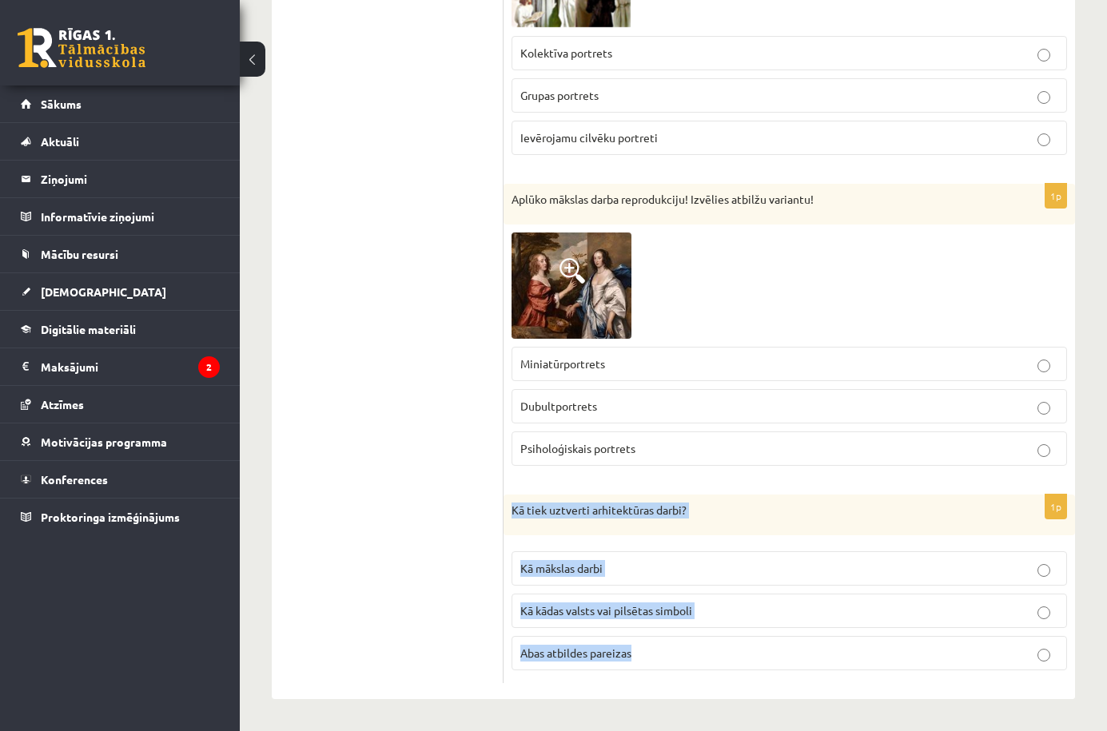
drag, startPoint x: 512, startPoint y: 505, endPoint x: 700, endPoint y: 673, distance: 252.5
click at [700, 673] on div "1p Kā tiek uztverti arhitektūras darbi? Kā mākslas darbi Kā kādas valsts vai pi…" at bounding box center [790, 589] width 572 height 189
copy div "Kā tiek uztverti arhitektūras darbi? Kā mākslas darbi Kā kādas valsts vai pilsē…"
click at [649, 662] on p "Abas atbildes pareizas" at bounding box center [789, 653] width 538 height 17
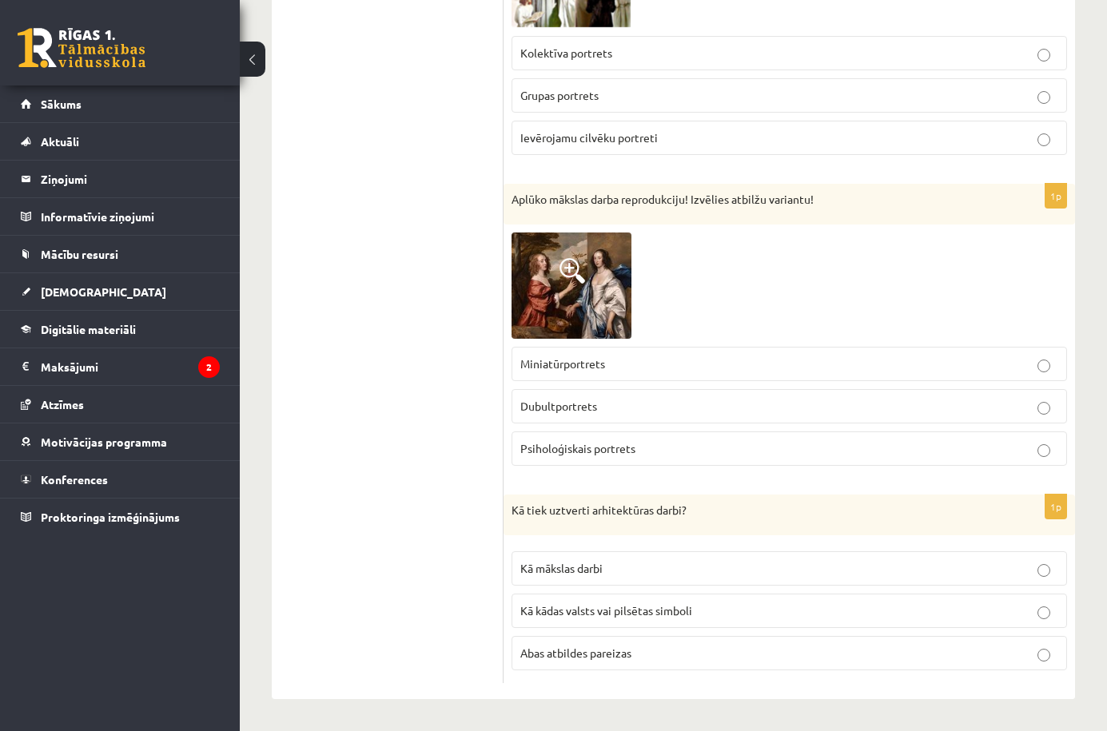
click at [615, 406] on p "Dubultportrets" at bounding box center [789, 406] width 538 height 17
click at [655, 449] on p "Psiholoģiskais portrets" at bounding box center [789, 448] width 538 height 17
click at [594, 333] on img at bounding box center [572, 286] width 120 height 106
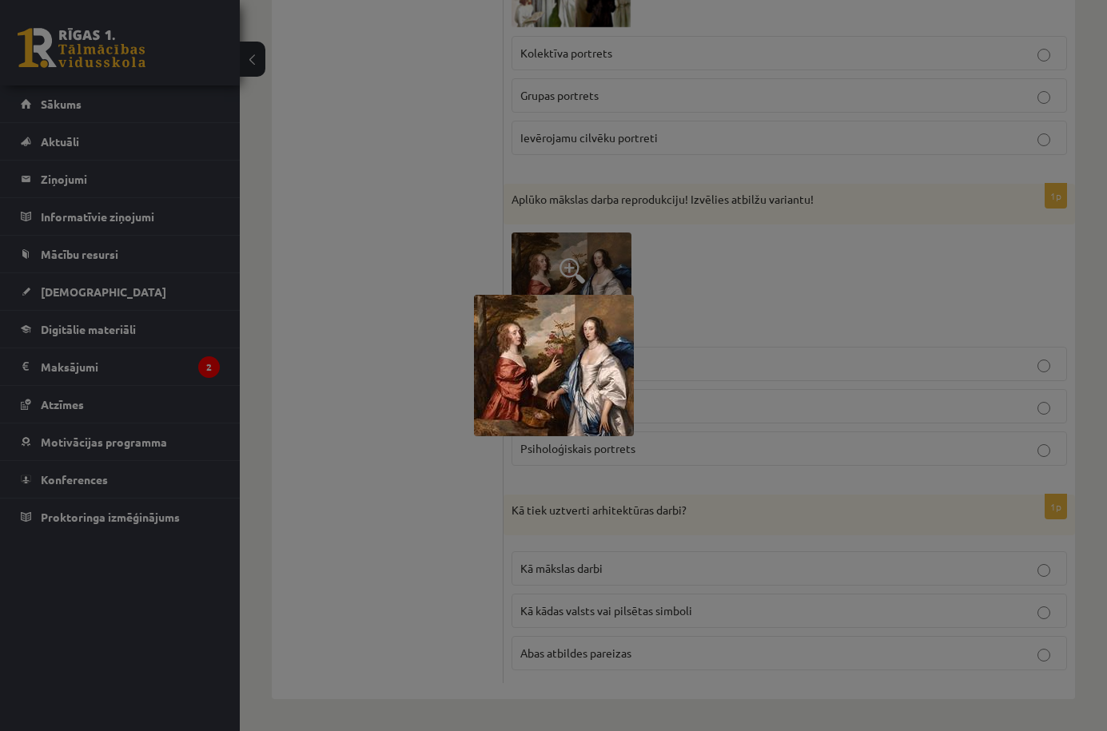
click at [751, 328] on div at bounding box center [553, 365] width 1107 height 731
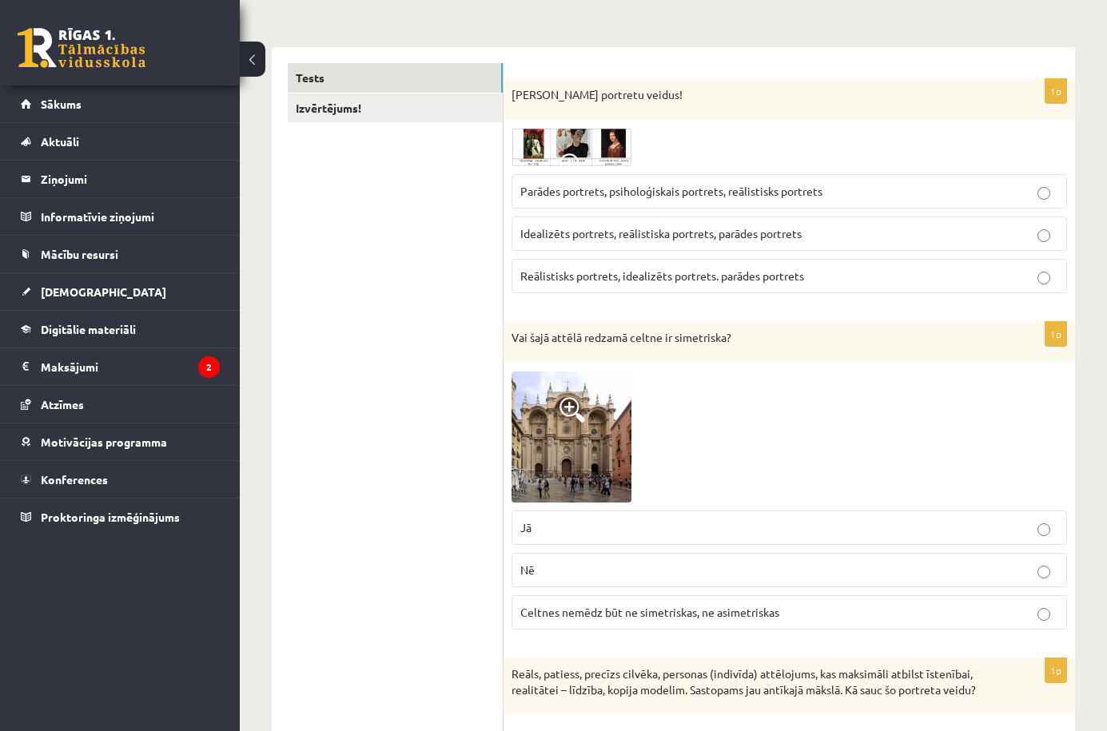
scroll to position [0, 0]
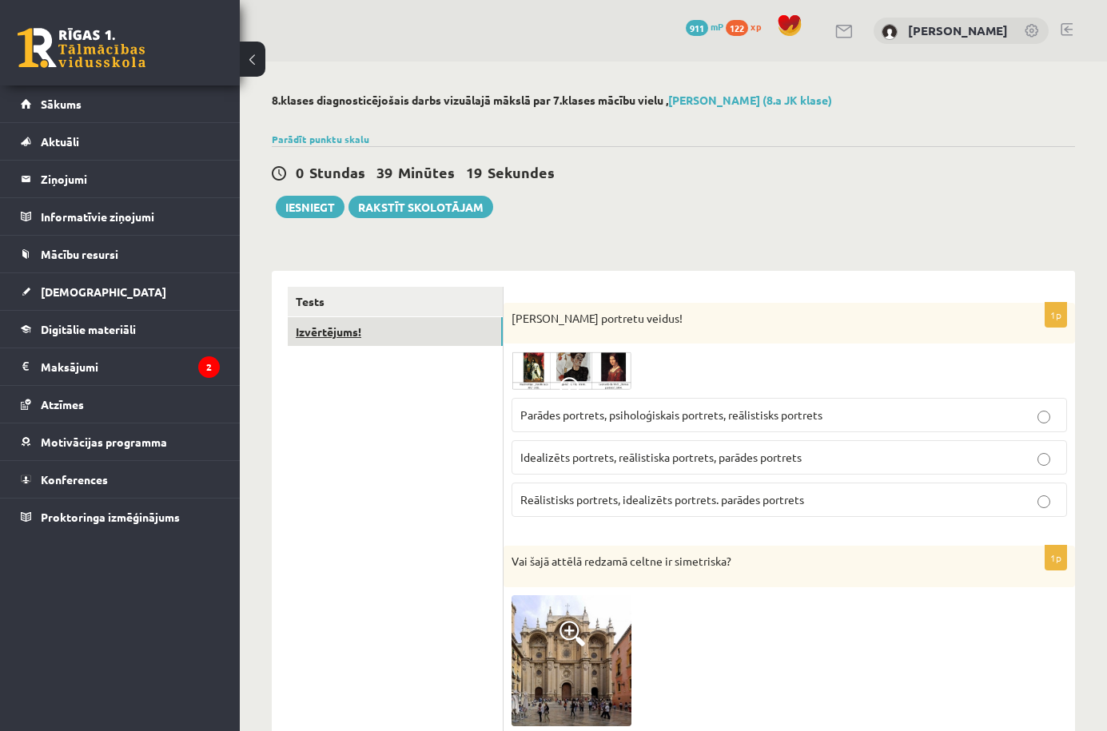
click at [347, 321] on link "Izvērtējums!" at bounding box center [395, 332] width 215 height 30
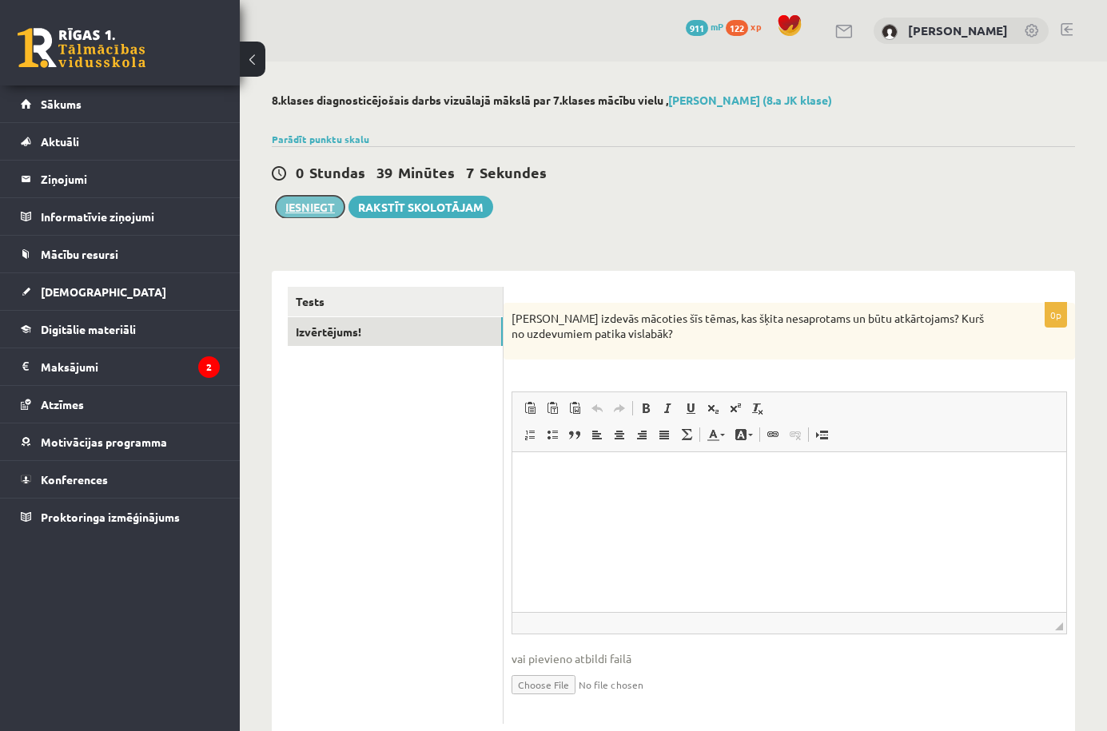
click at [301, 209] on button "Iesniegt" at bounding box center [310, 207] width 69 height 22
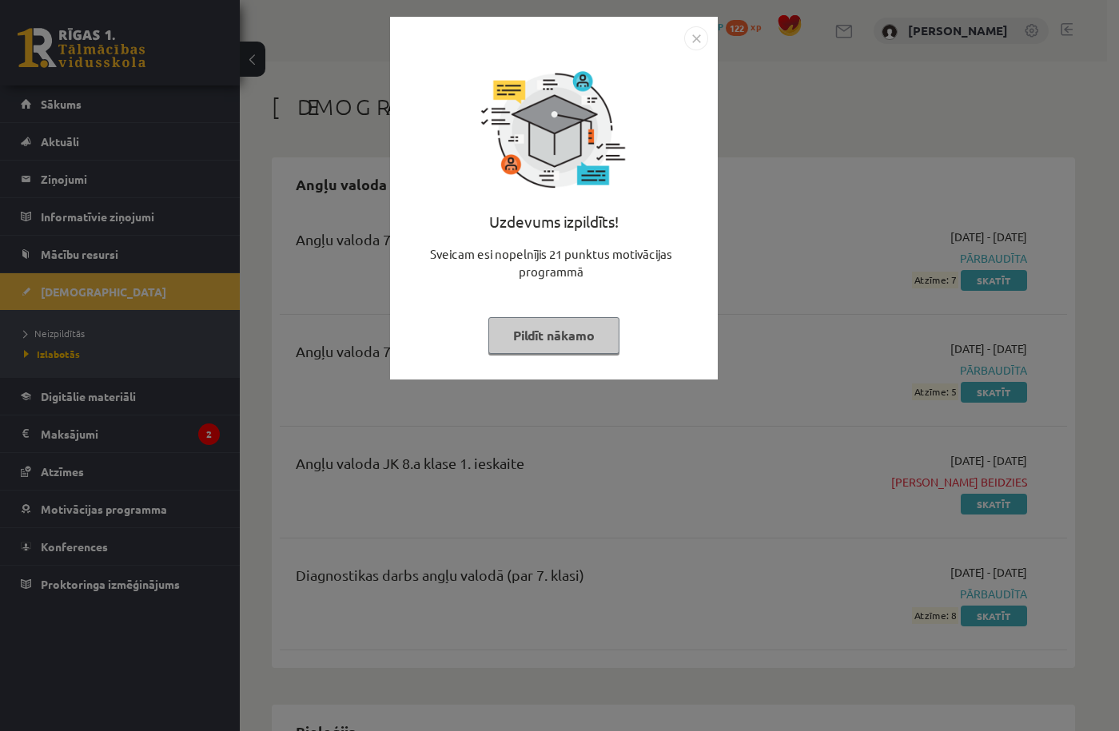
click at [580, 344] on button "Pildīt nākamo" at bounding box center [553, 335] width 131 height 37
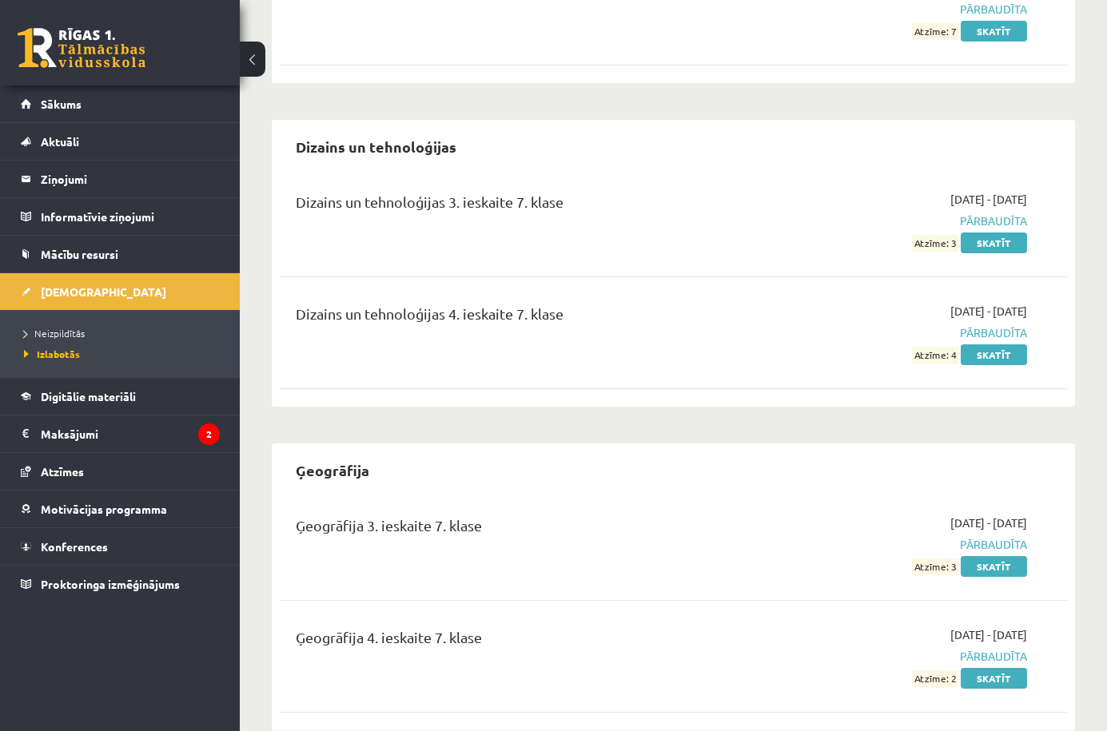
scroll to position [1813, 0]
click at [1002, 451] on div "Ģeogrāfija" at bounding box center [673, 470] width 787 height 38
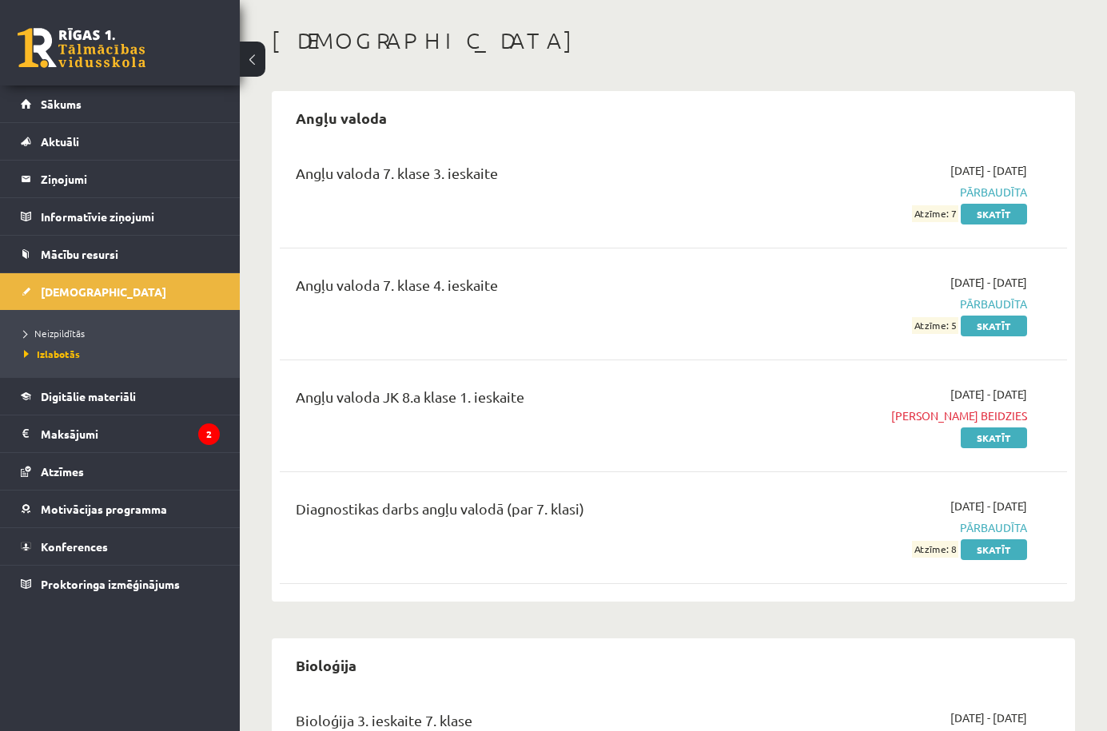
scroll to position [0, 0]
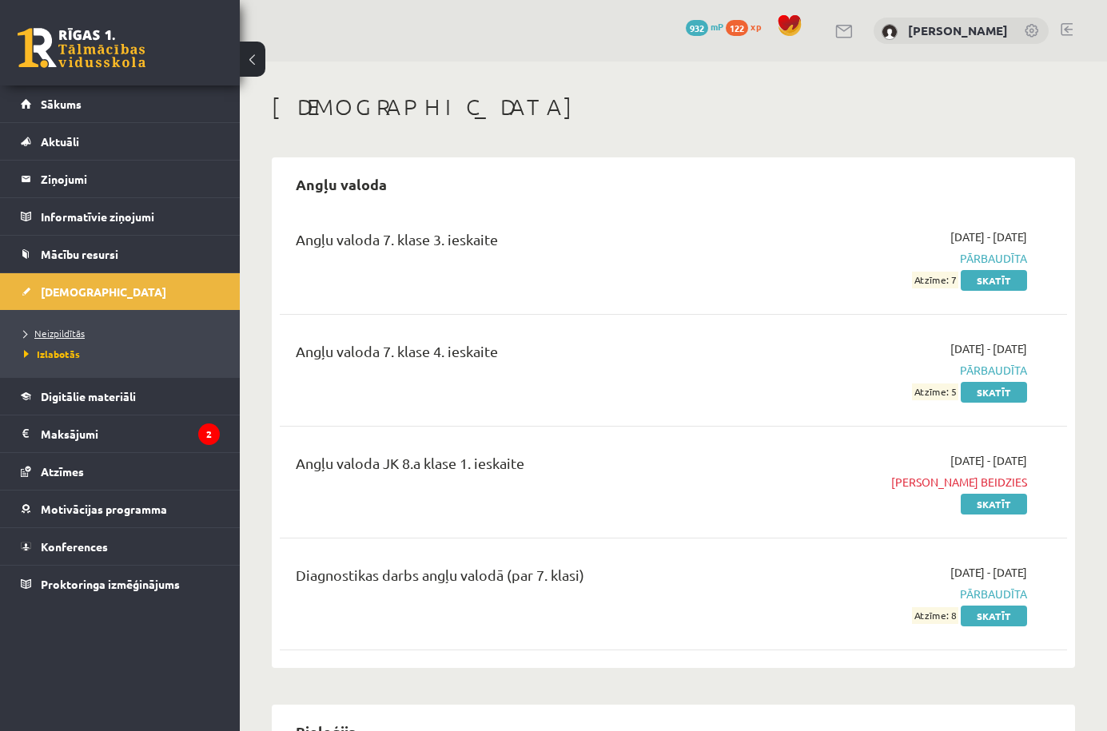
click at [166, 337] on link "Neizpildītās" at bounding box center [124, 333] width 200 height 14
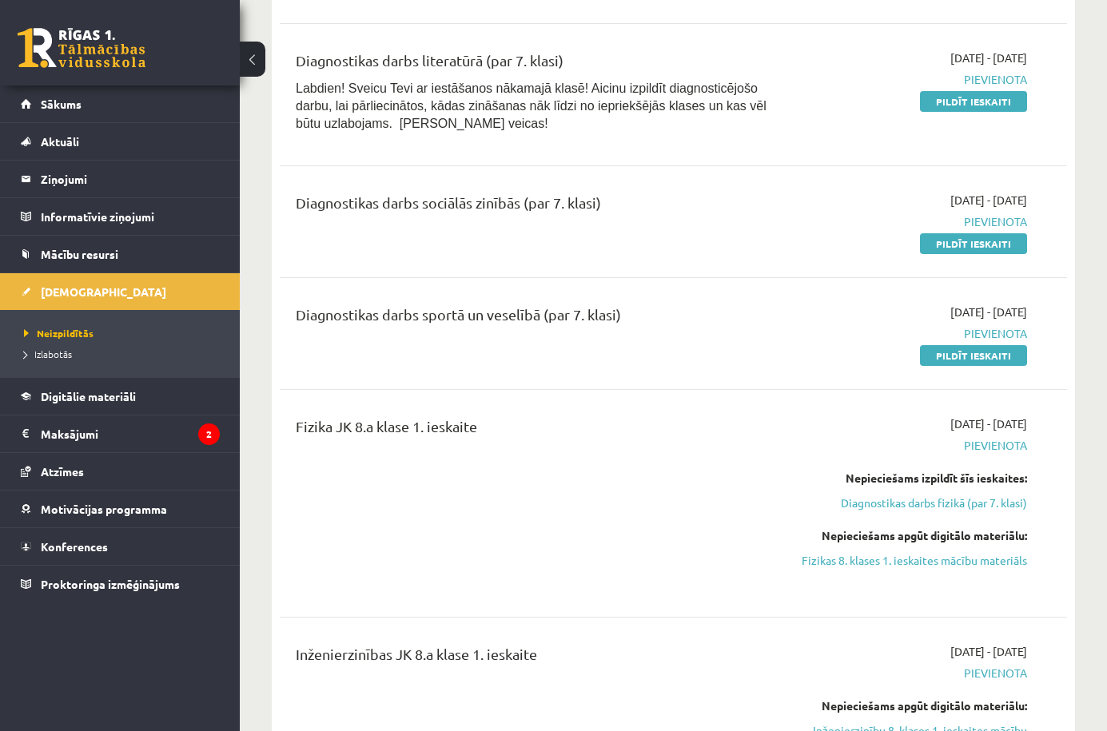
scroll to position [2784, 0]
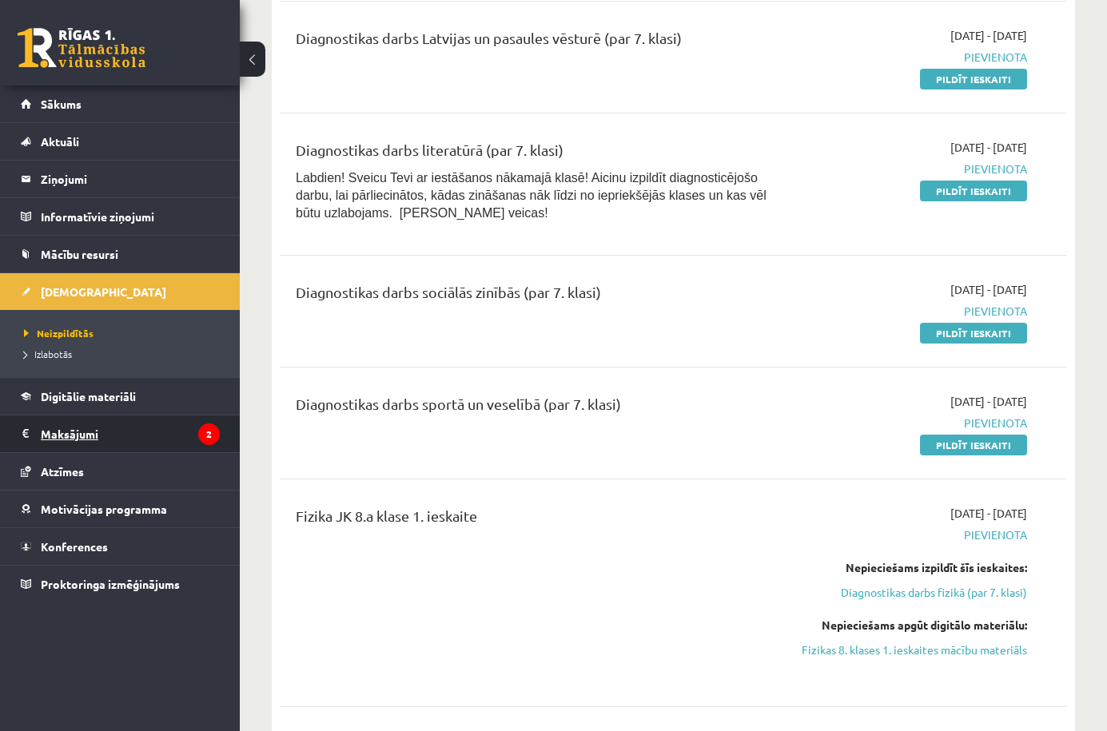
click at [212, 444] on icon "2" at bounding box center [209, 435] width 22 height 22
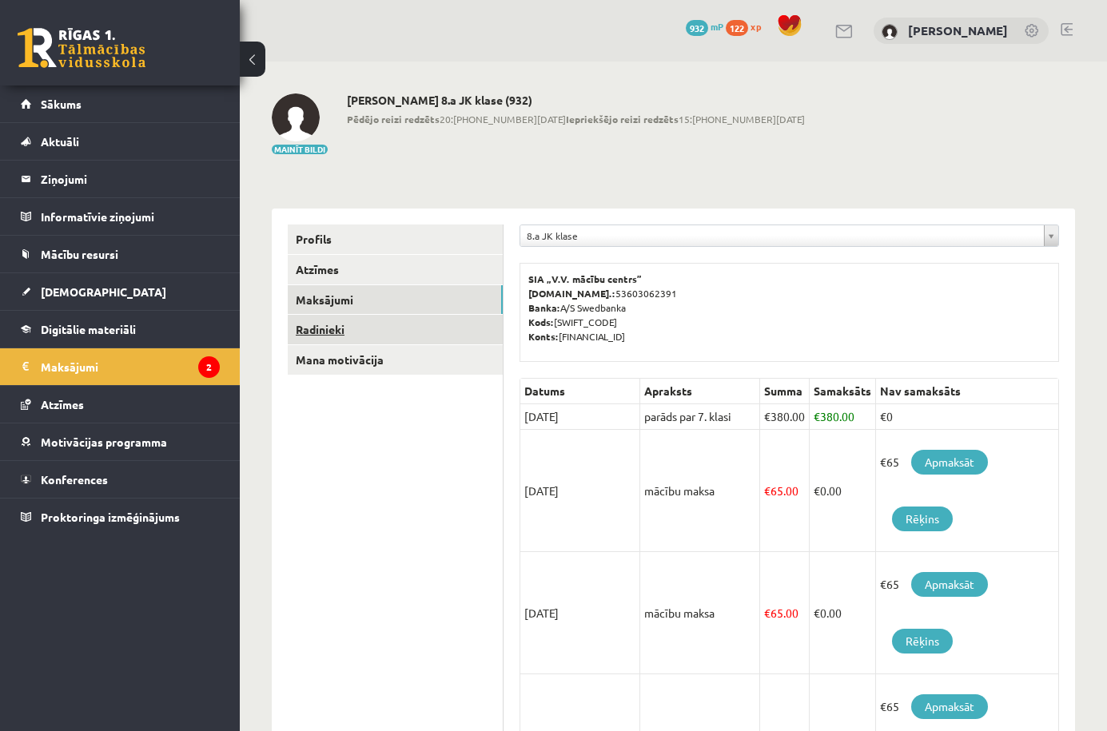
click at [418, 324] on link "Radinieki" at bounding box center [395, 330] width 215 height 30
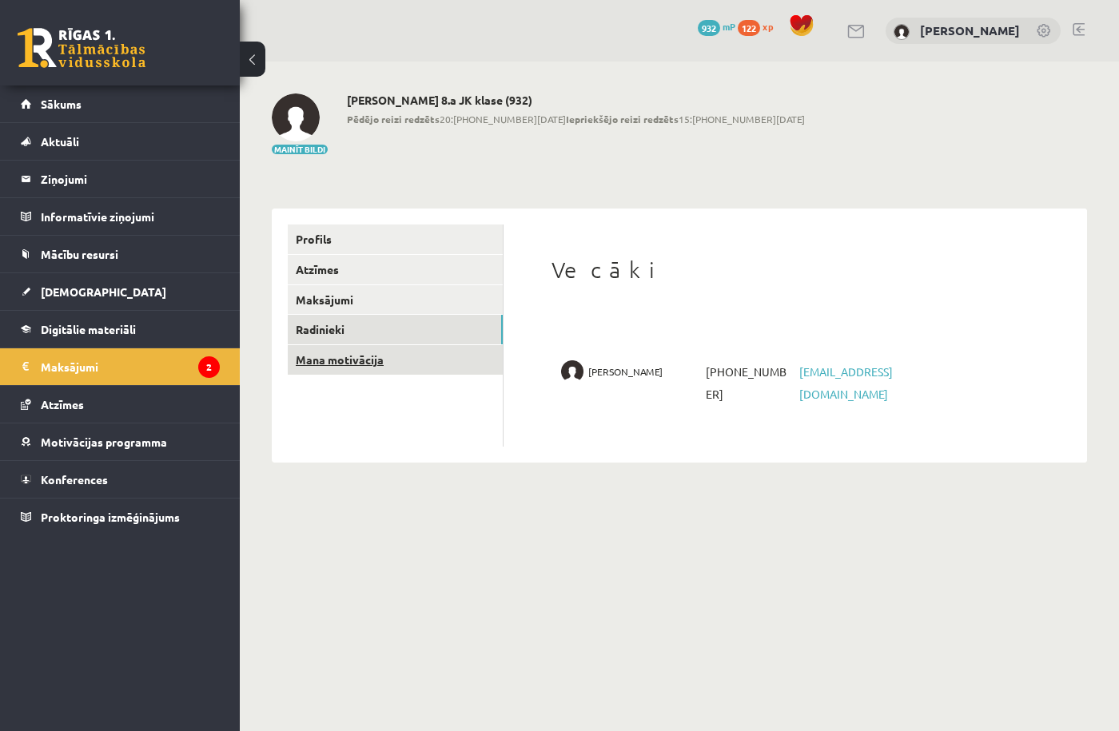
click at [429, 372] on link "Mana motivācija" at bounding box center [395, 360] width 215 height 30
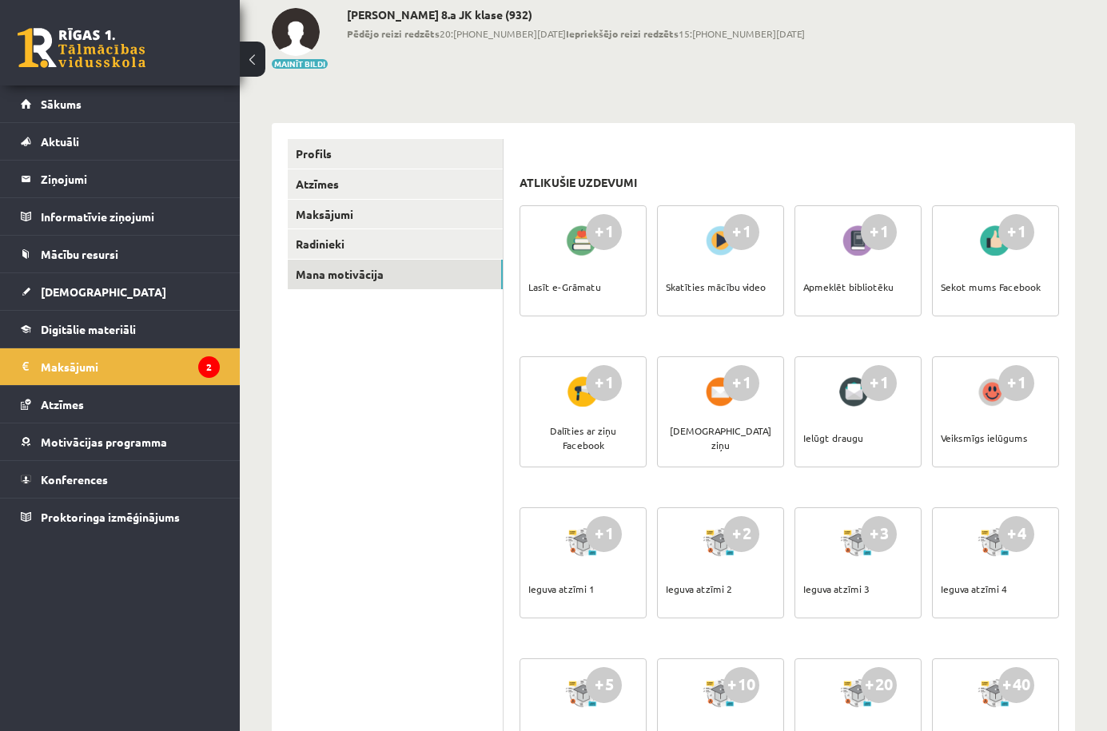
scroll to position [86, 0]
click at [405, 169] on link "Atzīmes" at bounding box center [395, 184] width 215 height 30
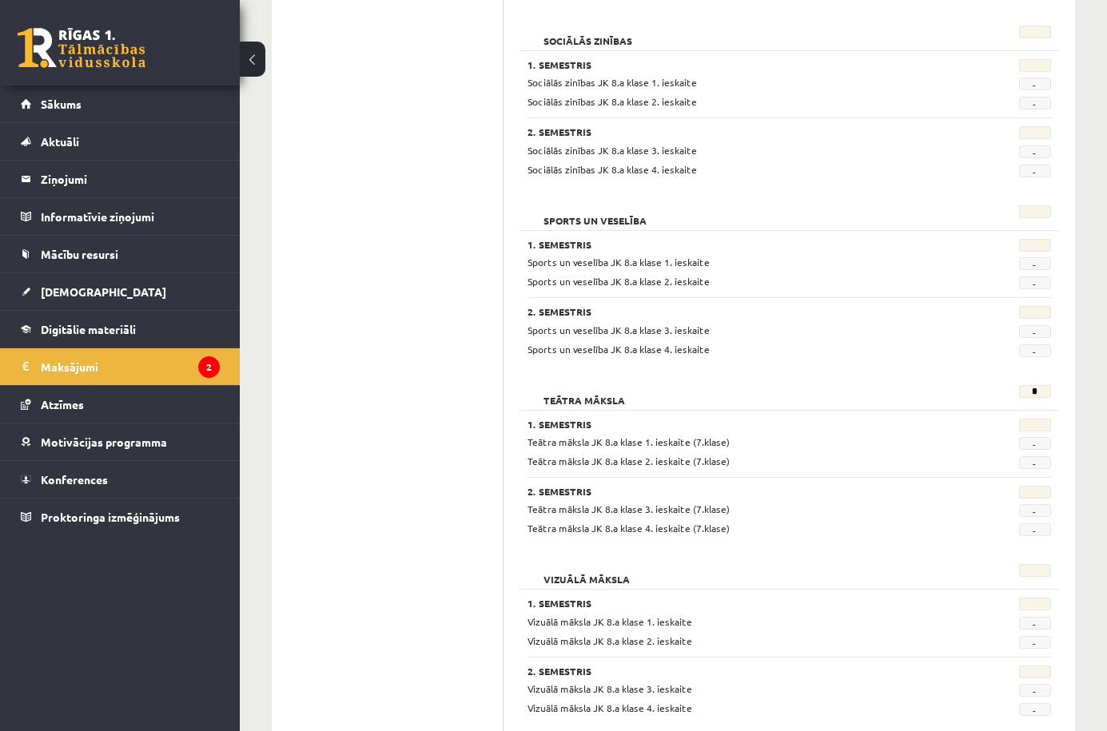
scroll to position [2806, 0]
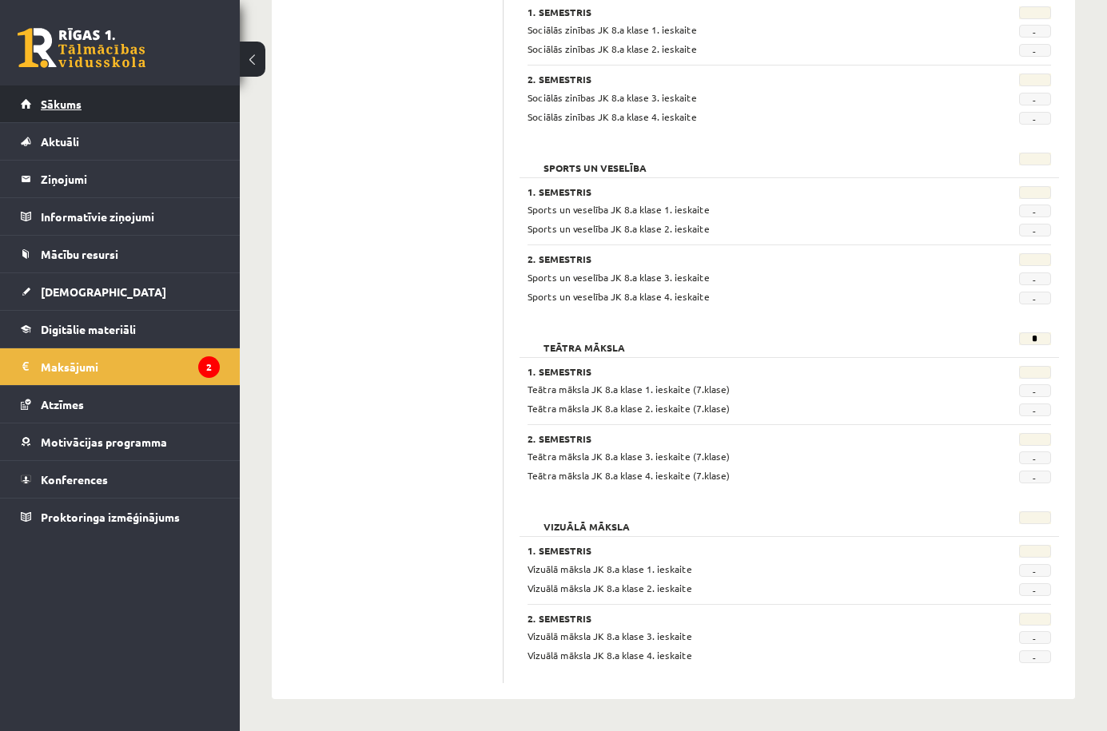
click at [193, 114] on link "Sākums" at bounding box center [120, 104] width 199 height 37
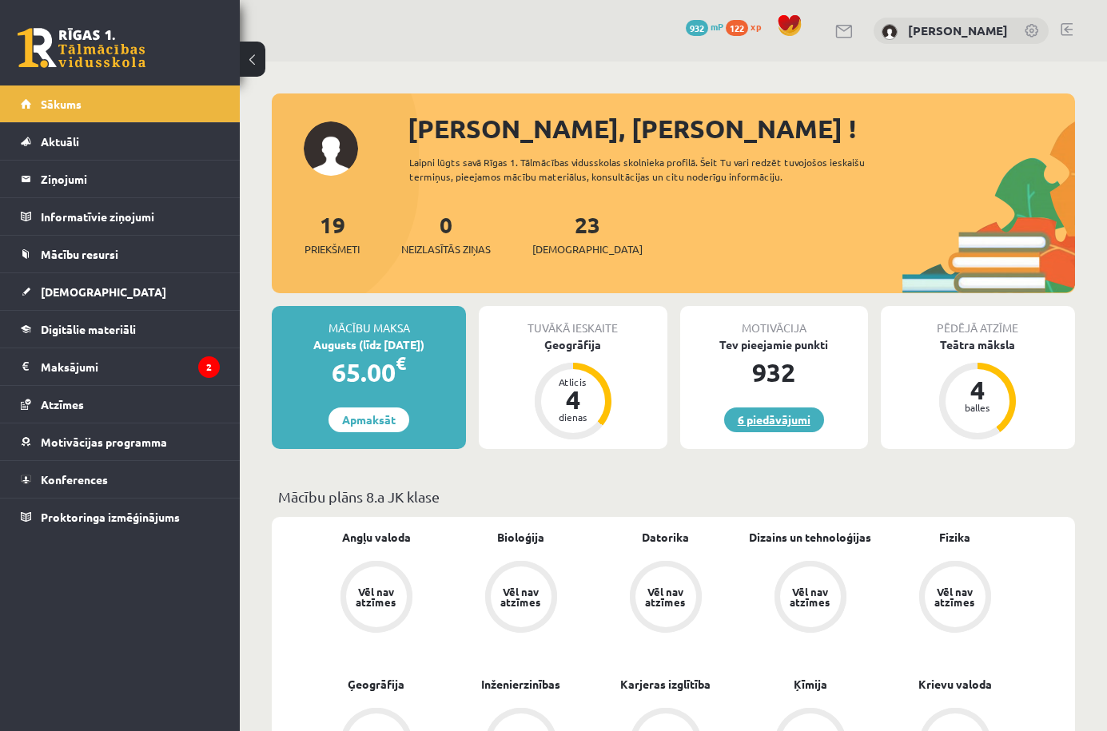
click at [759, 409] on link "6 piedāvājumi" at bounding box center [774, 420] width 100 height 25
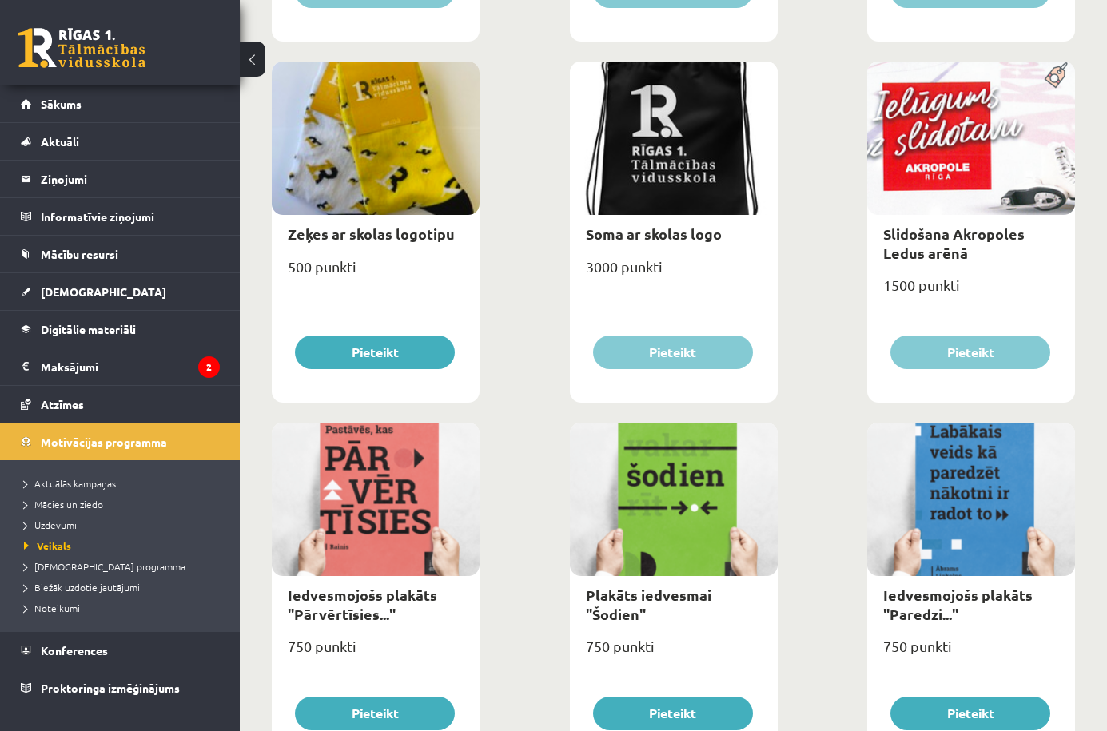
scroll to position [1647, 0]
